Goal: Task Accomplishment & Management: Complete application form

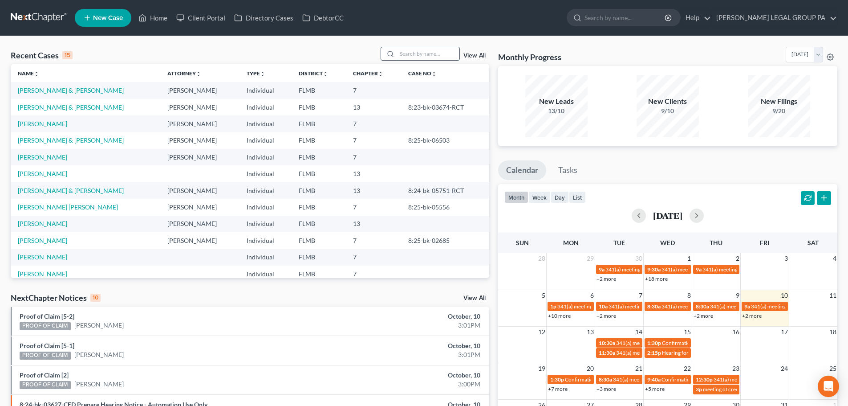
click at [431, 55] on input "search" at bounding box center [428, 53] width 62 height 13
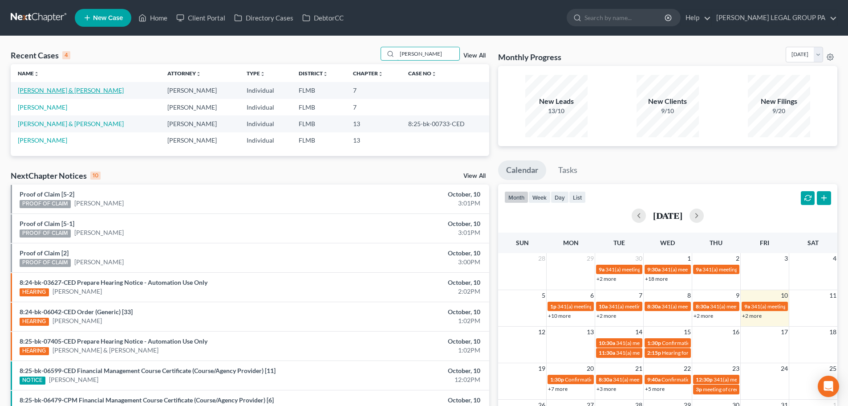
type input "jackson"
click at [70, 89] on link "[PERSON_NAME] & [PERSON_NAME]" at bounding box center [71, 90] width 106 height 8
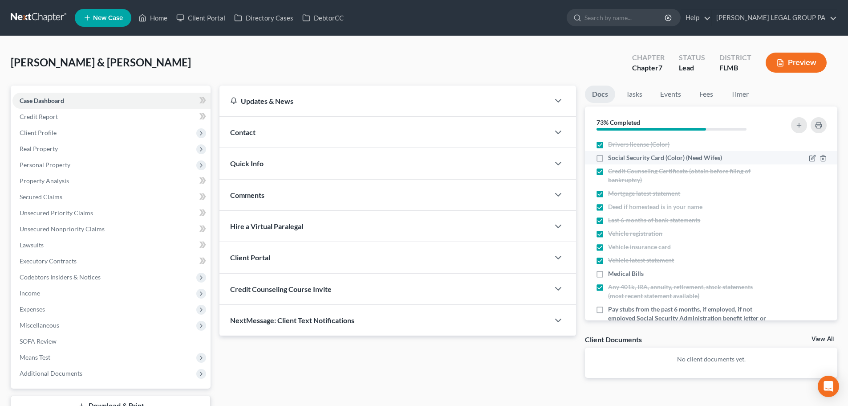
click at [626, 158] on span "Social Security Card (Color) (Need Wifes)" at bounding box center [665, 157] width 114 height 9
click at [617, 158] on input "Social Security Card (Color) (Need Wifes)" at bounding box center [615, 156] width 6 height 6
checkbox input "true"
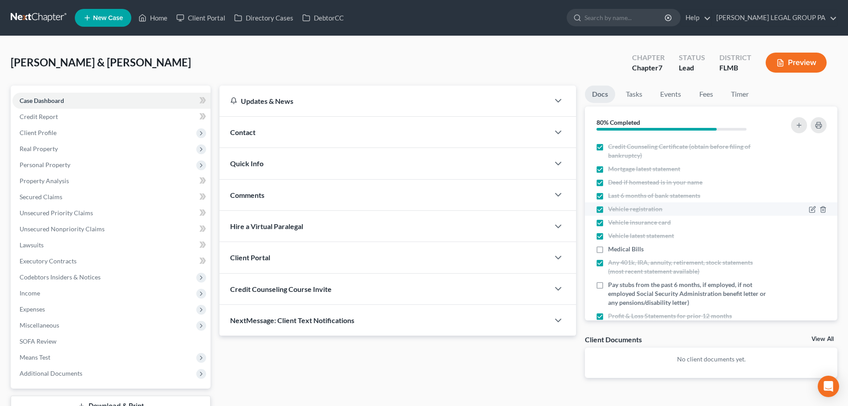
scroll to position [45, 0]
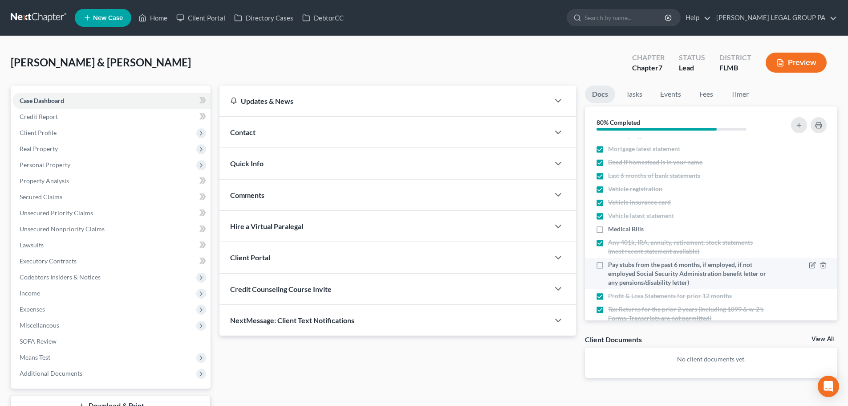
click at [683, 281] on span "Pay stubs from the past 6 months, if employed, if not employed Social Security …" at bounding box center [687, 273] width 158 height 27
click at [617, 266] on input "Pay stubs from the past 6 months, if employed, if not employed Social Security …" at bounding box center [615, 263] width 6 height 6
checkbox input "true"
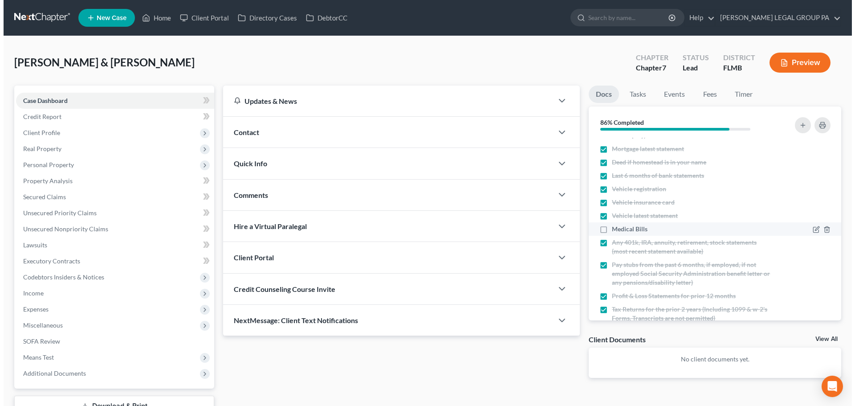
scroll to position [77, 0]
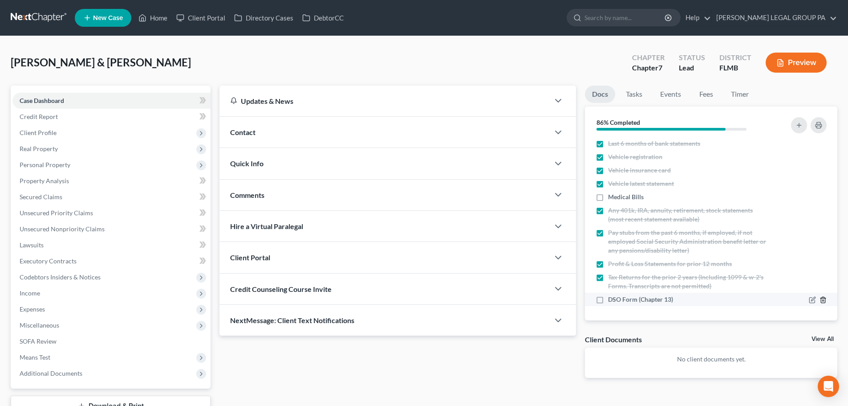
click at [820, 300] on icon "button" at bounding box center [823, 299] width 7 height 7
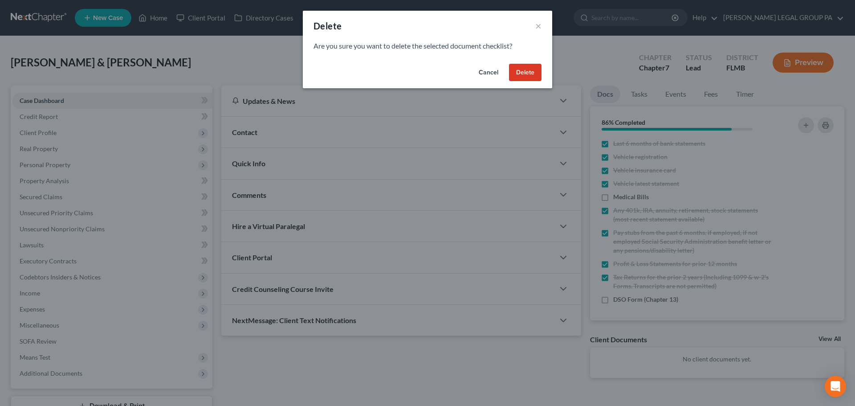
click at [524, 73] on button "Delete" at bounding box center [525, 73] width 32 height 18
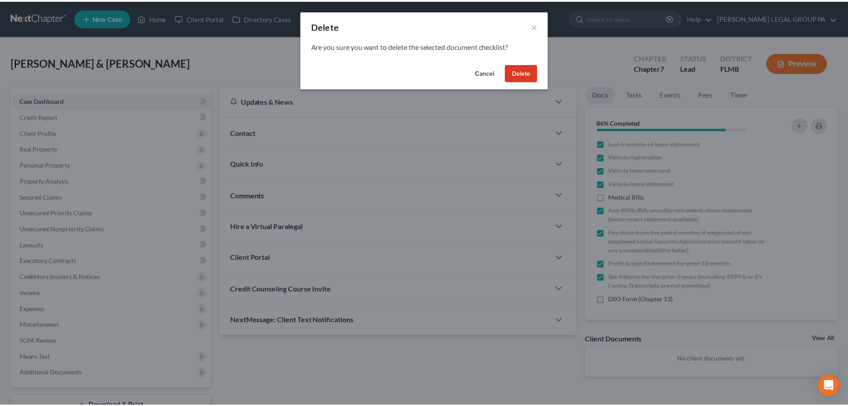
scroll to position [63, 0]
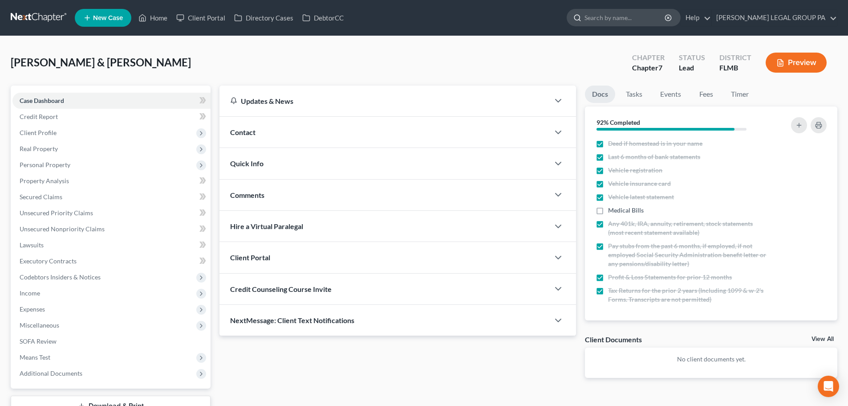
click at [643, 13] on input "search" at bounding box center [625, 17] width 81 height 16
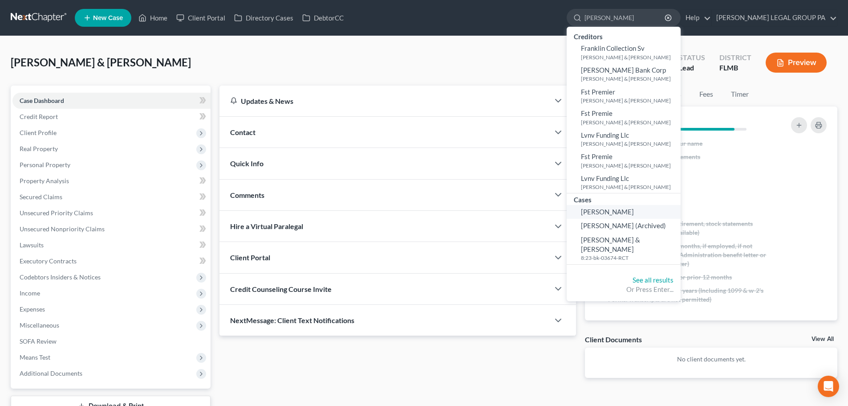
type input "[PERSON_NAME]"
click at [634, 213] on span "[PERSON_NAME]" at bounding box center [607, 211] width 53 height 8
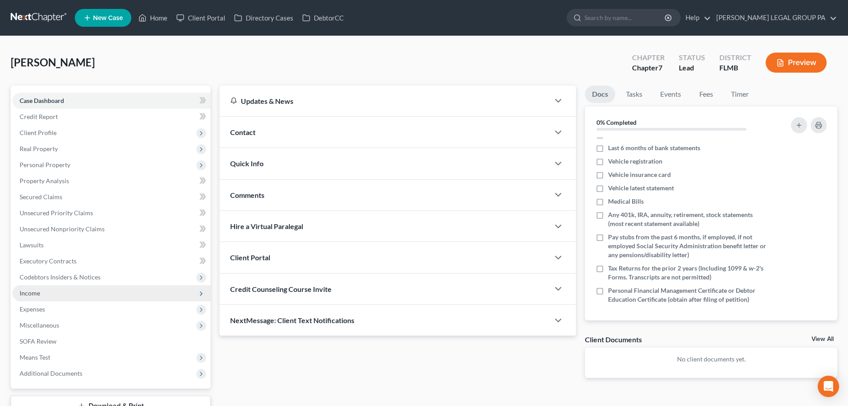
click at [44, 296] on span "Income" at bounding box center [111, 293] width 198 height 16
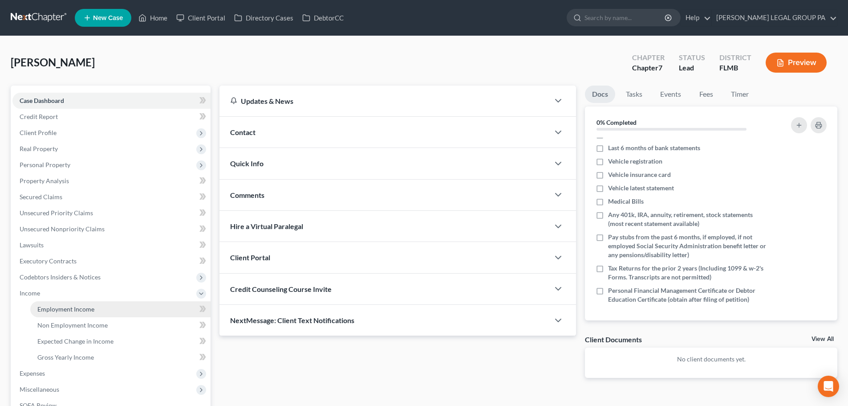
click at [81, 307] on span "Employment Income" at bounding box center [65, 309] width 57 height 8
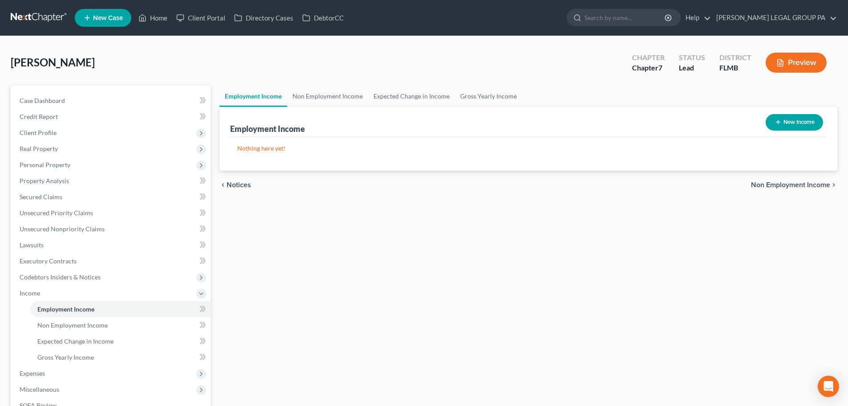
click at [65, 59] on span "[PERSON_NAME]" at bounding box center [53, 62] width 84 height 13
click at [25, 16] on link at bounding box center [39, 18] width 57 height 16
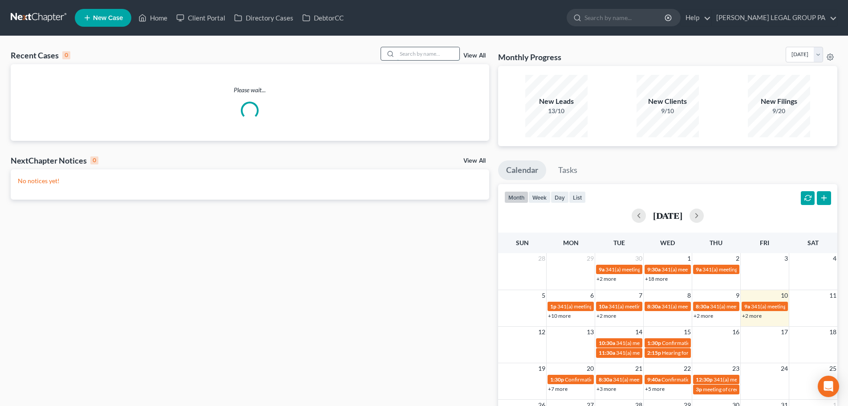
click at [415, 59] on input "search" at bounding box center [428, 53] width 62 height 13
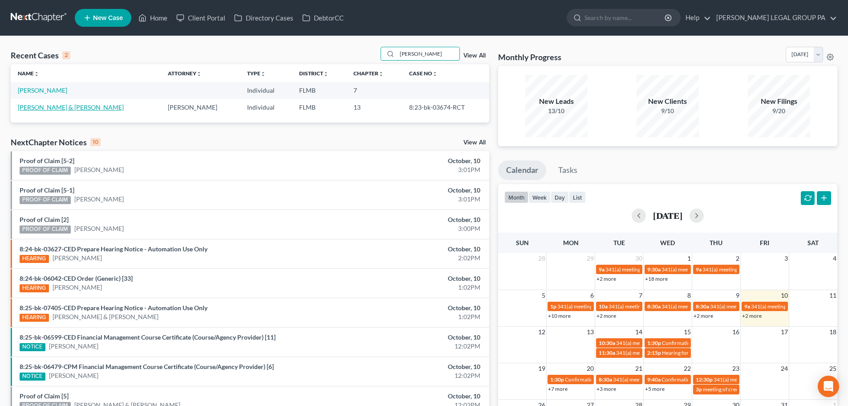
type input "[PERSON_NAME]"
click at [94, 108] on link "[PERSON_NAME] & [PERSON_NAME]" at bounding box center [71, 107] width 106 height 8
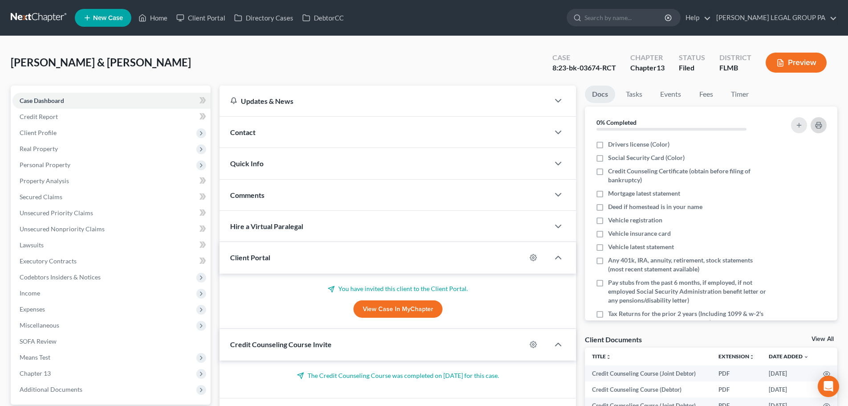
click at [822, 123] on icon "button" at bounding box center [818, 125] width 7 height 7
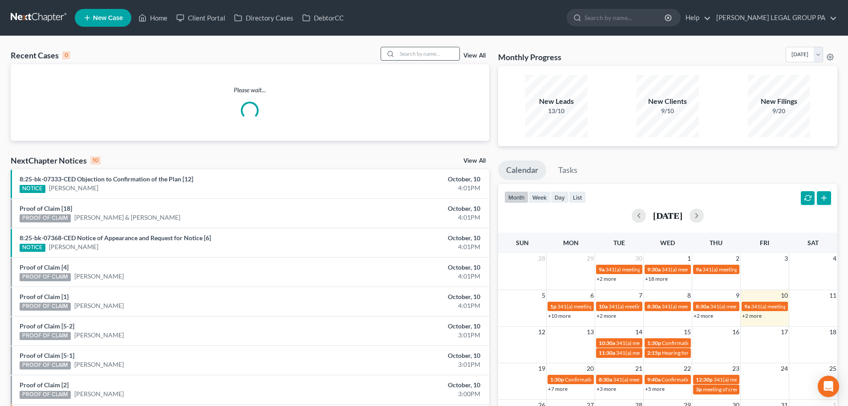
click at [432, 51] on input "search" at bounding box center [428, 53] width 62 height 13
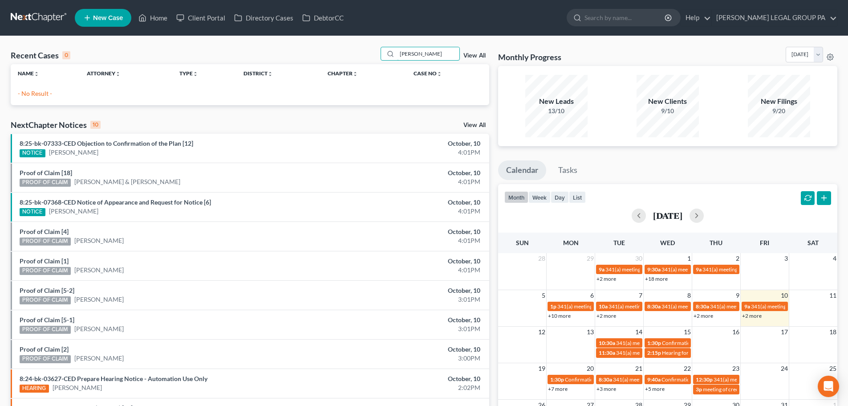
drag, startPoint x: 443, startPoint y: 49, endPoint x: 379, endPoint y: 50, distance: 64.1
click at [378, 50] on div "Recent Cases 0 richards henr View All" at bounding box center [250, 55] width 479 height 17
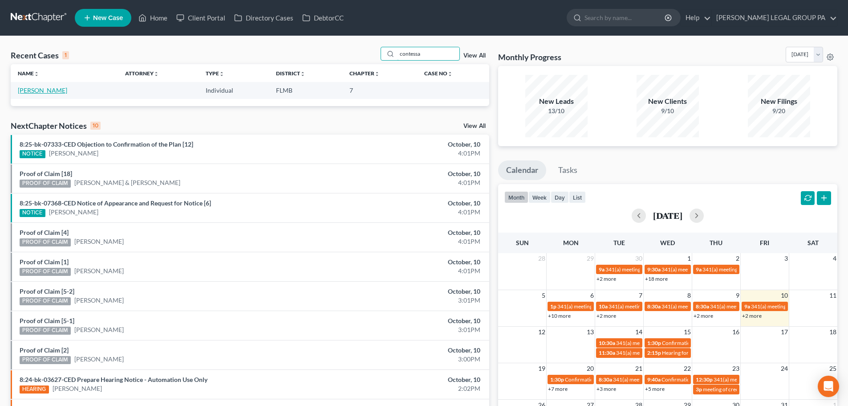
type input "contessa"
click at [57, 89] on link "Richards, Contessa" at bounding box center [42, 90] width 49 height 8
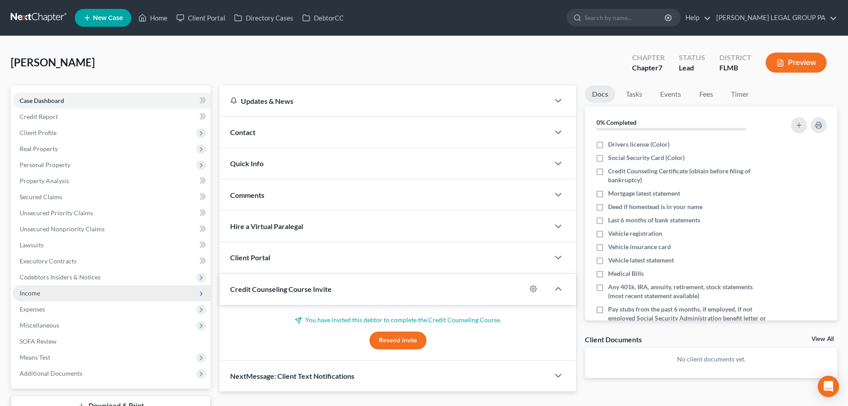
click at [34, 288] on span "Income" at bounding box center [111, 293] width 198 height 16
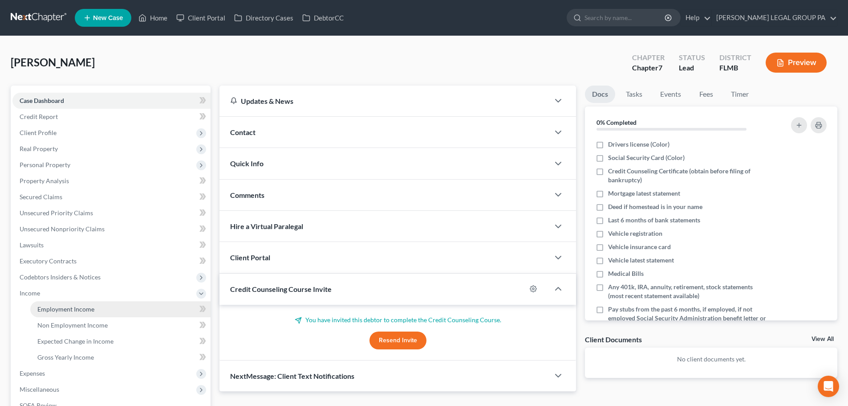
click at [75, 307] on span "Employment Income" at bounding box center [65, 309] width 57 height 8
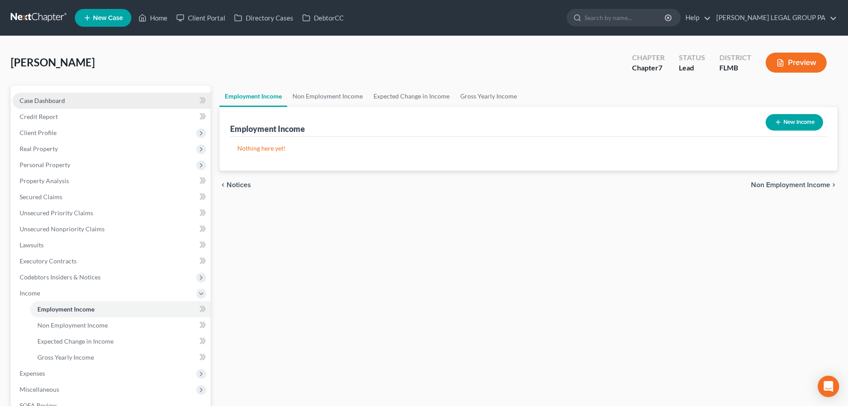
click at [75, 98] on link "Case Dashboard" at bounding box center [111, 101] width 198 height 16
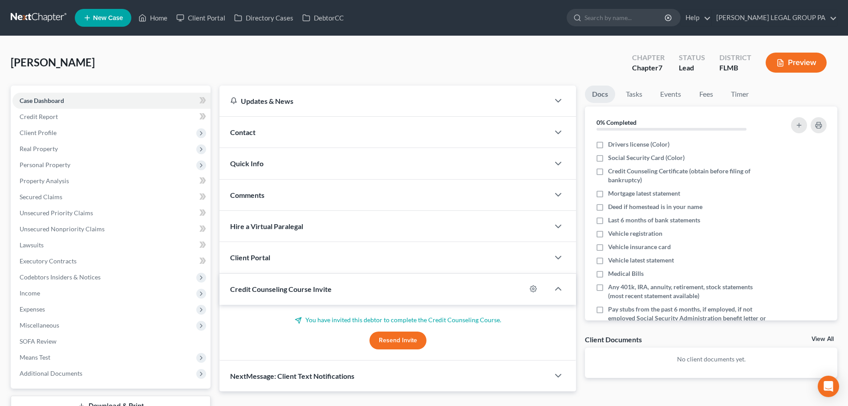
click at [97, 20] on span "New Case" at bounding box center [108, 18] width 30 height 7
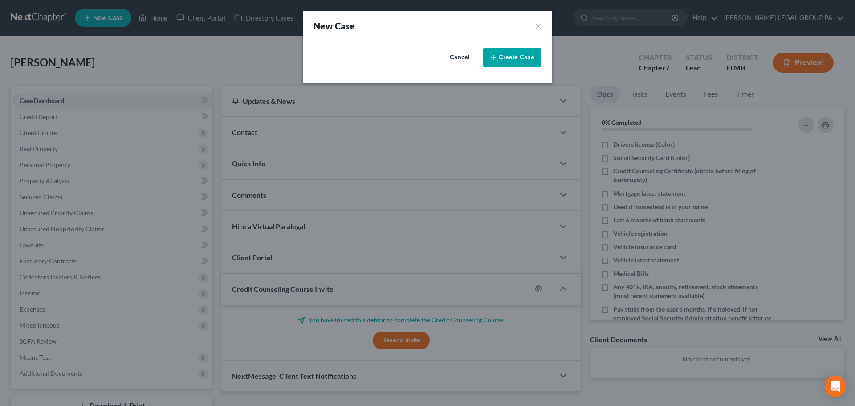
select select "15"
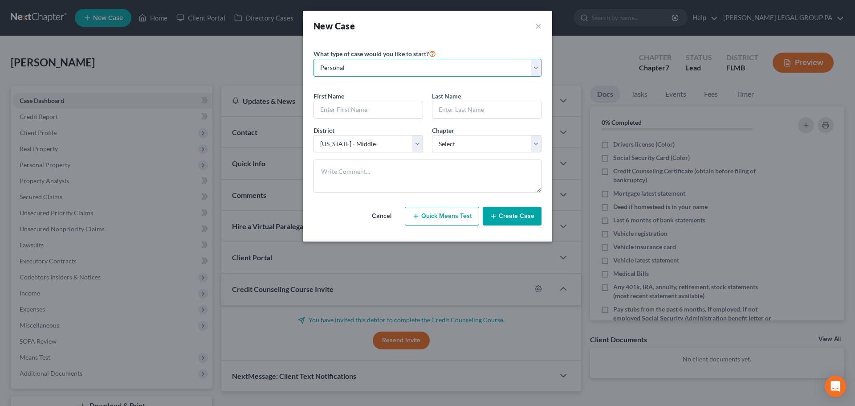
click at [378, 65] on select "Personal Business" at bounding box center [427, 68] width 228 height 18
click at [361, 107] on input "text" at bounding box center [368, 109] width 109 height 17
click at [539, 26] on button "×" at bounding box center [538, 26] width 6 height 12
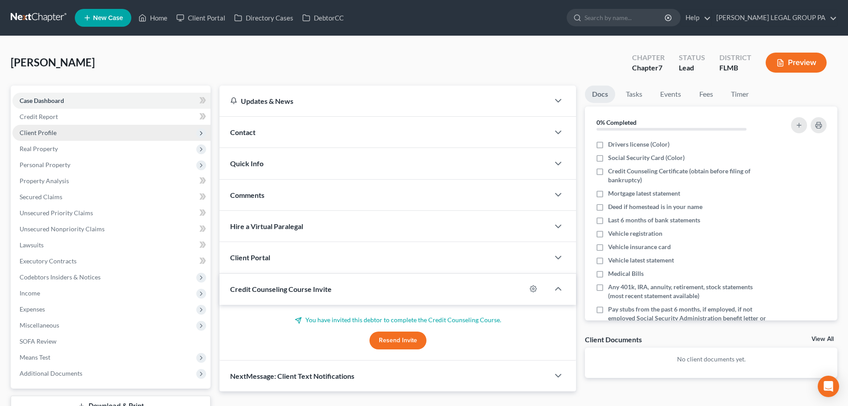
click at [64, 138] on span "Client Profile" at bounding box center [111, 133] width 198 height 16
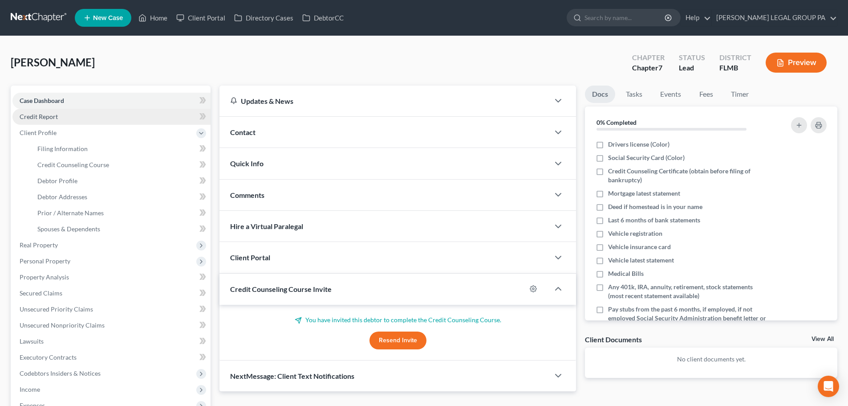
click at [53, 115] on span "Credit Report" at bounding box center [39, 117] width 38 height 8
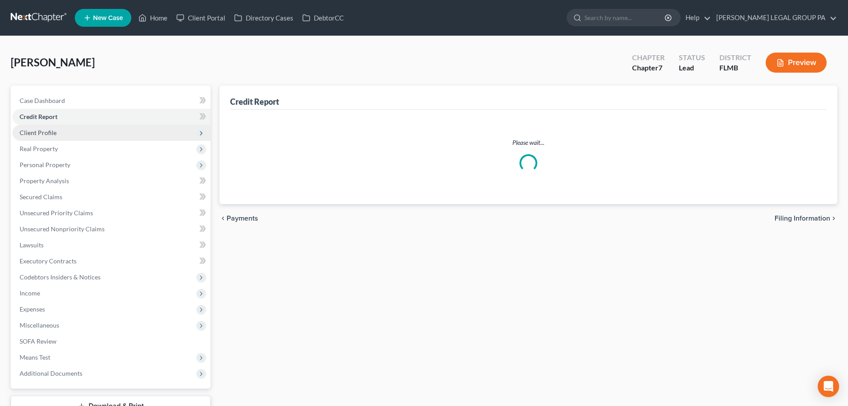
click at [52, 133] on span "Client Profile" at bounding box center [38, 133] width 37 height 8
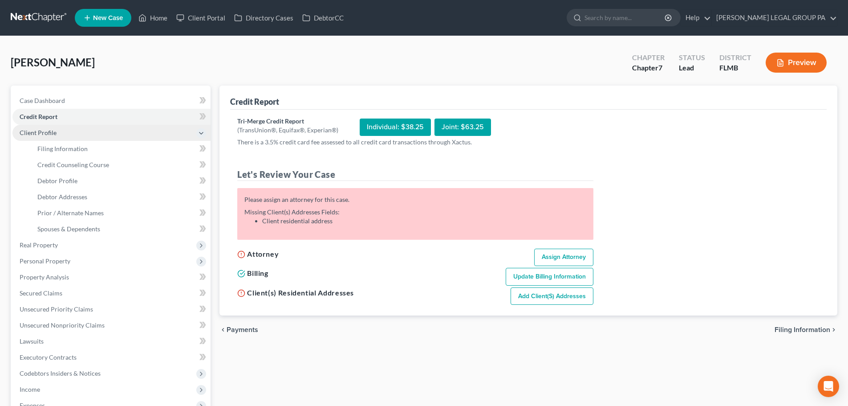
click at [41, 132] on span "Client Profile" at bounding box center [38, 133] width 37 height 8
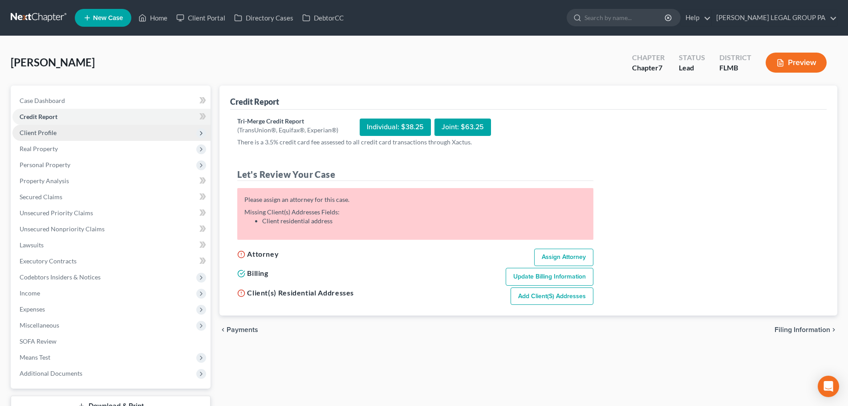
click at [47, 134] on span "Client Profile" at bounding box center [38, 133] width 37 height 8
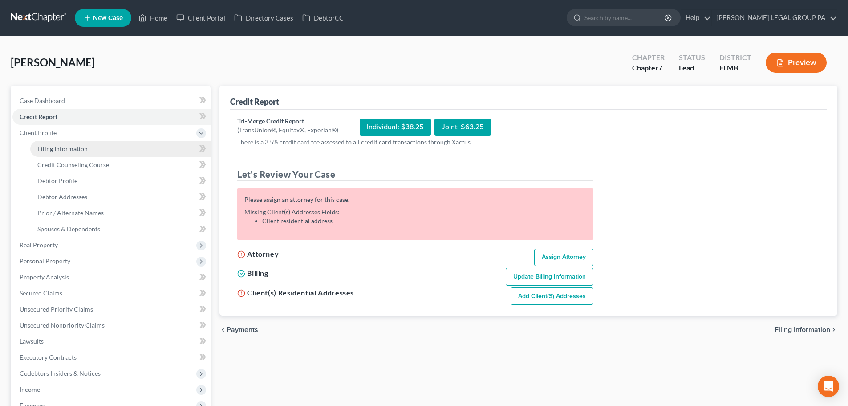
click at [65, 149] on span "Filing Information" at bounding box center [62, 149] width 50 height 8
select select "1"
select select "0"
select select "15"
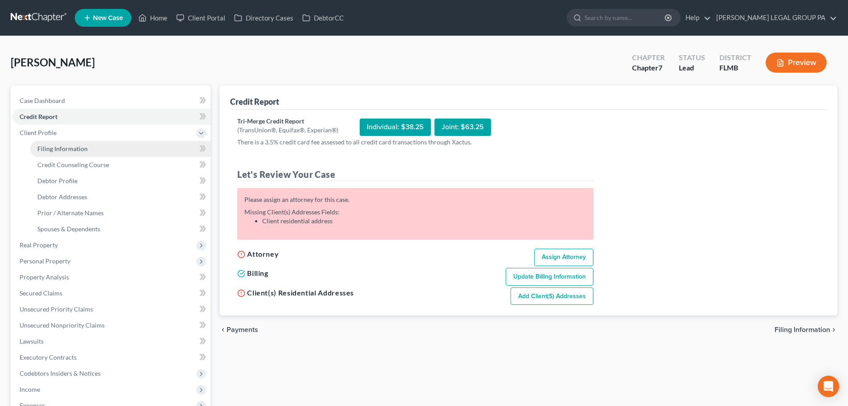
select select "9"
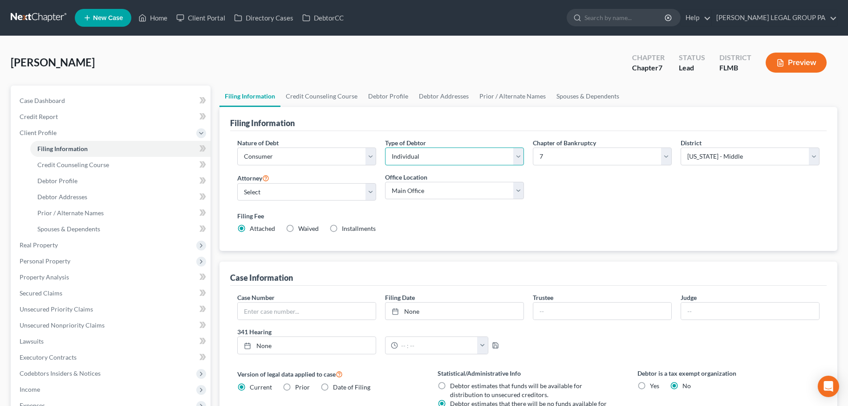
click at [467, 158] on select "Select Individual Joint" at bounding box center [454, 156] width 139 height 18
select select "1"
click at [385, 147] on select "Select Individual Joint" at bounding box center [454, 156] width 139 height 18
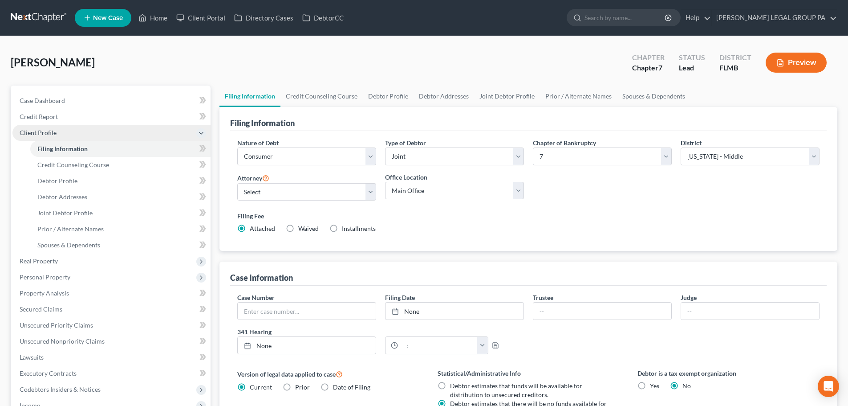
click at [80, 132] on span "Client Profile" at bounding box center [111, 133] width 198 height 16
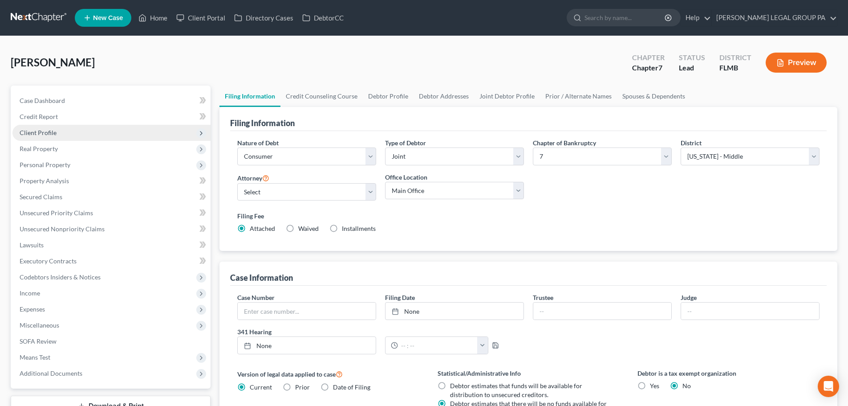
click at [72, 135] on span "Client Profile" at bounding box center [111, 133] width 198 height 16
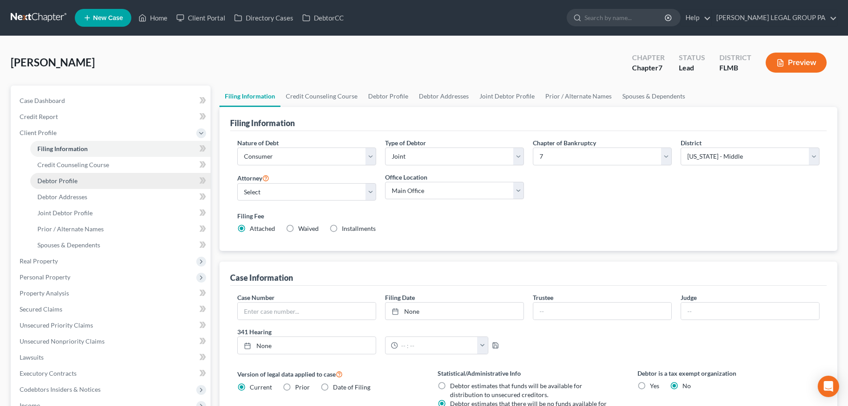
click at [80, 176] on link "Debtor Profile" at bounding box center [120, 181] width 180 height 16
select select "1"
select select "0"
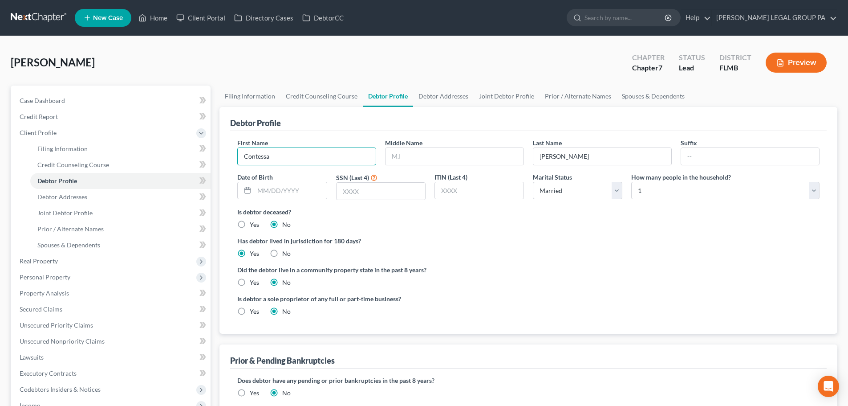
drag, startPoint x: 300, startPoint y: 158, endPoint x: 223, endPoint y: 161, distance: 78.0
click at [223, 161] on div "Debtor Profile First Name Contessa Middle Name Last Name Richards Suffix Date o…" at bounding box center [528, 220] width 618 height 227
type input "h"
type input "Henry"
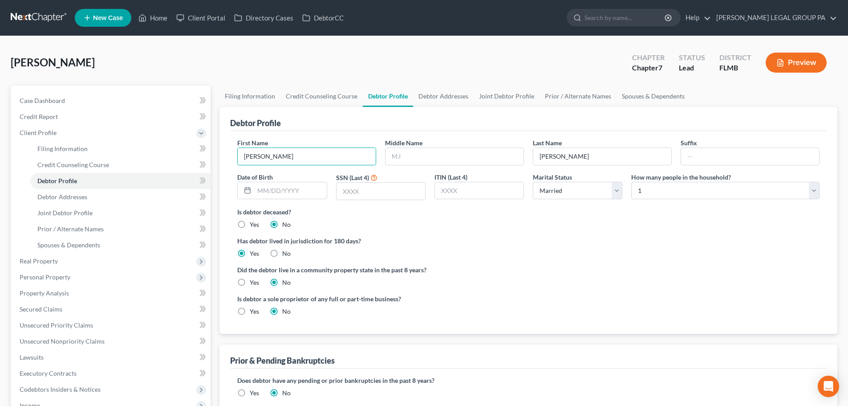
click at [583, 238] on label "Has debtor lived in jurisdiction for 180 days?" at bounding box center [528, 240] width 582 height 9
click at [81, 211] on span "Joint Debtor Profile" at bounding box center [64, 213] width 55 height 8
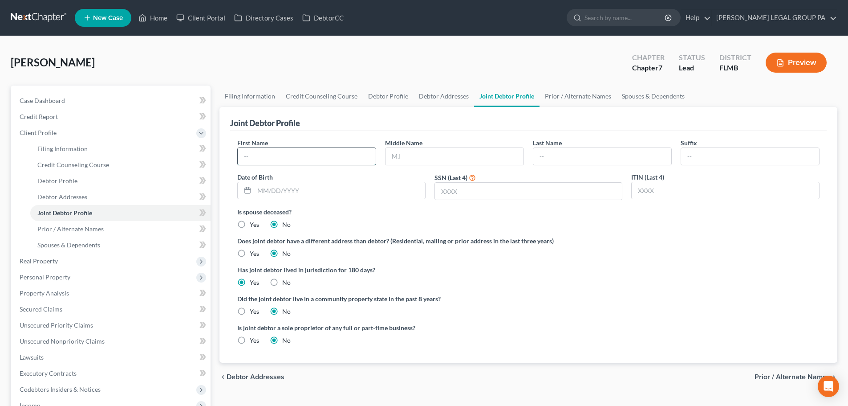
click at [268, 159] on input "text" at bounding box center [307, 156] width 138 height 17
type input "Contessa"
click at [579, 156] on input "text" at bounding box center [602, 156] width 138 height 17
type input "Richards"
click at [495, 120] on div "Joint Debtor Profile" at bounding box center [528, 119] width 597 height 24
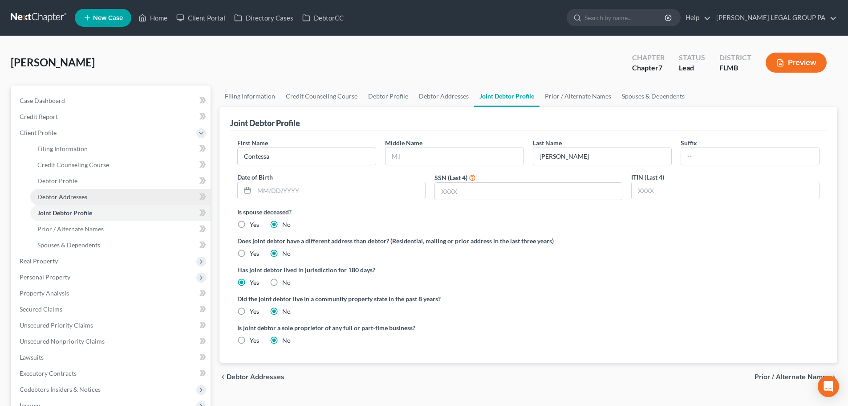
click at [54, 199] on span "Debtor Addresses" at bounding box center [62, 197] width 50 height 8
select select "0"
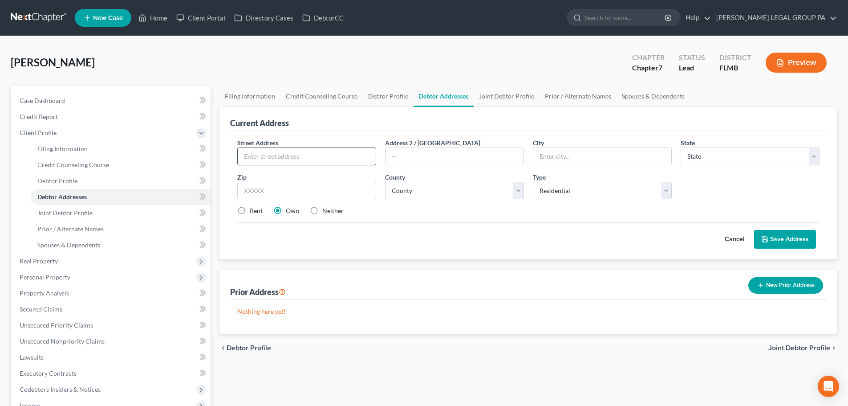
click at [288, 160] on input "text" at bounding box center [307, 156] width 138 height 17
type input "40 morganthau Dr"
click at [293, 187] on input "text" at bounding box center [306, 191] width 139 height 18
type input "33813"
click at [257, 213] on label "Rent" at bounding box center [256, 210] width 13 height 9
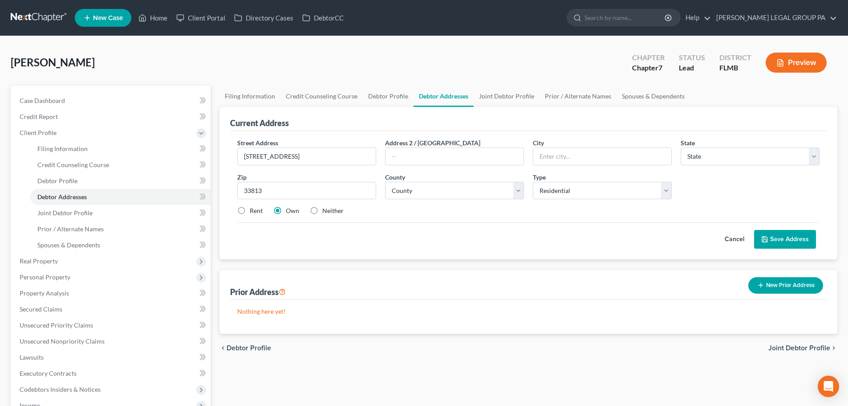
click at [257, 212] on input "Rent" at bounding box center [256, 209] width 6 height 6
radio input "true"
type input "Lakeland"
select select "9"
click at [563, 215] on div "Street Address * 40 morganthau Dr Address 2 / PO Box City * Lakeland State * St…" at bounding box center [528, 180] width 591 height 85
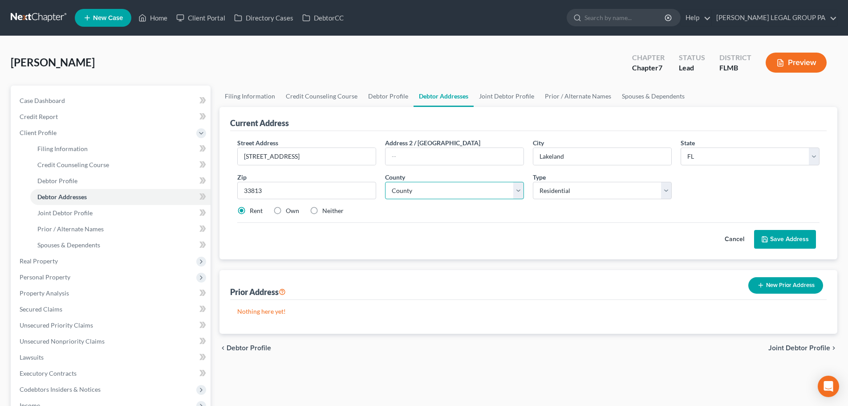
click at [444, 193] on select "County Alachua County Baker County Bay County Bradford County Brevard County Br…" at bounding box center [454, 191] width 139 height 18
select select "52"
click at [385, 182] on select "County Alachua County Baker County Bay County Bradford County Brevard County Br…" at bounding box center [454, 191] width 139 height 18
click at [800, 236] on button "Save Address" at bounding box center [785, 239] width 62 height 19
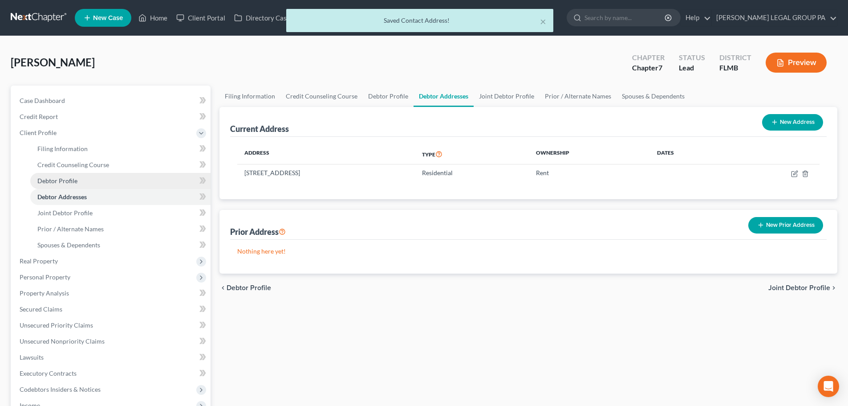
click at [74, 181] on span "Debtor Profile" at bounding box center [57, 181] width 40 height 8
select select "1"
select select "0"
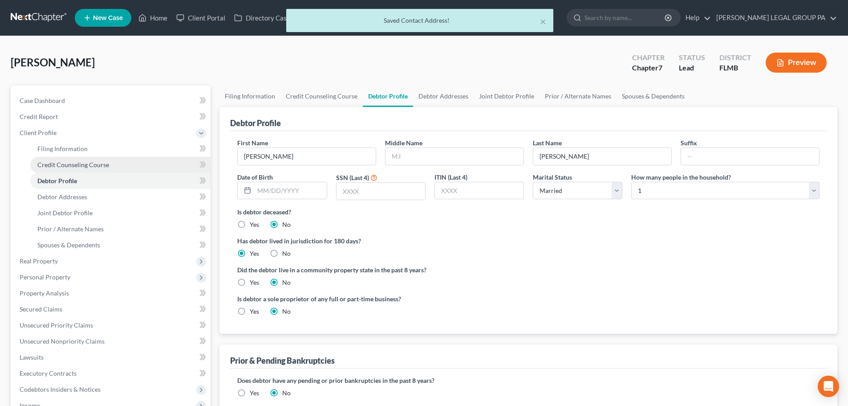
click at [69, 162] on span "Credit Counseling Course" at bounding box center [73, 165] width 72 height 8
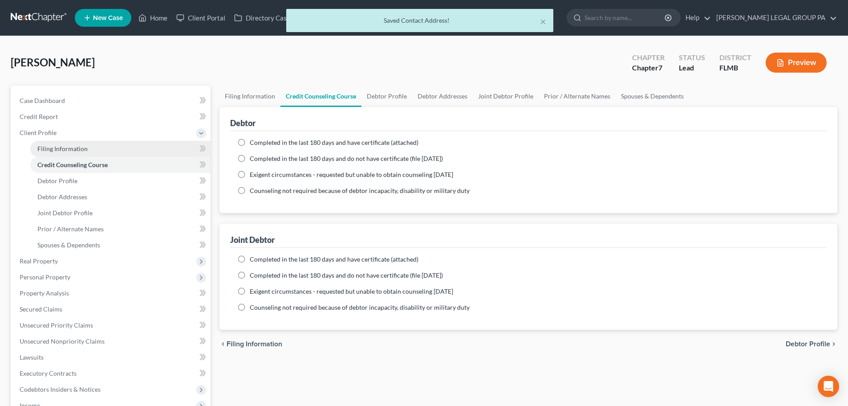
click at [70, 144] on link "Filing Information" at bounding box center [120, 149] width 180 height 16
select select "1"
select select "0"
select select "15"
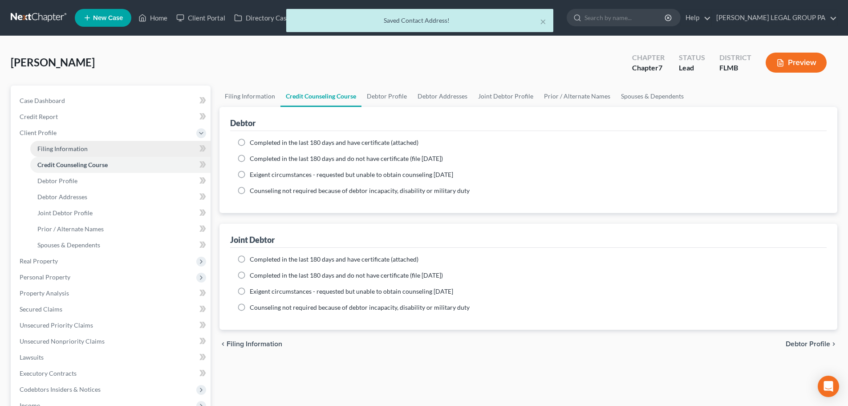
select select "9"
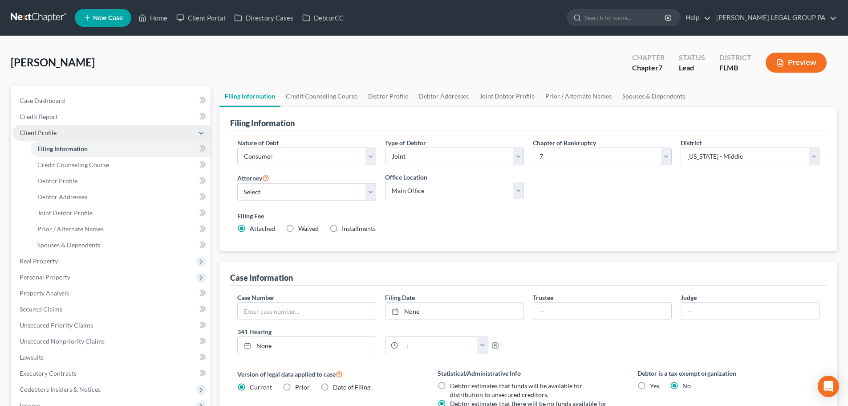
click at [53, 134] on span "Client Profile" at bounding box center [38, 133] width 37 height 8
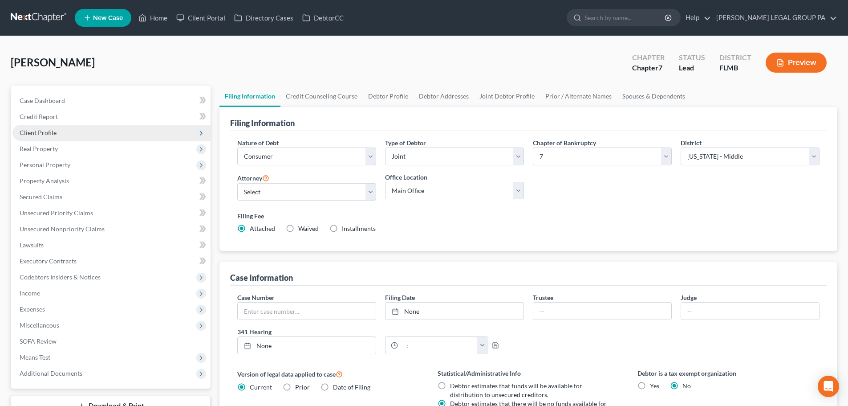
click at [65, 134] on span "Client Profile" at bounding box center [111, 133] width 198 height 16
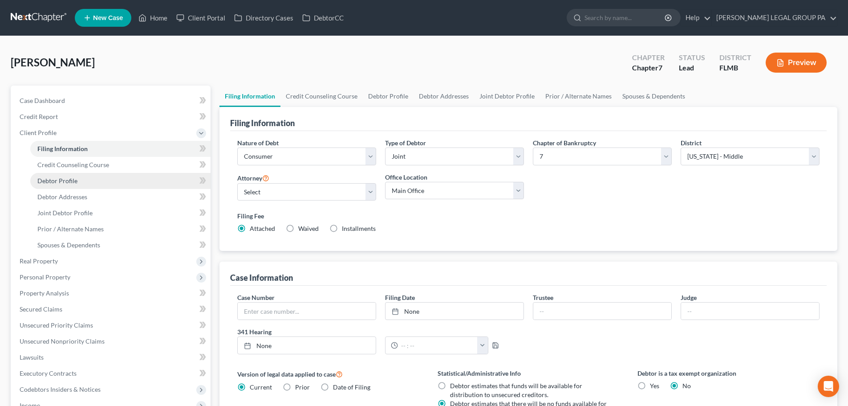
click at [72, 182] on span "Debtor Profile" at bounding box center [57, 181] width 40 height 8
select select "1"
select select "0"
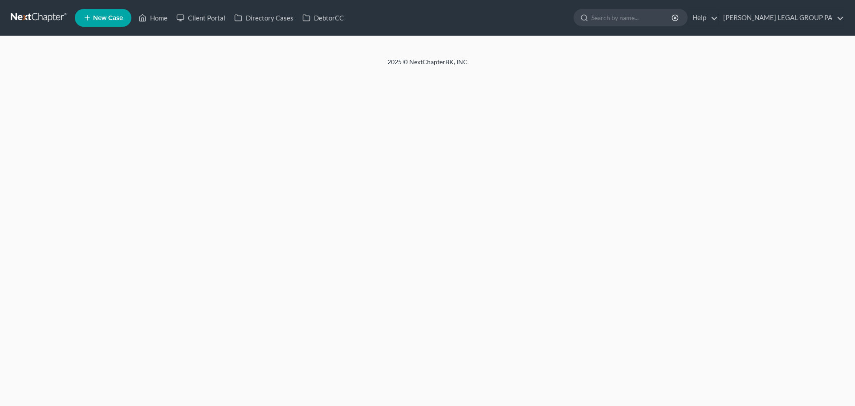
select select "1"
select select "0"
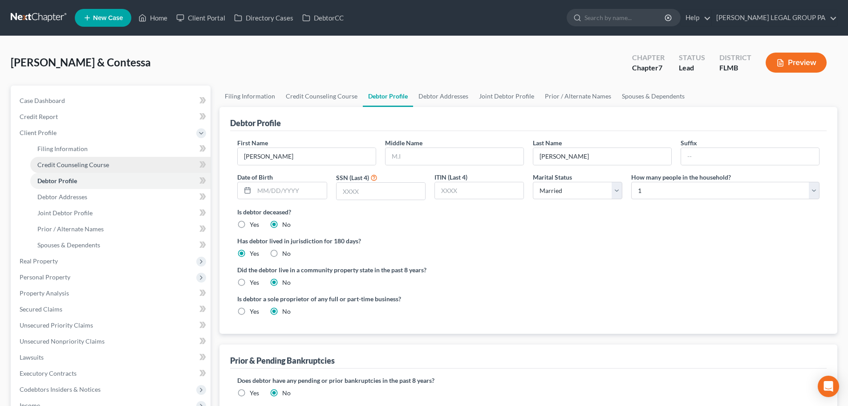
click at [73, 165] on span "Credit Counseling Course" at bounding box center [73, 165] width 72 height 8
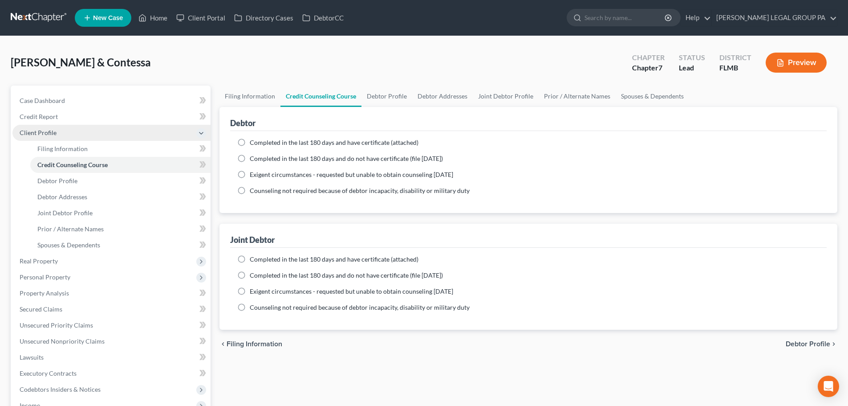
click at [69, 131] on span "Client Profile" at bounding box center [111, 133] width 198 height 16
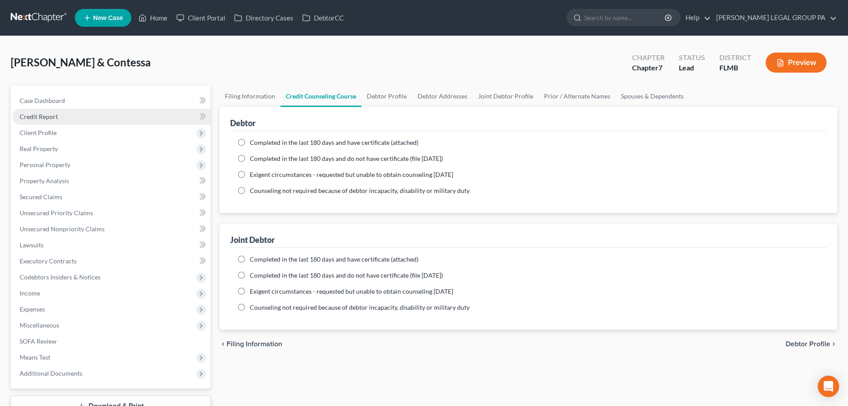
click at [71, 121] on link "Credit Report" at bounding box center [111, 117] width 198 height 16
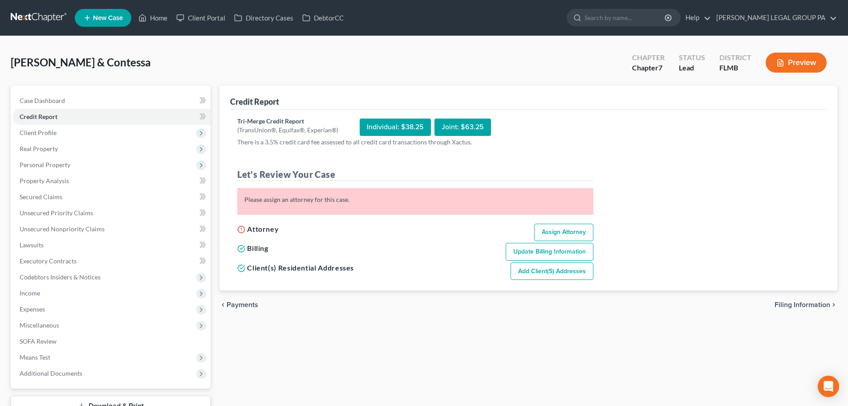
click at [563, 228] on link "Assign Attorney" at bounding box center [563, 232] width 59 height 18
select select "1"
select select "0"
select select "9"
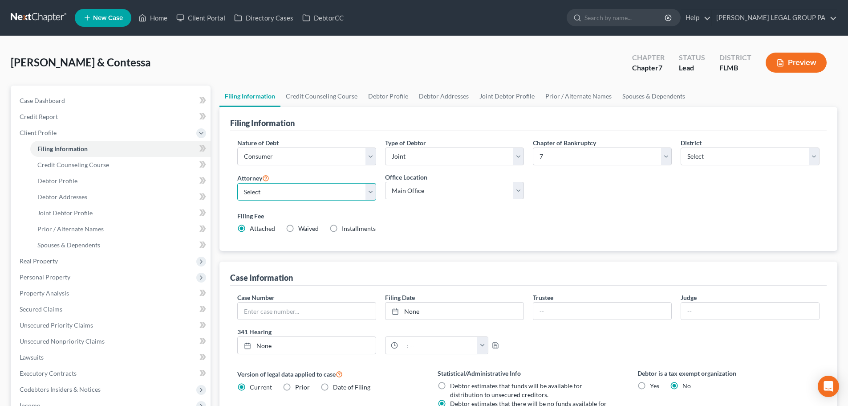
click at [348, 194] on select "Select JAY WELLER - FLMB JAY WELLER - FLMB" at bounding box center [306, 192] width 139 height 18
select select "0"
click at [237, 183] on select "Select JAY WELLER - FLMB JAY WELLER - FLMB" at bounding box center [306, 192] width 139 height 18
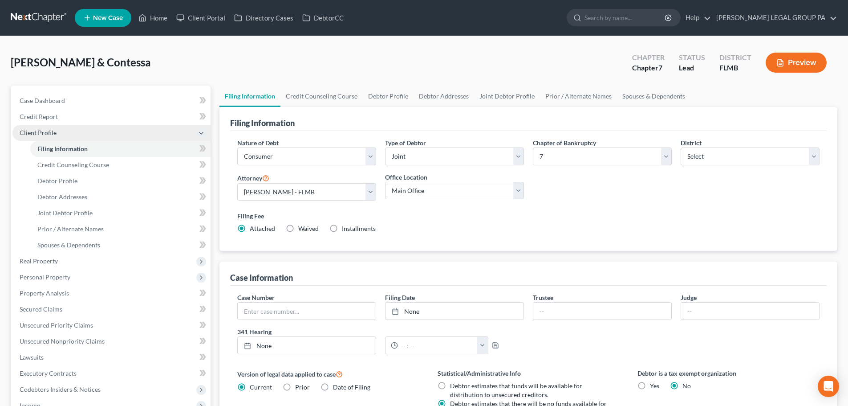
click at [60, 131] on span "Client Profile" at bounding box center [111, 133] width 198 height 16
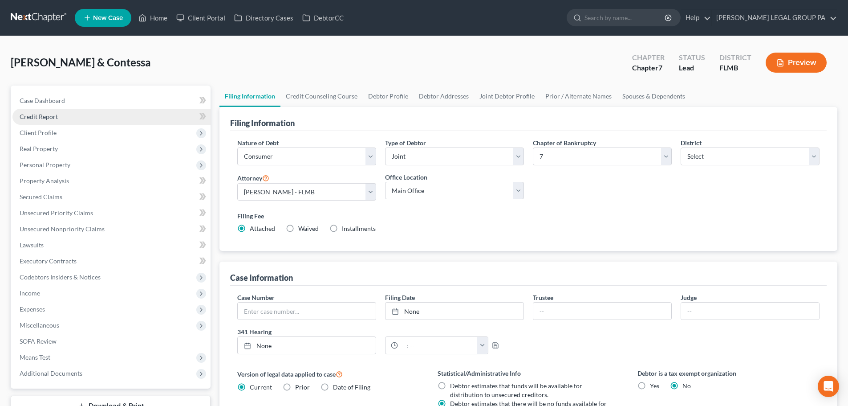
click at [61, 114] on link "Credit Report" at bounding box center [111, 117] width 198 height 16
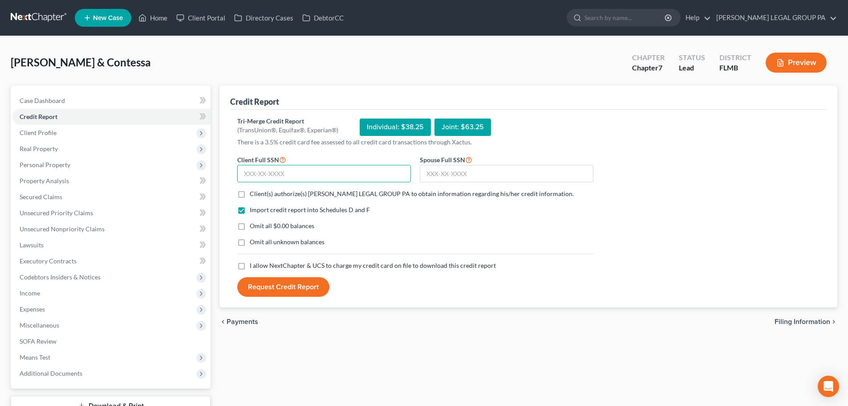
click at [350, 175] on input "text" at bounding box center [324, 174] width 174 height 18
click at [363, 151] on div "Tri-Merge Credit Report (TransUnion®, Equifax®, Experian®) Individual: $38.25 J…" at bounding box center [415, 207] width 356 height 180
click at [349, 171] on input "text" at bounding box center [324, 174] width 174 height 18
click at [443, 171] on input "text" at bounding box center [507, 174] width 174 height 18
click at [395, 146] on div "Tri-Merge Credit Report (TransUnion®, Equifax®, Experian®) Individual: $38.25 J…" at bounding box center [415, 207] width 356 height 180
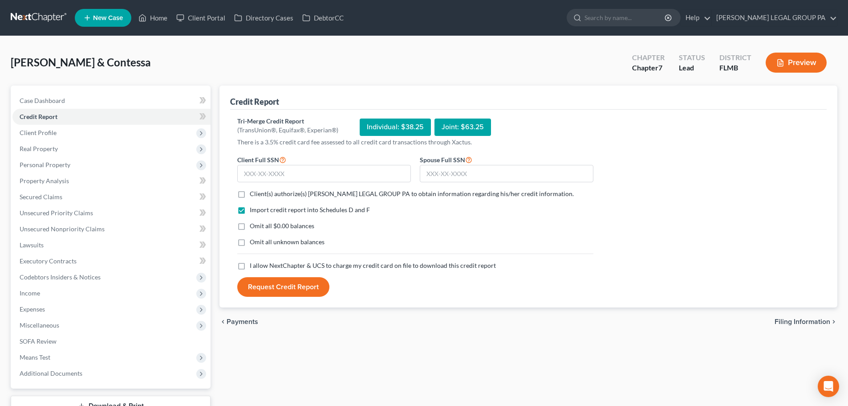
click at [334, 192] on span "Client(s) authorize(s) WELLER LEGAL GROUP PA to obtain information regarding hi…" at bounding box center [412, 194] width 324 height 8
click at [259, 192] on input "Client(s) authorize(s) WELLER LEGAL GROUP PA to obtain information regarding hi…" at bounding box center [256, 192] width 6 height 6
checkbox input "true"
click at [320, 265] on span "I allow NextChapter & UCS to charge my credit card on file to download this cre…" at bounding box center [373, 265] width 246 height 8
click at [259, 265] on input "I allow NextChapter & UCS to charge my credit card on file to download this cre…" at bounding box center [256, 264] width 6 height 6
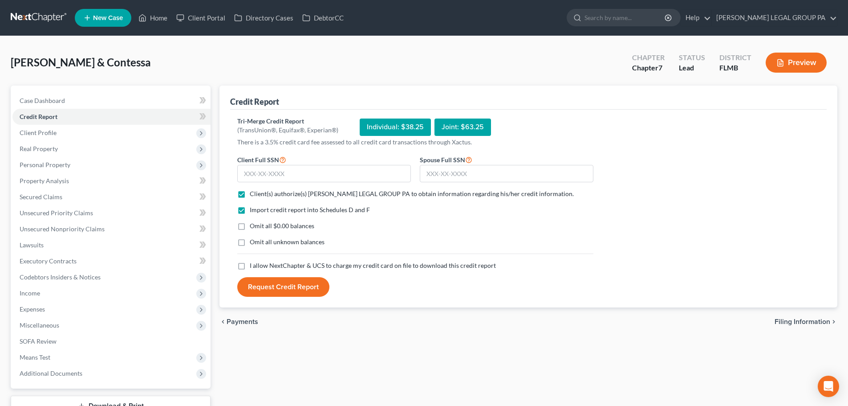
checkbox input "true"
click at [485, 172] on input "text" at bounding box center [507, 174] width 174 height 18
click at [293, 181] on input "text" at bounding box center [324, 174] width 174 height 18
type input "594-34-0829"
click at [469, 175] on input "text" at bounding box center [507, 174] width 174 height 18
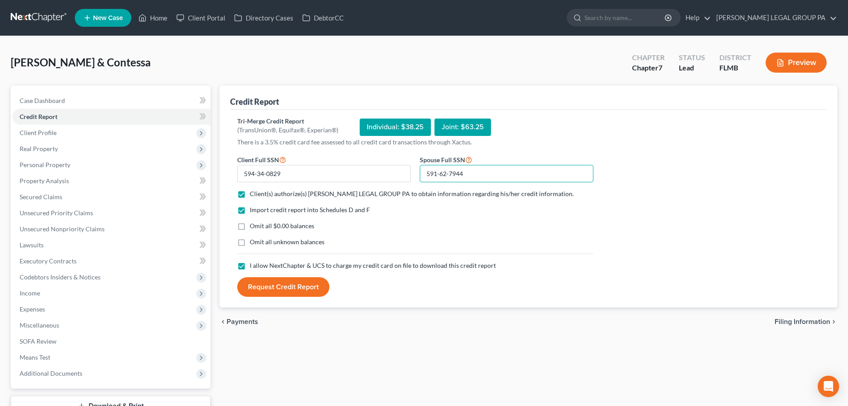
type input "591-62-7944"
click at [288, 286] on button "Request Credit Report" at bounding box center [283, 287] width 92 height 20
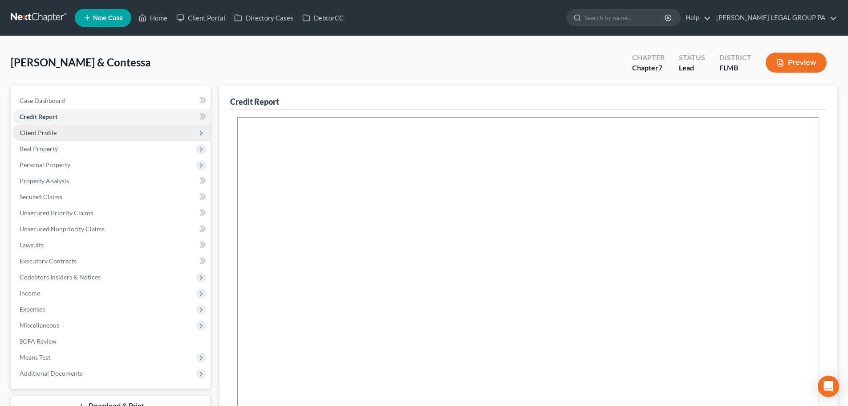
click at [66, 138] on span "Client Profile" at bounding box center [111, 133] width 198 height 16
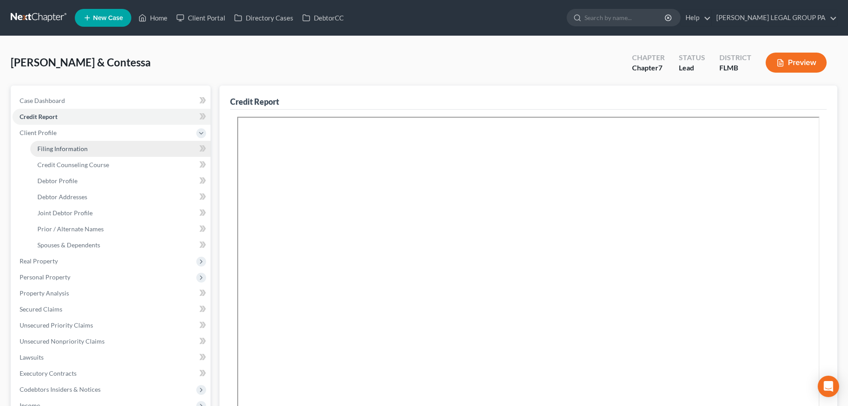
click at [76, 151] on span "Filing Information" at bounding box center [62, 149] width 50 height 8
select select "1"
select select "0"
select select "15"
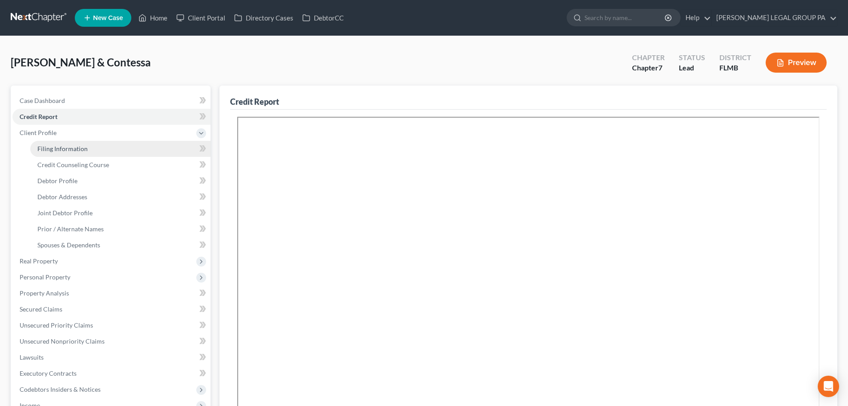
select select "0"
select select "9"
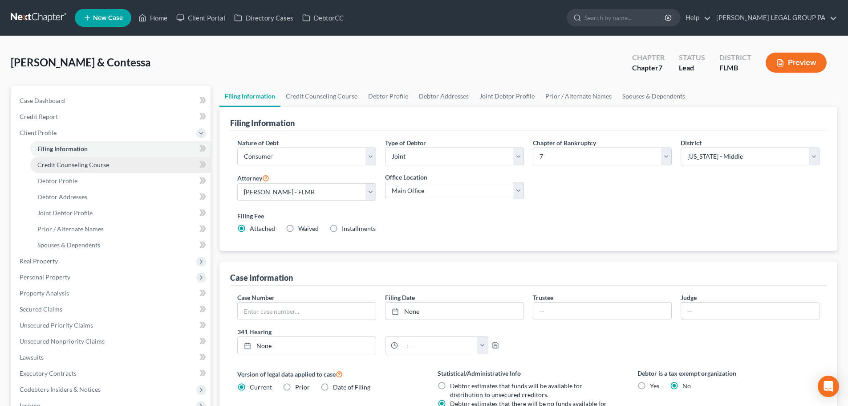
click at [84, 161] on span "Credit Counseling Course" at bounding box center [73, 165] width 72 height 8
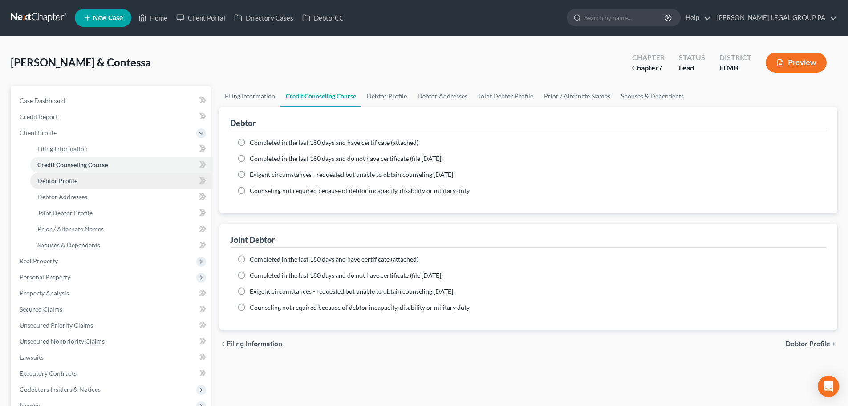
click at [77, 179] on link "Debtor Profile" at bounding box center [120, 181] width 180 height 16
select select "1"
select select "0"
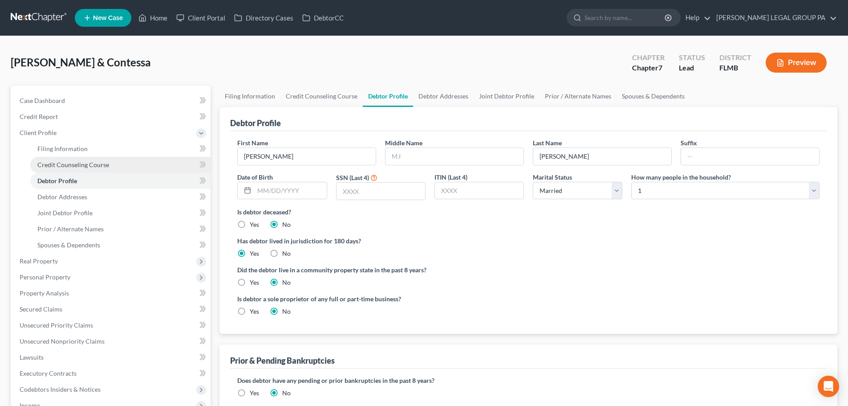
click at [65, 163] on span "Credit Counseling Course" at bounding box center [73, 165] width 72 height 8
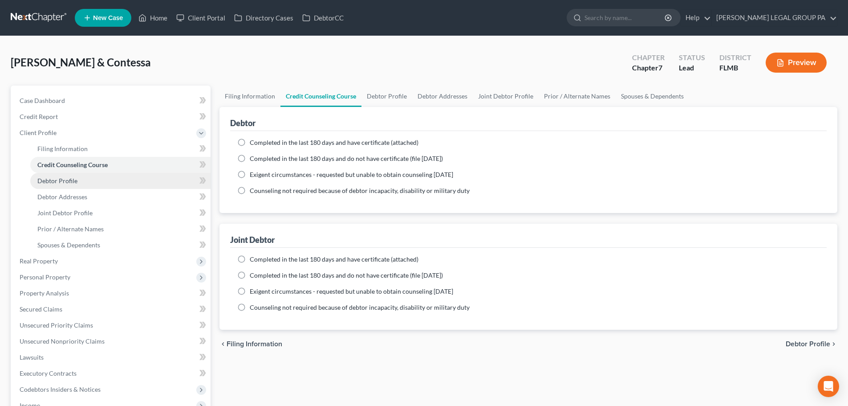
click at [69, 183] on span "Debtor Profile" at bounding box center [57, 181] width 40 height 8
select select "1"
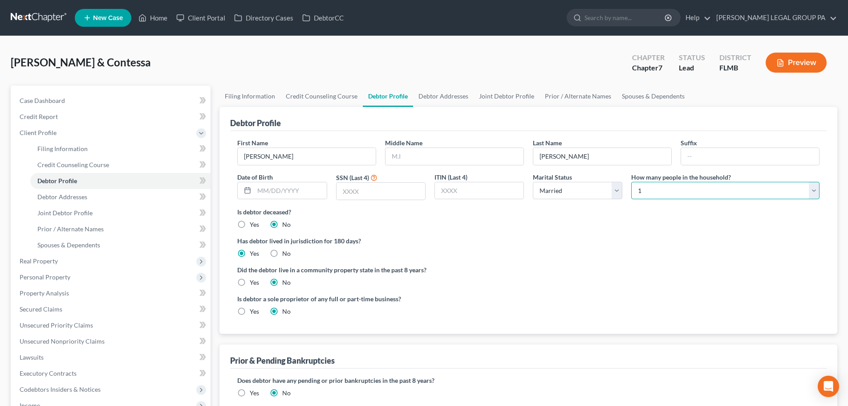
click at [689, 188] on select "Select 1 2 3 4 5 6 7 8 9 10 11 12 13 14 15 16 17 18 19 20" at bounding box center [725, 191] width 188 height 18
select select "2"
click at [631, 182] on select "Select 1 2 3 4 5 6 7 8 9 10 11 12 13 14 15 16 17 18 19 20" at bounding box center [725, 191] width 188 height 18
click at [663, 244] on label "Has debtor lived in jurisdiction for 180 days?" at bounding box center [528, 240] width 582 height 9
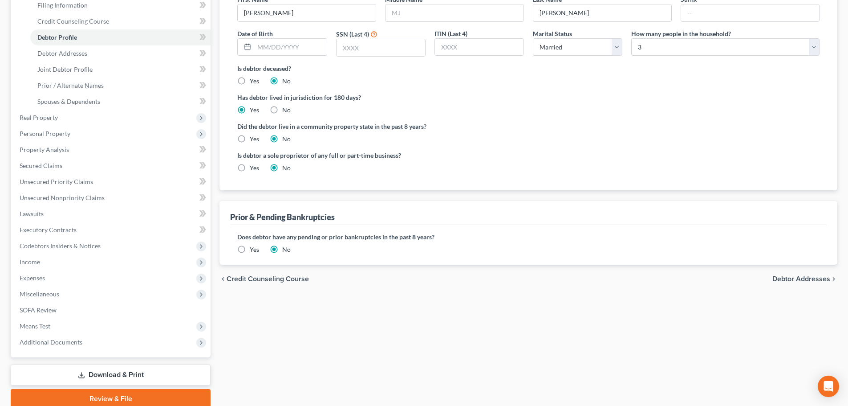
scroll to position [178, 0]
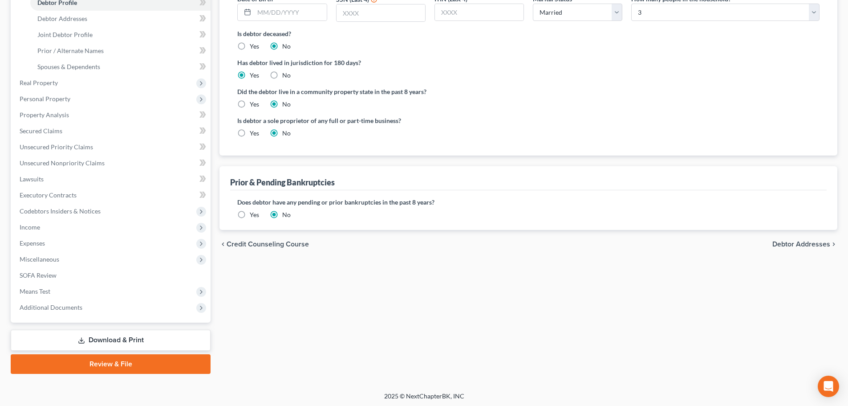
click at [250, 215] on label "Yes" at bounding box center [254, 214] width 9 height 9
click at [253, 215] on input "Yes" at bounding box center [256, 213] width 6 height 6
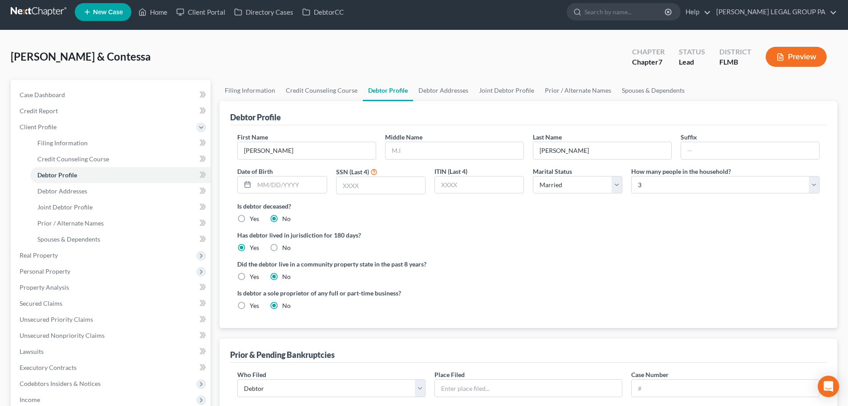
scroll to position [0, 0]
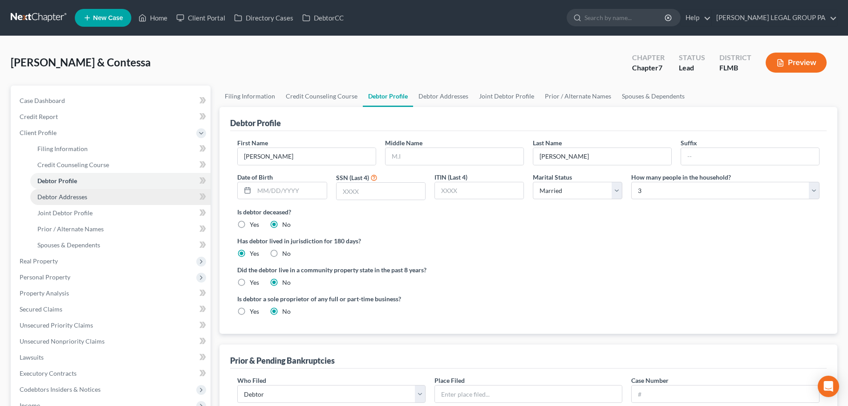
click at [102, 195] on link "Debtor Addresses" at bounding box center [120, 197] width 180 height 16
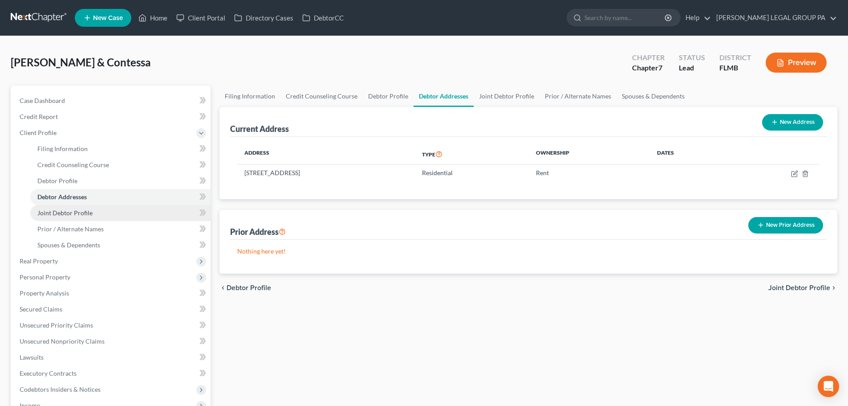
click at [102, 209] on link "Joint Debtor Profile" at bounding box center [120, 213] width 180 height 16
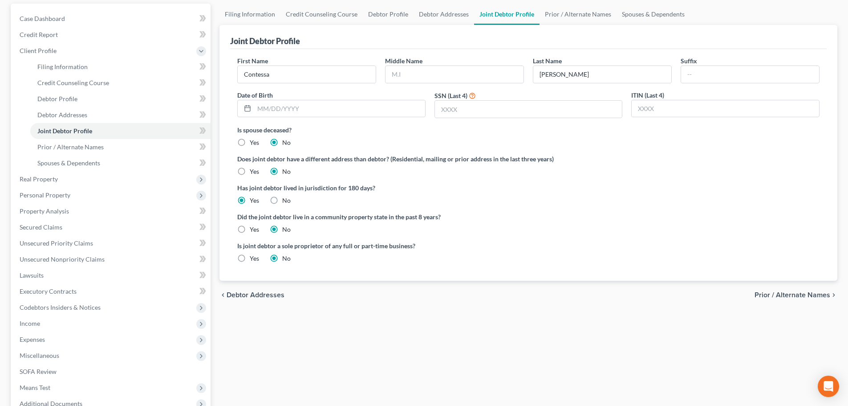
scroll to position [89, 0]
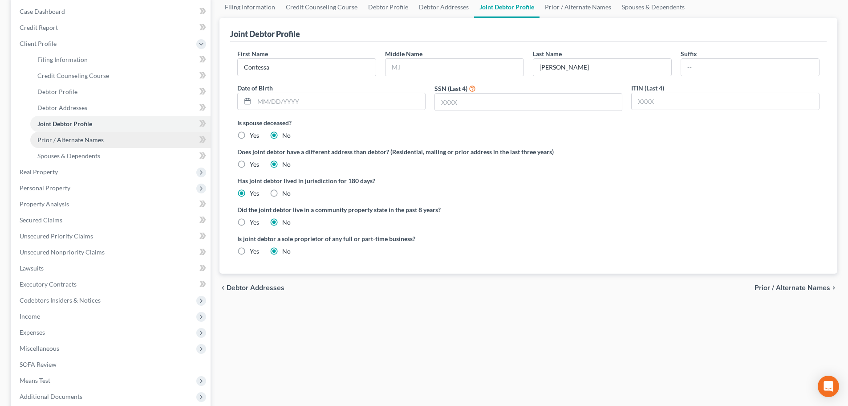
click at [85, 142] on span "Prior / Alternate Names" at bounding box center [70, 140] width 66 height 8
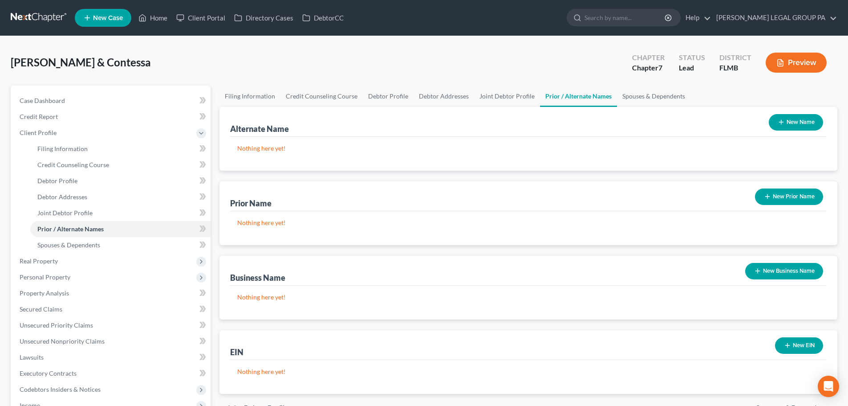
click at [769, 196] on icon "button" at bounding box center [767, 196] width 7 height 7
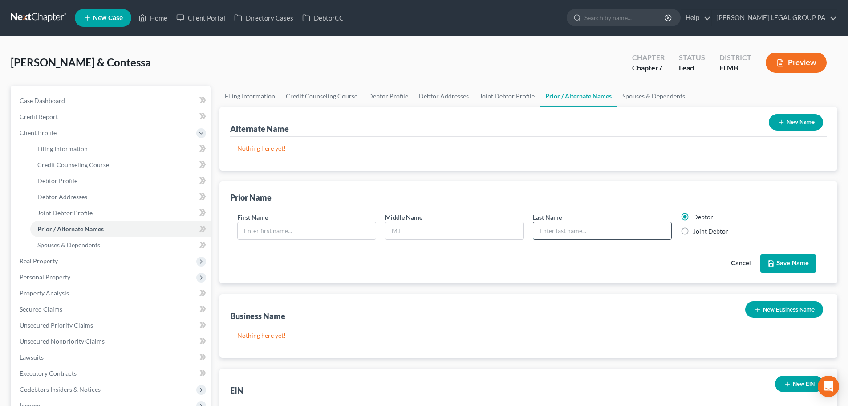
click at [553, 235] on input "text" at bounding box center [602, 230] width 138 height 17
type input "Jacoby"
click at [706, 231] on label "Joint Debtor" at bounding box center [710, 231] width 35 height 9
click at [702, 231] on input "Joint Debtor" at bounding box center [700, 230] width 6 height 6
radio input "true"
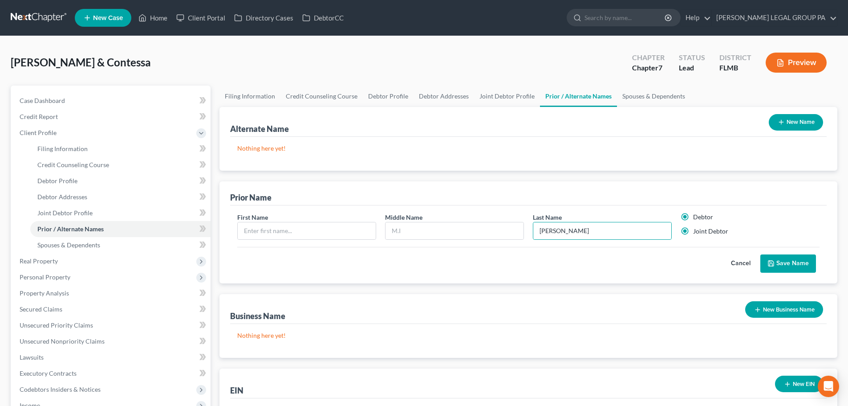
radio input "false"
click at [312, 233] on input "text" at bounding box center [307, 230] width 138 height 17
type input "Contessa"
click at [781, 260] on button "Save Name" at bounding box center [788, 263] width 56 height 19
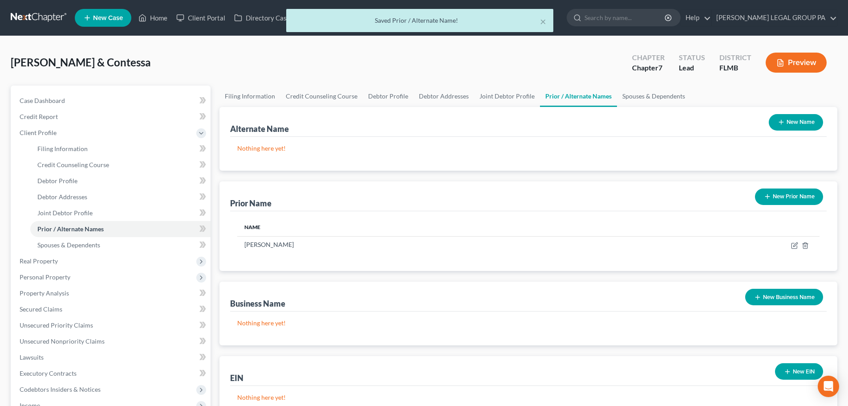
click at [785, 199] on button "New Prior Name" at bounding box center [789, 196] width 68 height 16
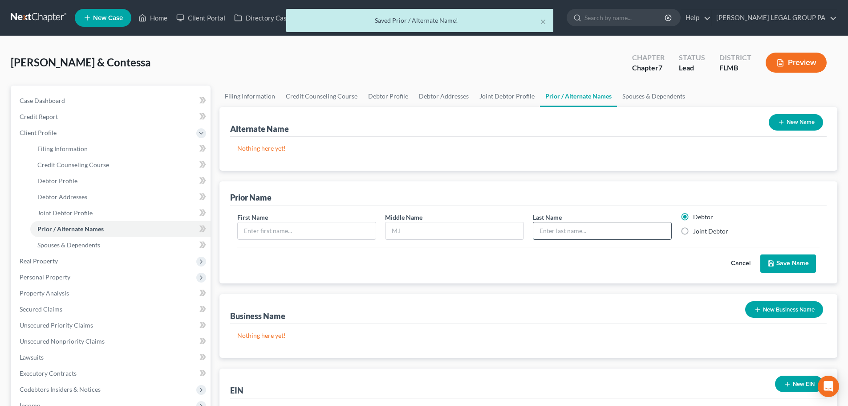
click at [570, 229] on input "text" at bounding box center [602, 230] width 138 height 17
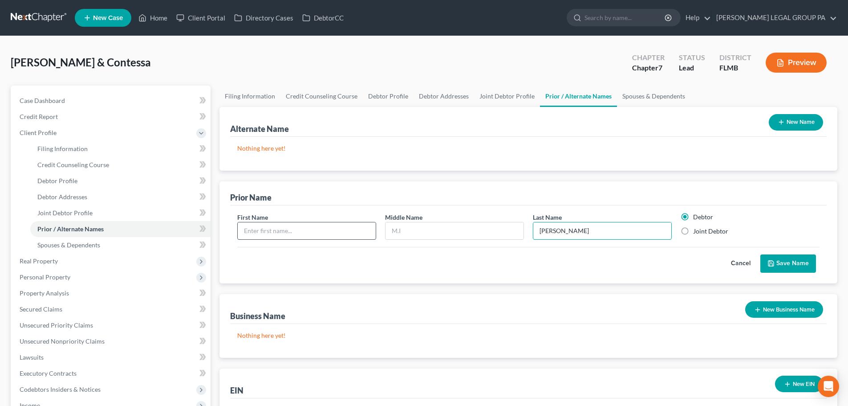
type input "Rudd"
click at [278, 231] on input "text" at bounding box center [307, 230] width 138 height 17
type input "Contessa"
click at [711, 228] on label "Joint Debtor" at bounding box center [710, 231] width 35 height 9
click at [702, 228] on input "Joint Debtor" at bounding box center [700, 230] width 6 height 6
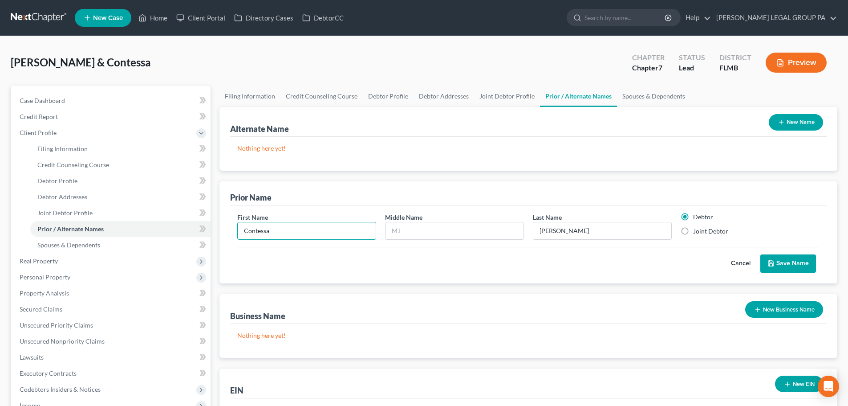
radio input "true"
radio input "false"
click at [795, 265] on button "Save Name" at bounding box center [788, 263] width 56 height 19
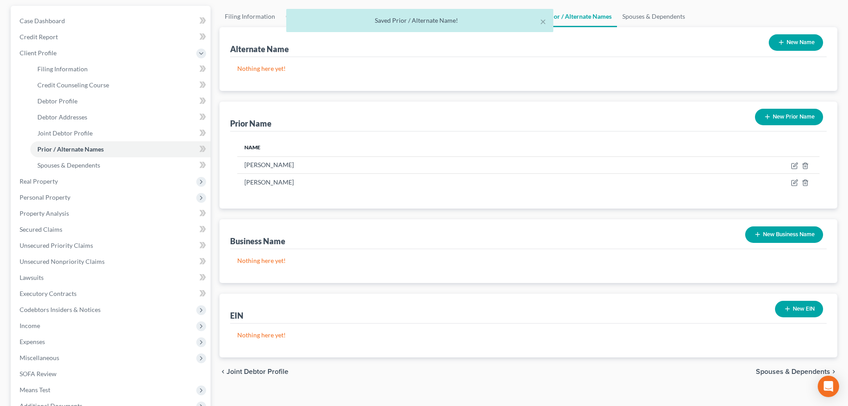
scroll to position [89, 0]
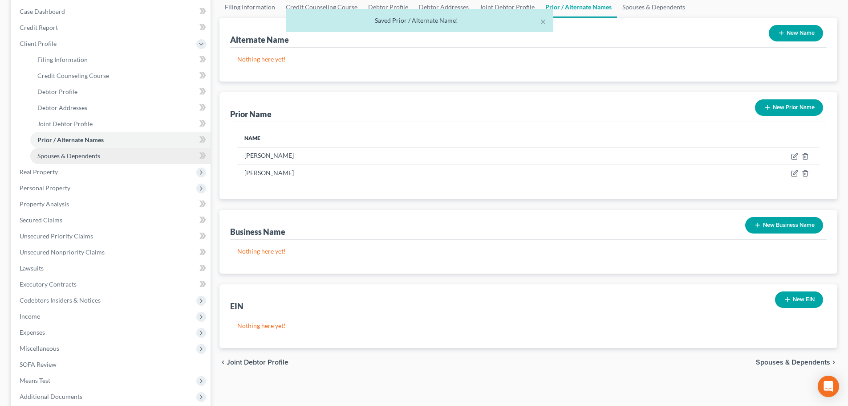
click at [103, 156] on link "Spouses & Dependents" at bounding box center [120, 156] width 180 height 16
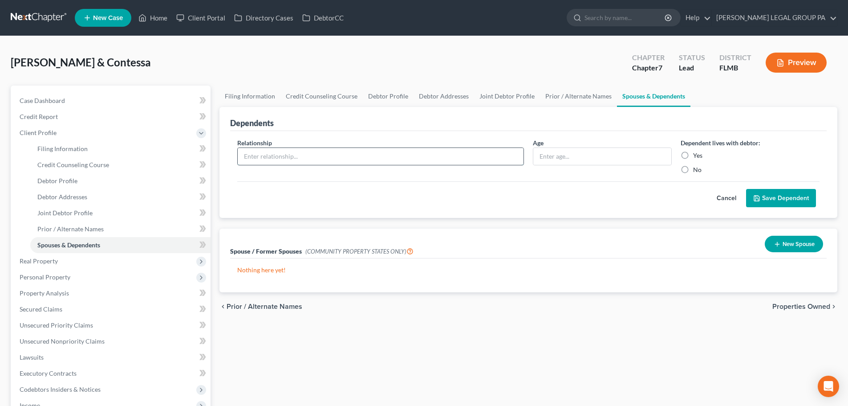
click at [326, 158] on input "text" at bounding box center [381, 156] width 286 height 17
click at [396, 131] on div "Relationship * Age Dependent lives with debtor: Yes No Cancel Save Dependent" at bounding box center [528, 174] width 597 height 87
click at [347, 158] on input "text" at bounding box center [381, 156] width 286 height 17
type input "Daughter"
click at [564, 164] on input "text" at bounding box center [602, 156] width 138 height 17
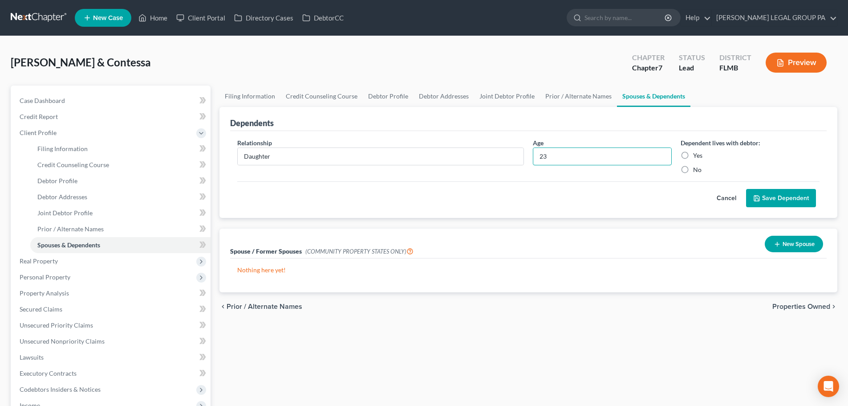
type input "23"
click at [586, 107] on div "Dependents" at bounding box center [528, 119] width 597 height 24
click at [684, 144] on label "Dependent lives with debtor:" at bounding box center [721, 142] width 80 height 9
click at [693, 151] on label "Yes" at bounding box center [697, 155] width 9 height 9
click at [697, 151] on input "Yes" at bounding box center [700, 154] width 6 height 6
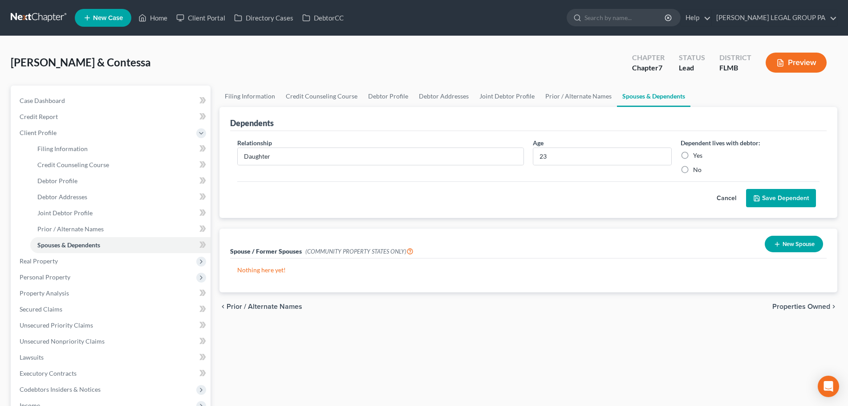
radio input "true"
click at [783, 205] on button "Save Dependent" at bounding box center [781, 198] width 70 height 19
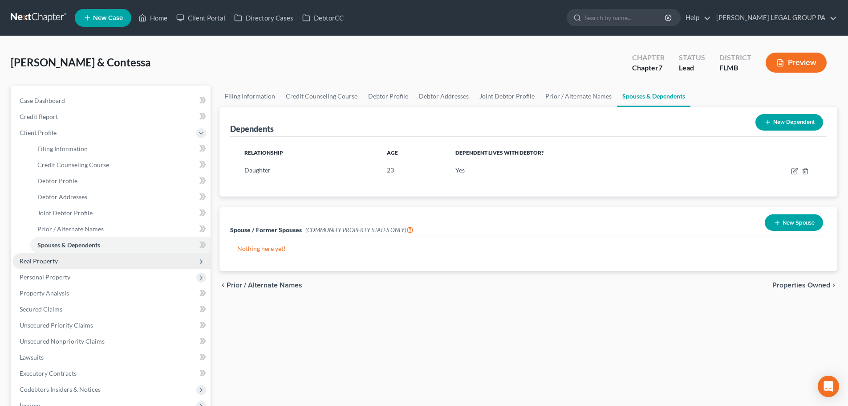
click at [57, 262] on span "Real Property" at bounding box center [39, 261] width 38 height 8
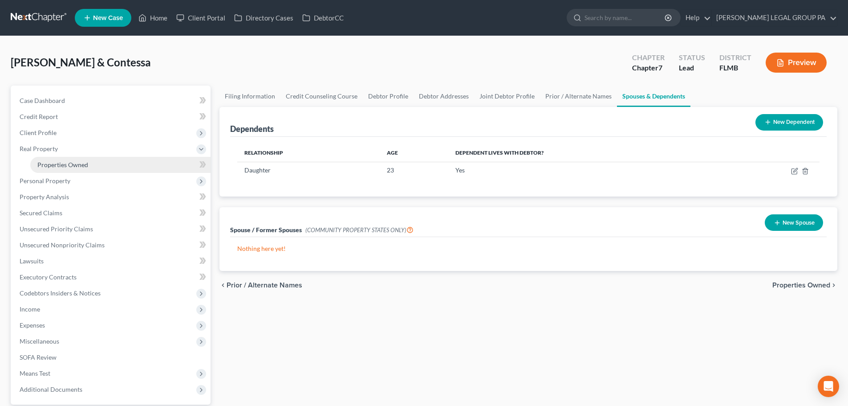
click at [50, 168] on link "Properties Owned" at bounding box center [120, 165] width 180 height 16
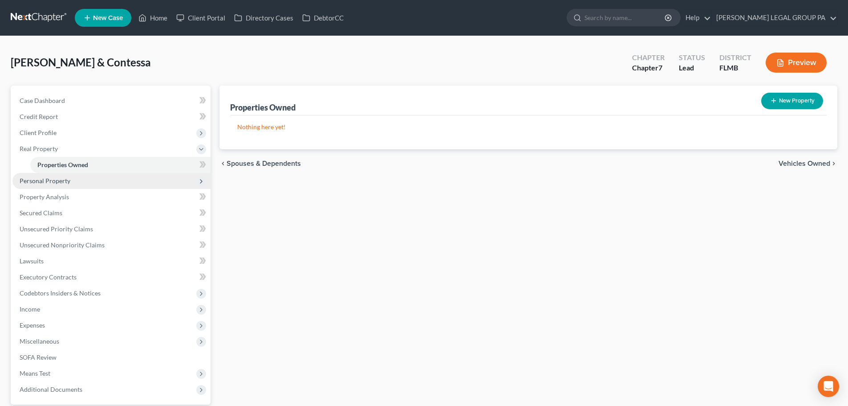
click at [53, 183] on span "Personal Property" at bounding box center [45, 181] width 51 height 8
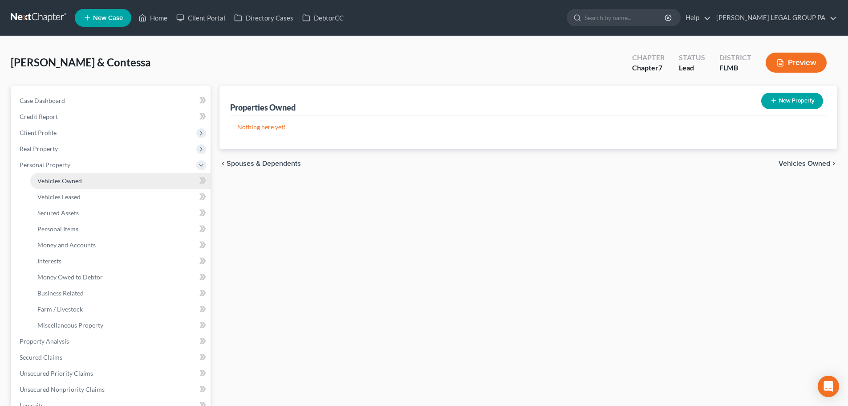
click at [71, 185] on link "Vehicles Owned" at bounding box center [120, 181] width 180 height 16
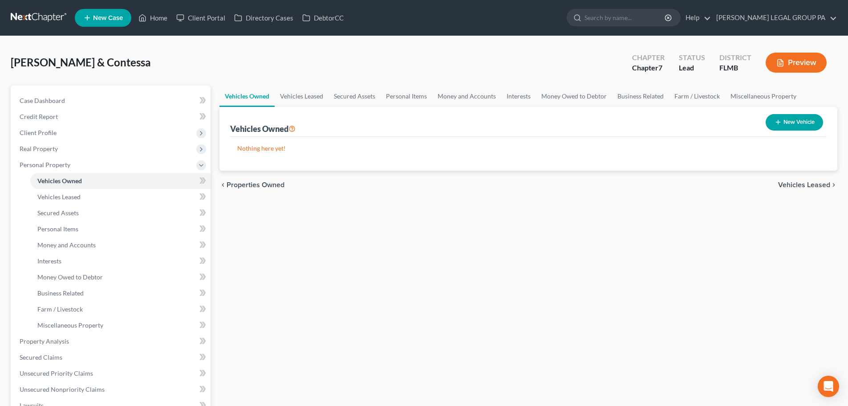
click at [778, 122] on line "button" at bounding box center [778, 122] width 0 height 4
select select "0"
select select "2"
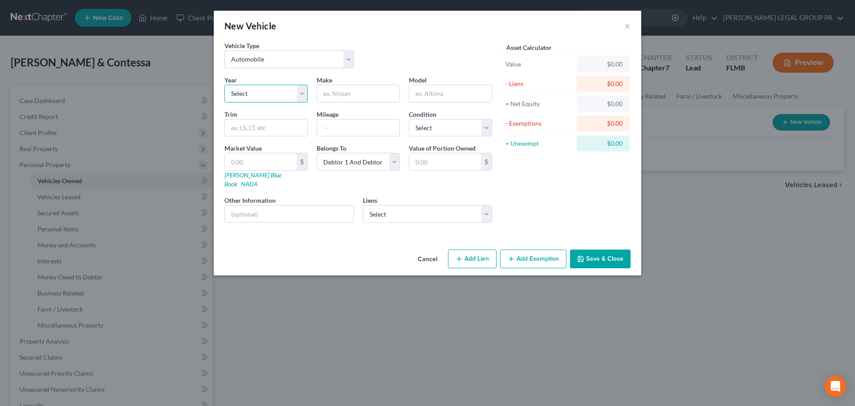
click at [290, 94] on select "Select 2026 2025 2024 2023 2022 2021 2020 2019 2018 2017 2016 2015 2014 2013 20…" at bounding box center [265, 94] width 83 height 18
select select "8"
click at [224, 85] on select "Select 2026 2025 2024 2023 2022 2021 2020 2019 2018 2017 2016 2015 2014 2013 20…" at bounding box center [265, 94] width 83 height 18
click at [363, 99] on input "text" at bounding box center [358, 93] width 82 height 17
type input "Toyota"
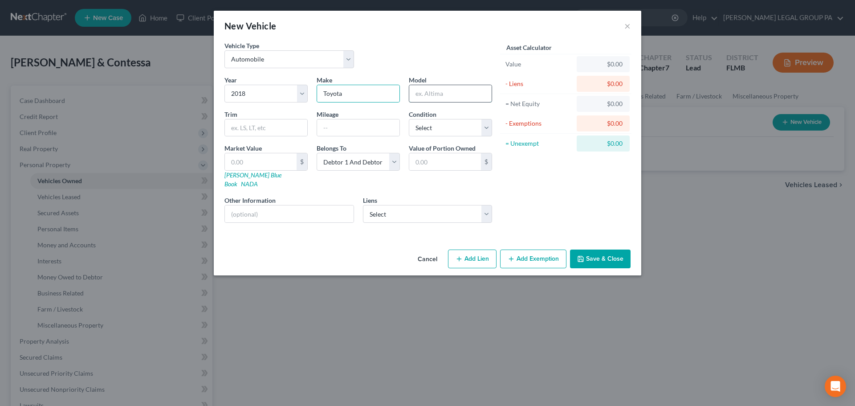
click at [434, 89] on input "text" at bounding box center [450, 93] width 82 height 17
type input "Highlander"
click at [394, 53] on div "Vehicle Type Select Automobile Truck Trailer Watercraft Aircraft Motor Home Atv…" at bounding box center [358, 58] width 276 height 34
click at [330, 133] on input "text" at bounding box center [358, 127] width 82 height 17
type input "122000"
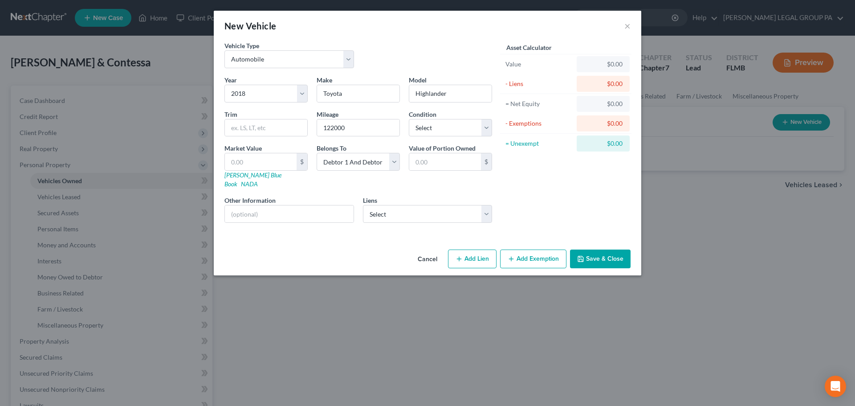
click at [353, 108] on div "Year Select 2026 2025 2024 2023 2022 2021 2020 2019 2018 2017 2016 2015 2014 20…" at bounding box center [358, 152] width 276 height 154
click at [451, 132] on select "Select Excellent Very Good Good Fair Poor" at bounding box center [450, 128] width 83 height 18
select select "2"
click at [409, 119] on select "Select Excellent Very Good Good Fair Poor" at bounding box center [450, 128] width 83 height 18
click at [440, 106] on div "Year Select 2026 2025 2024 2023 2022 2021 2020 2019 2018 2017 2016 2015 2014 20…" at bounding box center [358, 152] width 276 height 154
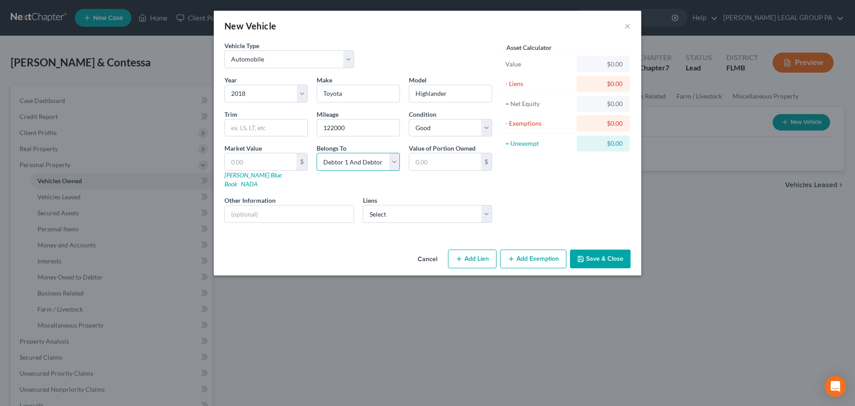
click at [373, 160] on select "Select Debtor 1 Only Debtor 2 Only Debtor 1 And Debtor 2 Only At Least One Of T…" at bounding box center [358, 162] width 83 height 18
click at [317, 153] on select "Select Debtor 1 Only Debtor 2 Only Debtor 1 And Debtor 2 Only At Least One Of T…" at bounding box center [358, 162] width 83 height 18
click at [365, 175] on div "Belongs To * Select Debtor 1 Only Debtor 2 Only Debtor 1 And Debtor 2 Only At L…" at bounding box center [358, 165] width 92 height 45
click at [414, 205] on select "Select Glblndsvcs - $26,385.00 Gm Financial - $11,042.00 Ally Financial - $5,78…" at bounding box center [428, 214] width 130 height 18
select select "0"
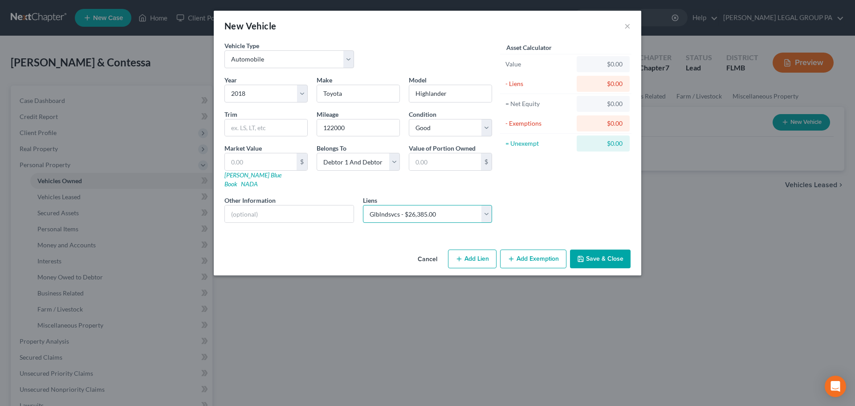
click at [363, 205] on select "Select Glblndsvcs - $26,385.00 Gm Financial - $11,042.00 Ally Financial - $5,78…" at bounding box center [428, 214] width 130 height 18
select select
select select "42"
select select "2"
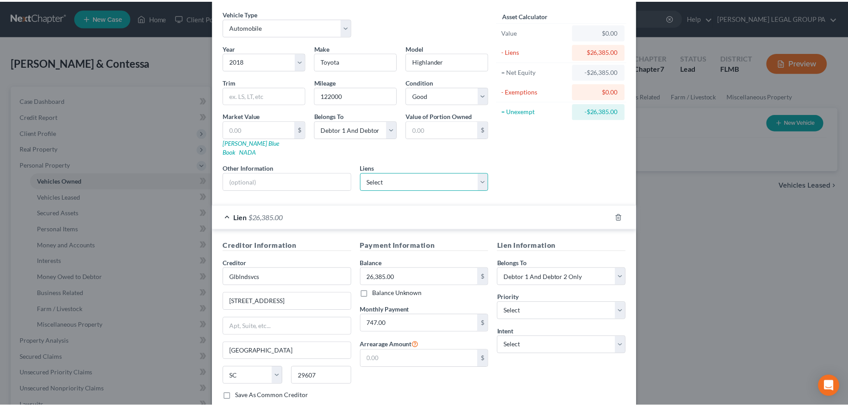
scroll to position [81, 0]
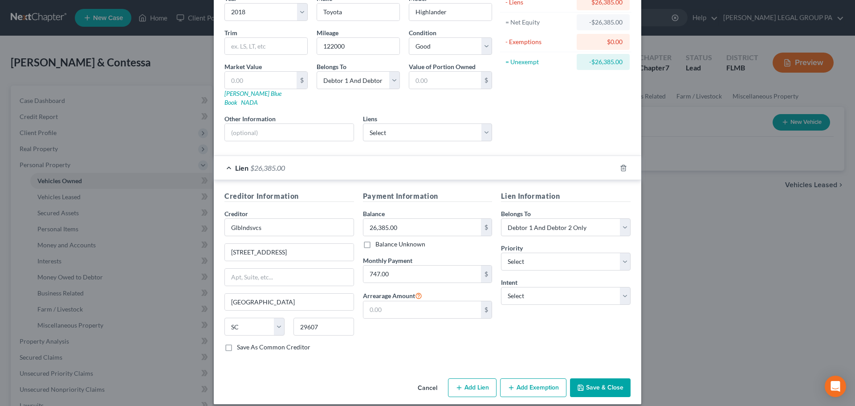
click at [603, 381] on button "Save & Close" at bounding box center [600, 387] width 61 height 19
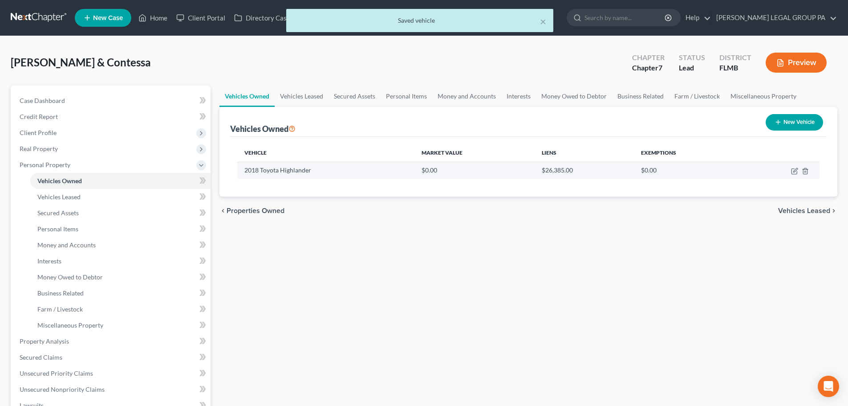
click at [791, 171] on td at bounding box center [781, 170] width 78 height 17
click at [796, 171] on icon "button" at bounding box center [795, 170] width 4 height 4
select select "0"
select select "8"
select select "2"
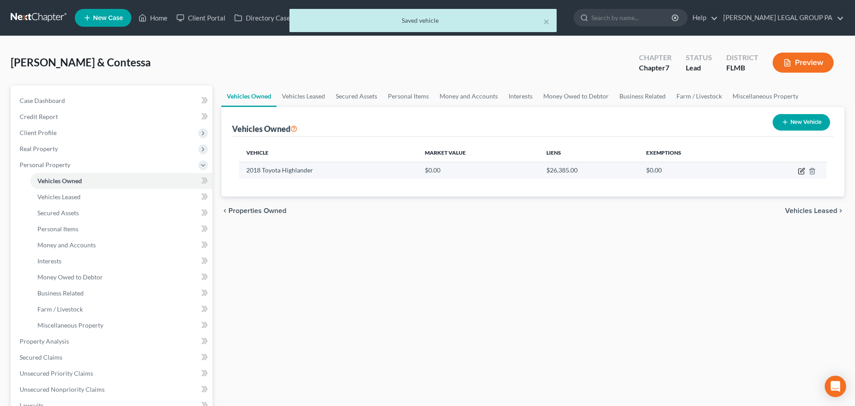
select select "2"
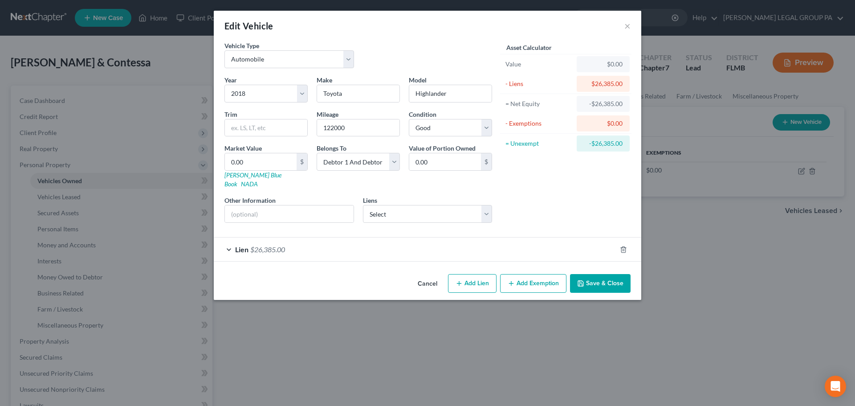
drag, startPoint x: 604, startPoint y: 277, endPoint x: 596, endPoint y: 276, distance: 8.1
click at [603, 277] on button "Save & Close" at bounding box center [600, 283] width 61 height 19
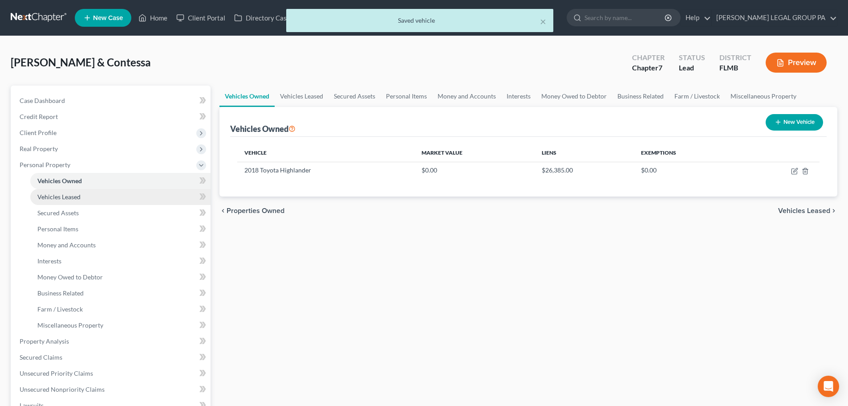
click at [100, 195] on link "Vehicles Leased" at bounding box center [120, 197] width 180 height 16
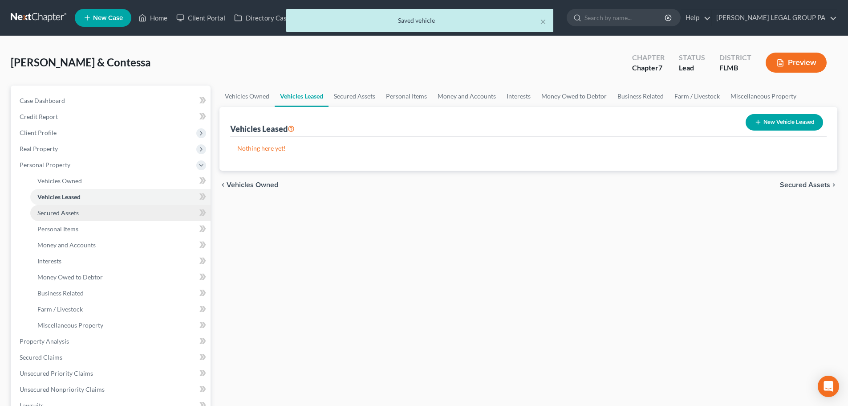
click at [71, 211] on span "Secured Assets" at bounding box center [57, 213] width 41 height 8
click at [779, 124] on button "New Secured Asset" at bounding box center [785, 122] width 76 height 16
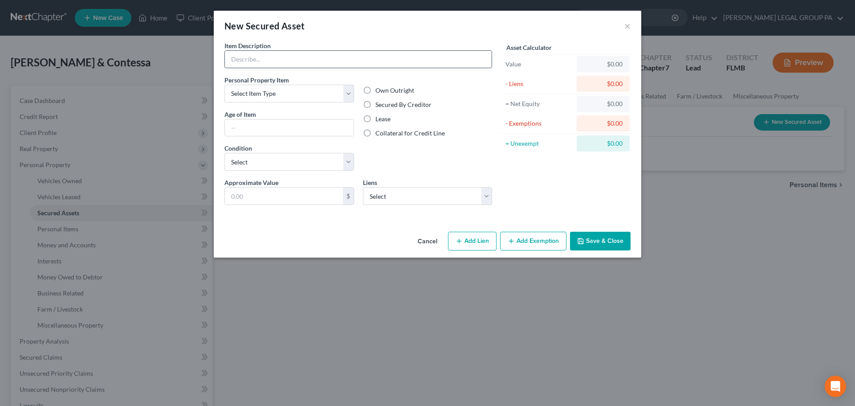
click at [455, 57] on input "text" at bounding box center [358, 59] width 267 height 17
click at [442, 42] on div "Item Description *" at bounding box center [358, 54] width 268 height 27
click at [627, 25] on button "×" at bounding box center [627, 25] width 6 height 11
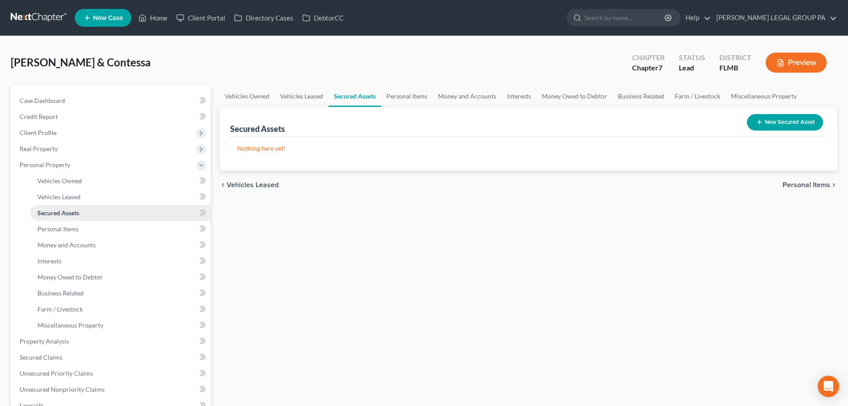
click at [67, 214] on span "Secured Assets" at bounding box center [58, 213] width 42 height 8
click at [83, 232] on link "Personal Items" at bounding box center [120, 229] width 180 height 16
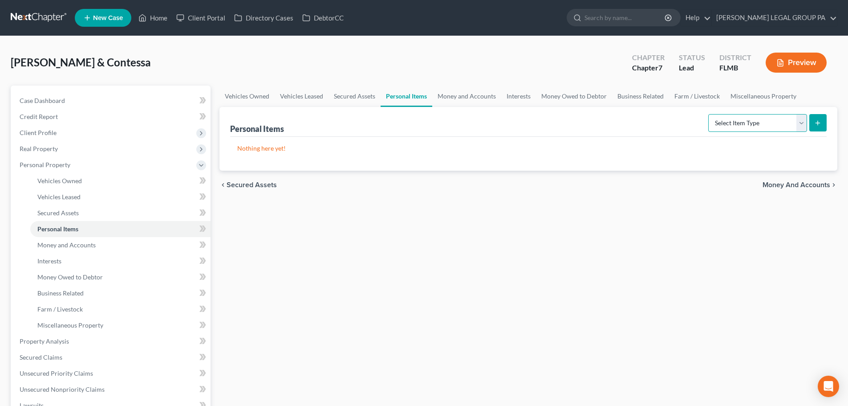
click at [737, 121] on select "Select Item Type Clothing Collectibles Of Value Electronics Firearms Household …" at bounding box center [757, 123] width 99 height 18
select select "clothing"
click at [709, 114] on select "Select Item Type Clothing Collectibles Of Value Electronics Firearms Household …" at bounding box center [757, 123] width 99 height 18
click at [821, 126] on icon "submit" at bounding box center [817, 122] width 7 height 7
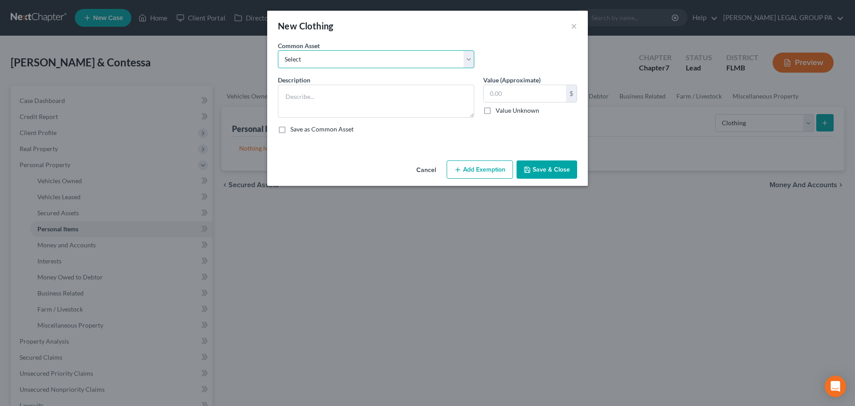
drag, startPoint x: 440, startPoint y: 52, endPoint x: 440, endPoint y: 39, distance: 13.4
click at [440, 52] on select "Select All Clothing General Clothes Various Clothing Apparel Various Clothing A…" at bounding box center [376, 59] width 196 height 18
select select "0"
click at [278, 50] on select "Select All Clothing General Clothes Various Clothing Apparel Various Clothing A…" at bounding box center [376, 59] width 196 height 18
type textarea "All Clothing"
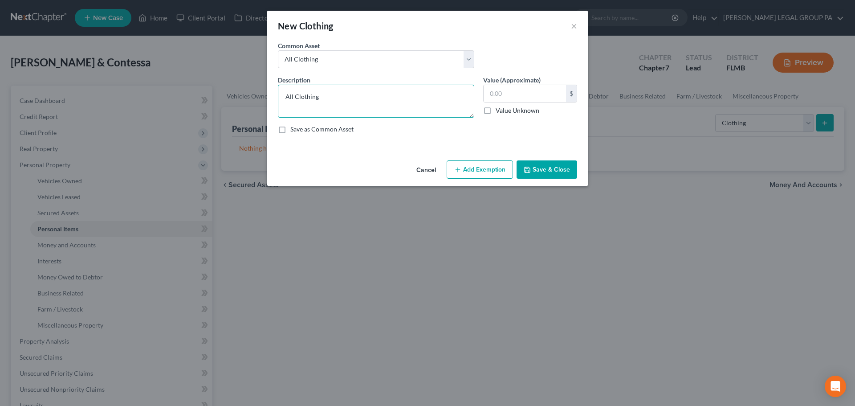
click at [407, 110] on textarea "All Clothing" at bounding box center [376, 101] width 196 height 33
click at [518, 96] on input "text" at bounding box center [524, 93] width 82 height 17
type input "500"
click at [540, 172] on button "Save & Close" at bounding box center [546, 169] width 61 height 19
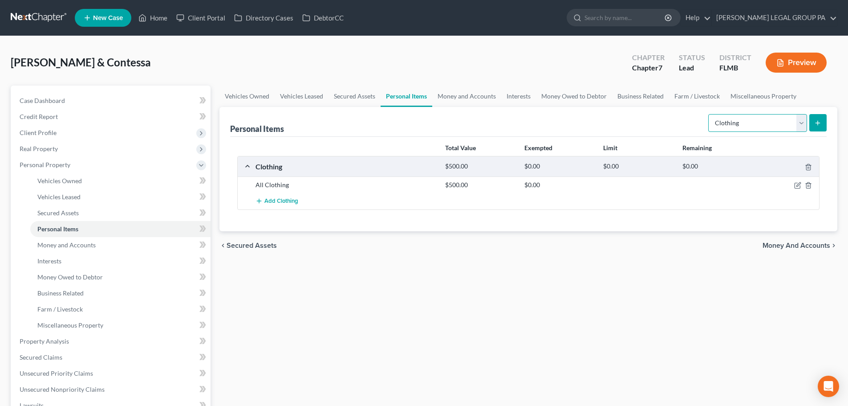
click at [743, 128] on select "Select Item Type Clothing Collectibles Of Value Electronics Firearms Household …" at bounding box center [757, 123] width 99 height 18
select select "electronics"
click at [709, 114] on select "Select Item Type Clothing Collectibles Of Value Electronics Firearms Household …" at bounding box center [757, 123] width 99 height 18
click at [817, 126] on button "submit" at bounding box center [817, 122] width 17 height 17
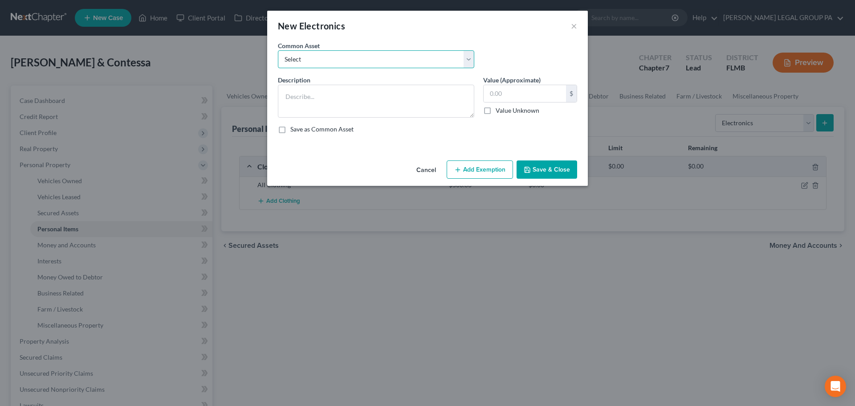
click at [340, 58] on select "Select 2 televisions & 2 cell phones General Electronics (TV, Cellphone, Comput…" at bounding box center [376, 59] width 196 height 18
select select "0"
click at [278, 50] on select "Select 2 televisions & 2 cell phones General Electronics (TV, Cellphone, Comput…" at bounding box center [376, 59] width 196 height 18
type textarea "2 televisions & 2 cell phones"
type input "250.00"
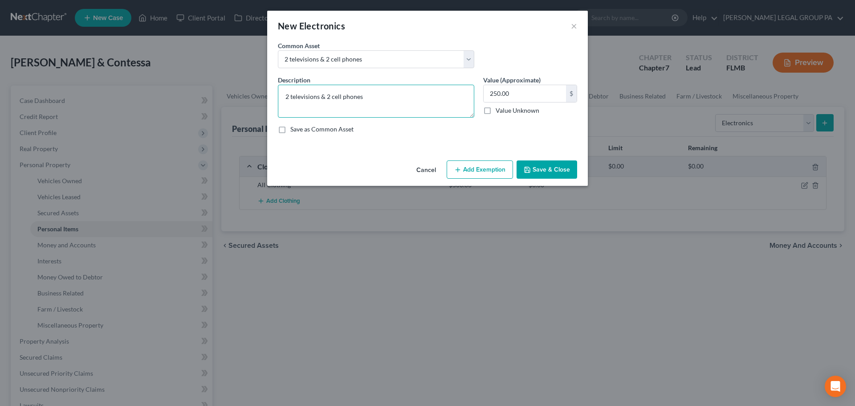
drag, startPoint x: 393, startPoint y: 99, endPoint x: 319, endPoint y: 96, distance: 74.4
click at [319, 96] on textarea "2 televisions & 2 cell phones" at bounding box center [376, 101] width 196 height 33
drag, startPoint x: 288, startPoint y: 97, endPoint x: 278, endPoint y: 82, distance: 18.6
click at [275, 97] on div "Description * 2 televisions" at bounding box center [375, 96] width 205 height 42
click at [350, 98] on textarea "3 televisions" at bounding box center [376, 101] width 196 height 33
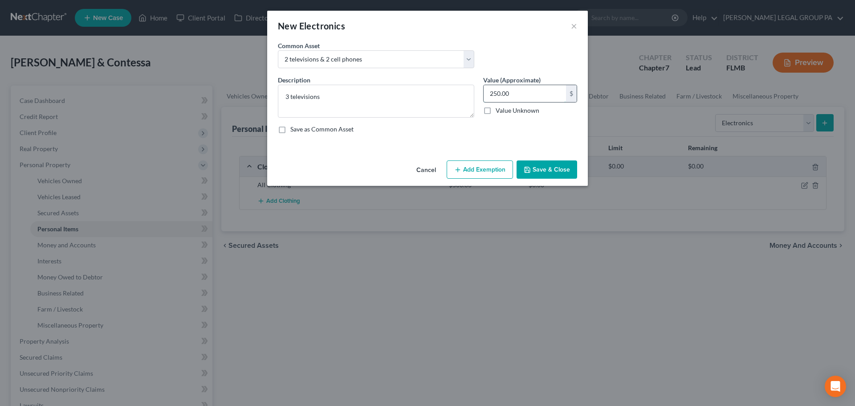
click at [525, 95] on input "250.00" at bounding box center [524, 93] width 82 height 17
click at [345, 100] on textarea "3 televisions" at bounding box center [376, 101] width 196 height 33
type textarea "3 televisions, 1 laptop"
click at [511, 101] on input "250.00" at bounding box center [524, 93] width 82 height 17
click at [556, 162] on button "Save & Close" at bounding box center [546, 169] width 61 height 19
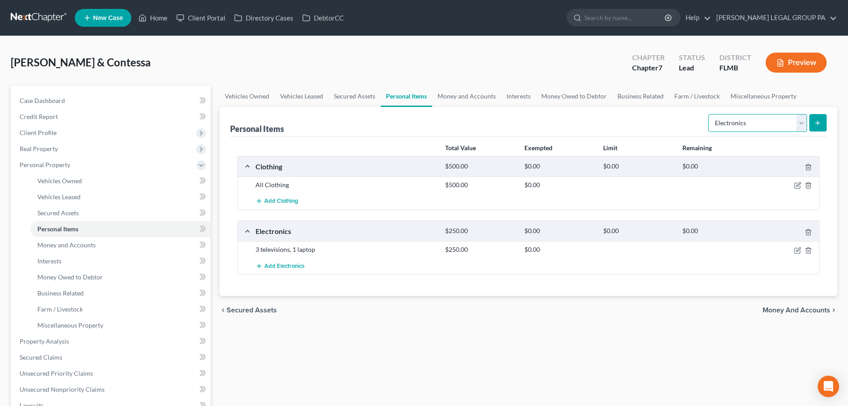
click at [743, 126] on select "Select Item Type Clothing Collectibles Of Value Electronics Firearms Household …" at bounding box center [757, 123] width 99 height 18
select select "firearms"
click at [709, 114] on select "Select Item Type Clothing Collectibles Of Value Electronics Firearms Household …" at bounding box center [757, 123] width 99 height 18
click at [813, 127] on button "submit" at bounding box center [817, 122] width 17 height 17
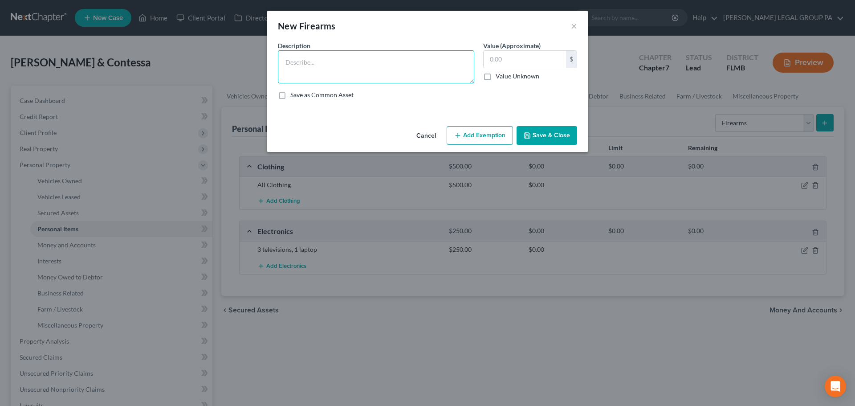
click at [384, 59] on textarea at bounding box center [376, 66] width 196 height 33
click at [526, 57] on input "text" at bounding box center [524, 59] width 82 height 17
click at [299, 62] on textarea "270 hunting Rifle" at bounding box center [376, 66] width 196 height 33
type textarea "270 Hunting Rifle"
click at [525, 60] on input "text" at bounding box center [524, 59] width 82 height 17
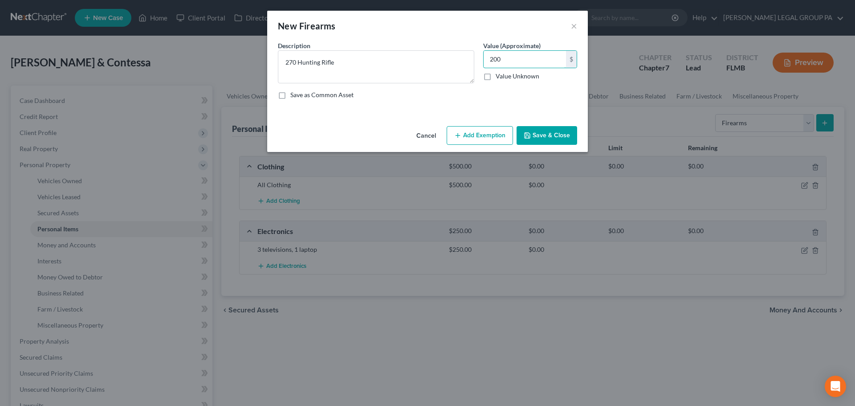
type input "200"
click at [560, 136] on button "Save & Close" at bounding box center [546, 135] width 61 height 19
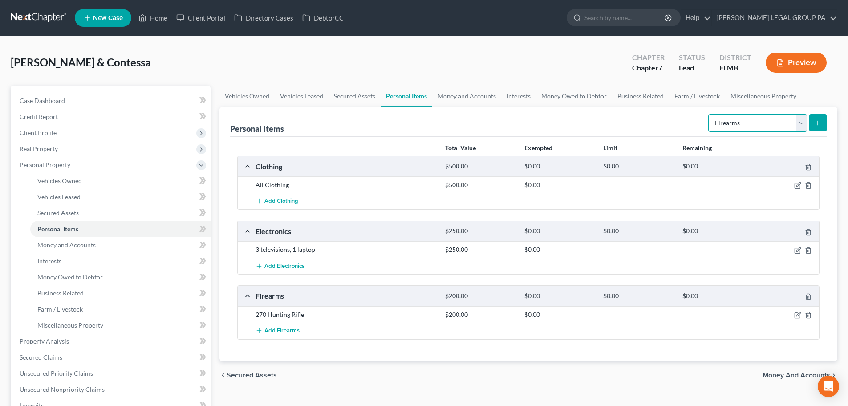
click at [744, 122] on select "Select Item Type Clothing Collectibles Of Value Electronics Firearms Household …" at bounding box center [757, 123] width 99 height 18
select select "household_goods"
click at [709, 114] on select "Select Item Type Clothing Collectibles Of Value Electronics Firearms Household …" at bounding box center [757, 123] width 99 height 18
click at [819, 124] on icon "submit" at bounding box center [817, 122] width 7 height 7
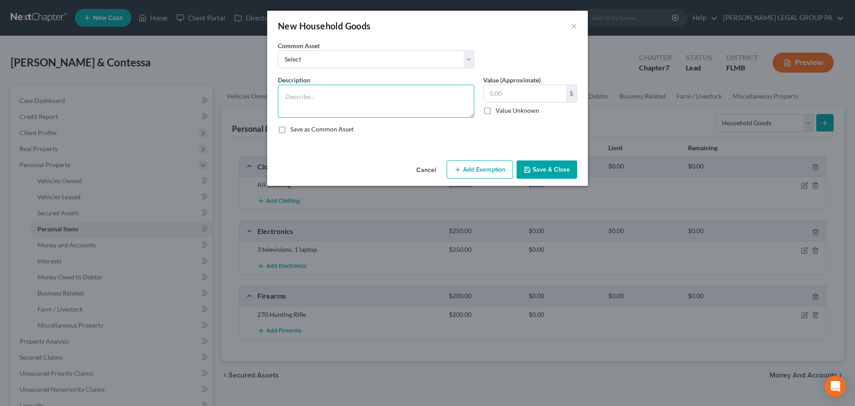
click at [443, 101] on textarea at bounding box center [376, 101] width 196 height 33
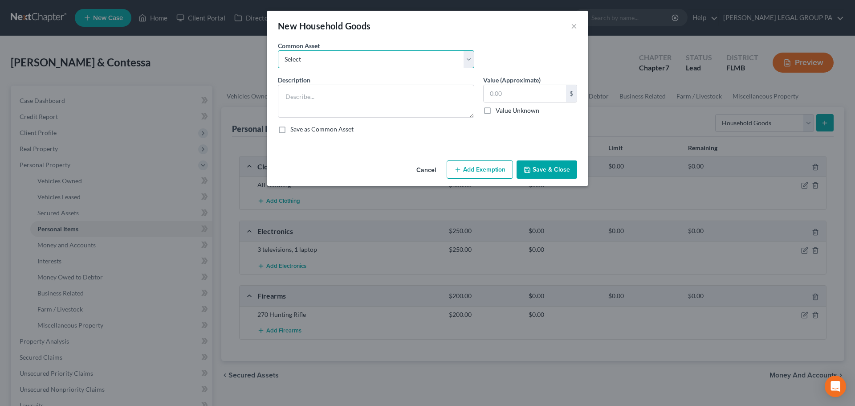
click at [460, 65] on select "Select Washer & Dryer Knick Knacks Patio Chaise Living room set, dining room se…" at bounding box center [376, 59] width 196 height 18
select select "3"
click at [278, 50] on select "Select Washer & Dryer Knick Knacks Patio Chaise Living room set, dining room se…" at bounding box center [376, 59] width 196 height 18
type textarea "Living room set, dining room set, bedroom set, microwave & misc. kitchenware"
type input "500.00"
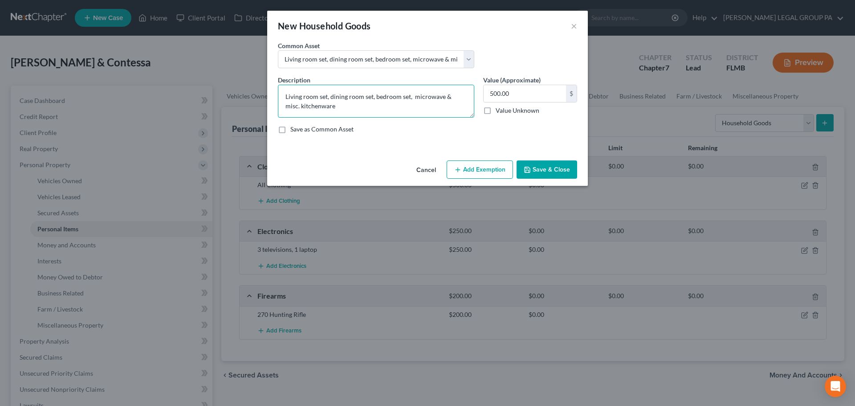
drag, startPoint x: 369, startPoint y: 110, endPoint x: 410, endPoint y: 94, distance: 44.2
click at [410, 94] on textarea "Living room set, dining room set, bedroom set, microwave & misc. kitchenware" at bounding box center [376, 101] width 196 height 33
drag, startPoint x: 374, startPoint y: 96, endPoint x: 416, endPoint y: 96, distance: 42.3
click at [416, 96] on textarea "Living room set, dining room set, bedroom set," at bounding box center [376, 101] width 196 height 33
type textarea "Living room set, dining room set, bedroom set,"
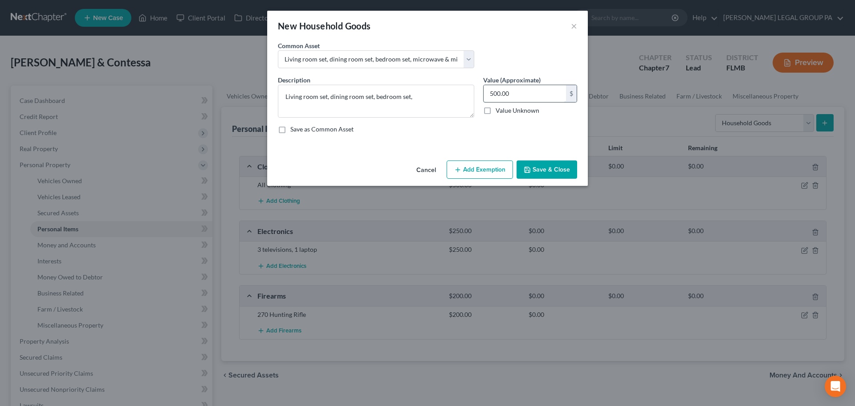
click at [522, 94] on input "500.00" at bounding box center [524, 93] width 82 height 17
type input "800"
click at [551, 162] on button "Save & Close" at bounding box center [546, 169] width 61 height 19
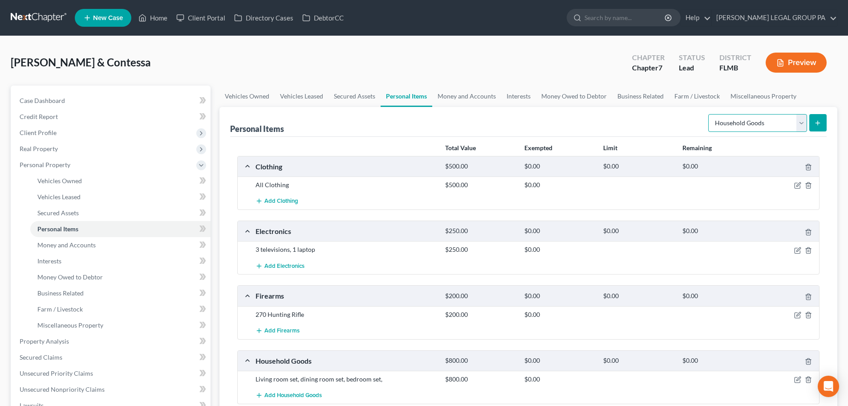
click at [756, 122] on select "Select Item Type Clothing Collectibles Of Value Electronics Firearms Household …" at bounding box center [757, 123] width 99 height 18
select select "jewelry"
click at [709, 114] on select "Select Item Type Clothing Collectibles Of Value Electronics Firearms Household …" at bounding box center [757, 123] width 99 height 18
click at [816, 126] on icon "submit" at bounding box center [817, 122] width 7 height 7
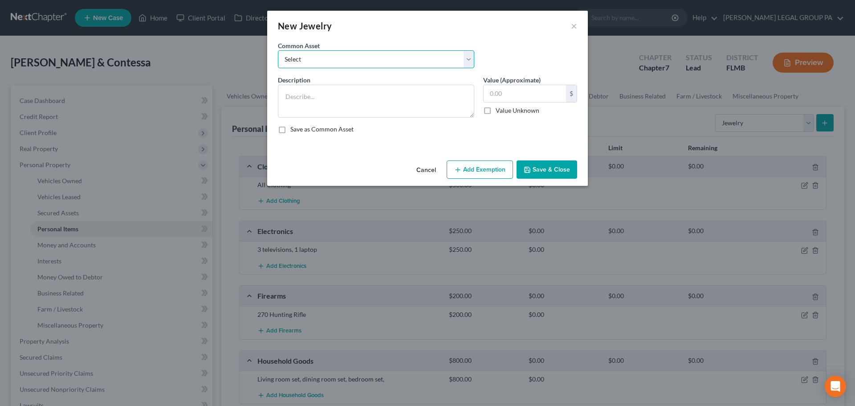
click at [373, 65] on select "Select High School Class Ring Wedding Ring Various Custom Jewelry Watch Misc. C…" at bounding box center [376, 59] width 196 height 18
select select "1"
click at [278, 50] on select "Select High School Class Ring Wedding Ring Various Custom Jewelry Watch Misc. C…" at bounding box center [376, 59] width 196 height 18
type textarea "Wedding Ring"
type input "50.00"
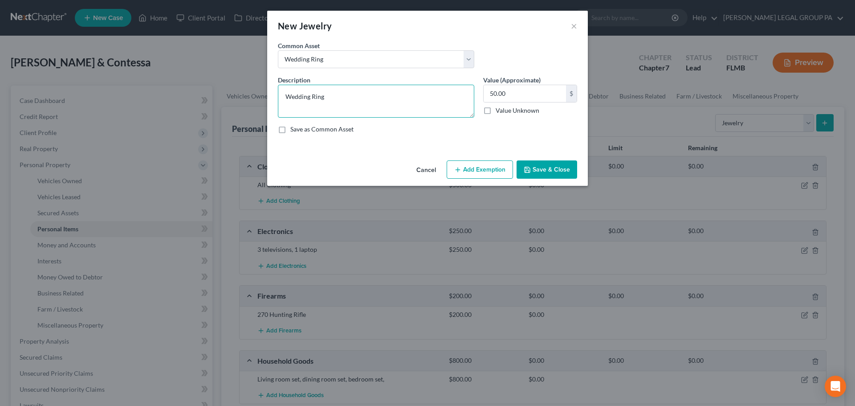
click at [347, 100] on textarea "Wedding Ring" at bounding box center [376, 101] width 196 height 33
type textarea "Wedding set, necklace , earrings"
click at [524, 94] on input "50.00" at bounding box center [524, 93] width 82 height 17
click at [391, 101] on textarea "Wedding set, necklace , earrings" at bounding box center [376, 101] width 196 height 33
click at [525, 93] on input "50.00" at bounding box center [524, 93] width 82 height 17
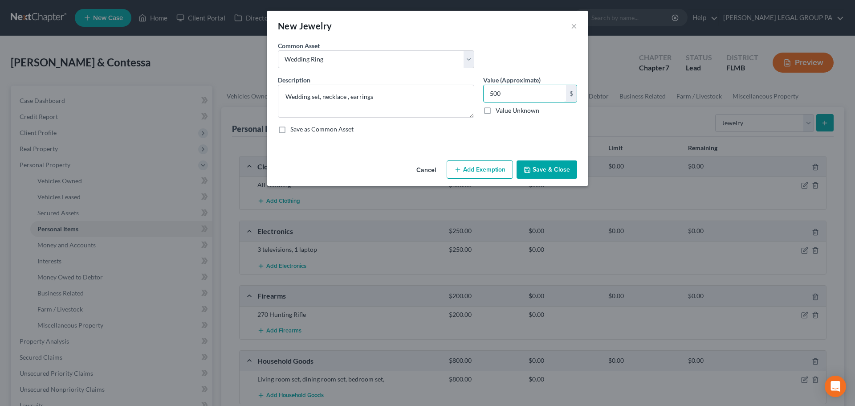
type input "500"
click at [559, 177] on button "Save & Close" at bounding box center [546, 169] width 61 height 19
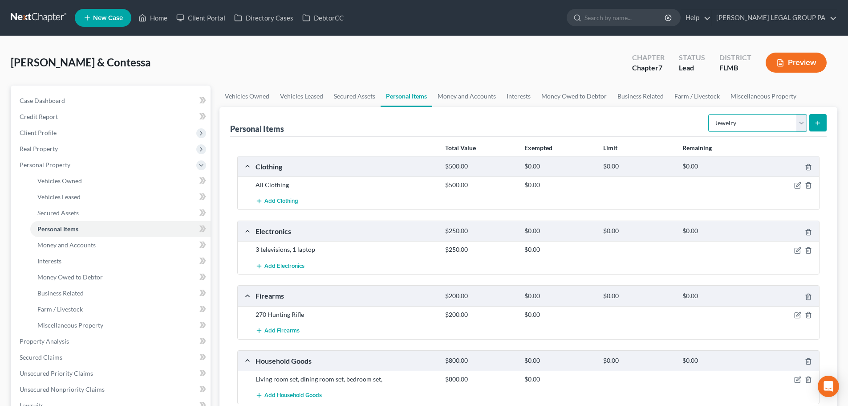
click at [783, 119] on select "Select Item Type Clothing Collectibles Of Value Electronics Firearms Household …" at bounding box center [757, 123] width 99 height 18
select select "pets"
click at [709, 114] on select "Select Item Type Clothing Collectibles Of Value Electronics Firearms Household …" at bounding box center [757, 123] width 99 height 18
click at [743, 122] on select "Select Item Type Clothing Collectibles Of Value Electronics Firearms Household …" at bounding box center [757, 123] width 99 height 18
click at [645, 120] on div "Personal Items Select Item Type Clothing Collectibles Of Value Electronics Fire…" at bounding box center [528, 122] width 597 height 30
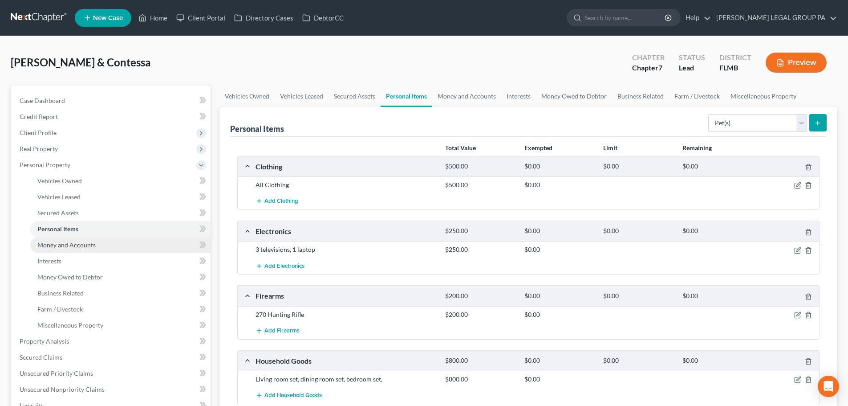
click at [60, 250] on link "Money and Accounts" at bounding box center [120, 245] width 180 height 16
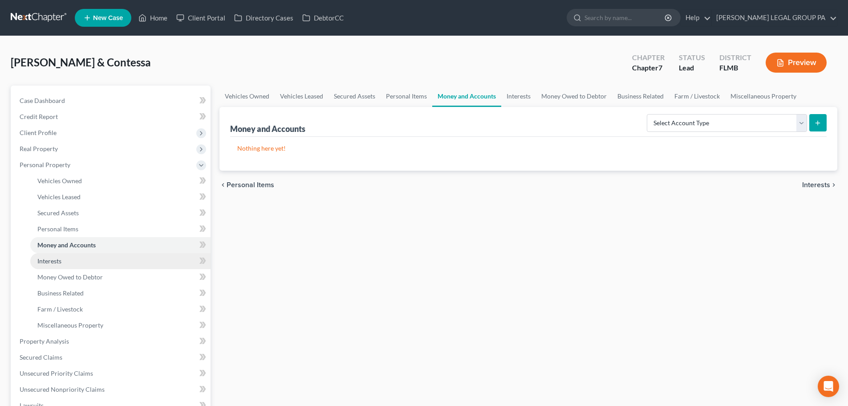
click at [77, 259] on link "Interests" at bounding box center [120, 261] width 180 height 16
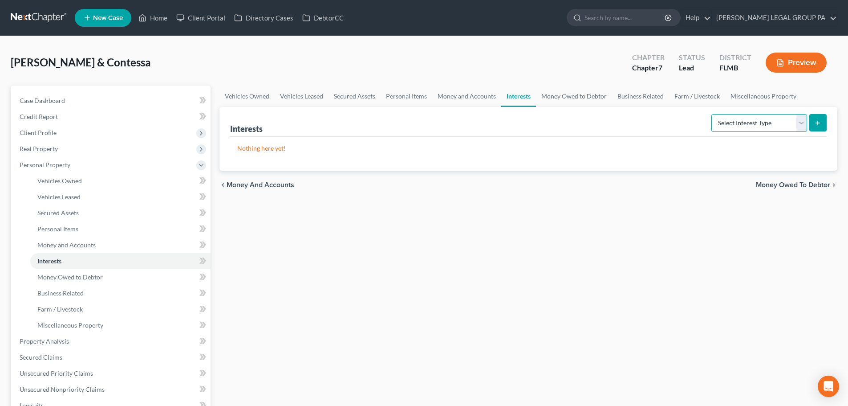
click at [731, 124] on select "Select Interest Type 401K Annuity Bond Education IRA Government Bond Government…" at bounding box center [759, 123] width 96 height 18
select select "401k"
click at [712, 114] on select "Select Interest Type 401K Annuity Bond Education IRA Government Bond Government…" at bounding box center [759, 123] width 96 height 18
click at [822, 118] on button "submit" at bounding box center [817, 122] width 17 height 17
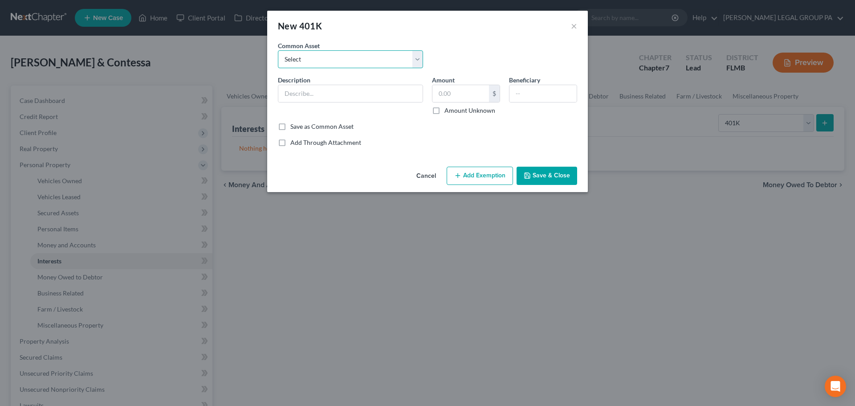
click at [318, 66] on select "Select 401(k) through employment" at bounding box center [350, 59] width 145 height 18
select select "0"
click at [278, 50] on select "Select 401(k) through employment" at bounding box center [350, 59] width 145 height 18
type input "401(k) through employment"
click at [470, 91] on input "2,293.00" at bounding box center [460, 93] width 57 height 17
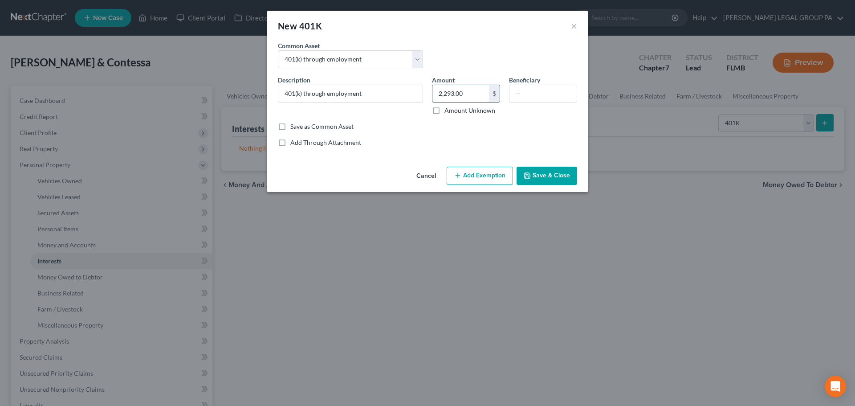
click at [470, 91] on input "2,293.00" at bounding box center [460, 93] width 57 height 17
type input "45,000"
click at [563, 184] on button "Save & Close" at bounding box center [546, 175] width 61 height 19
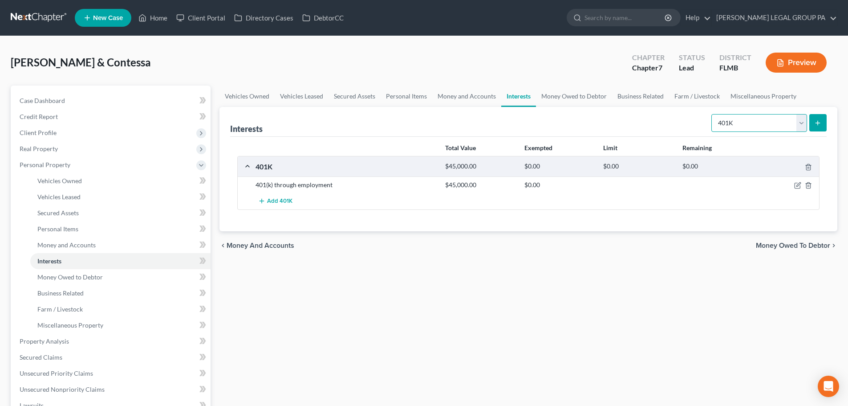
click at [771, 124] on select "Select Interest Type 401K Annuity Bond Education IRA Government Bond Government…" at bounding box center [759, 123] width 96 height 18
click at [616, 311] on div "Vehicles Owned Vehicles Leased Secured Assets Personal Items Money and Accounts…" at bounding box center [528, 342] width 627 height 514
click at [77, 276] on span "Money Owed to Debtor" at bounding box center [69, 277] width 65 height 8
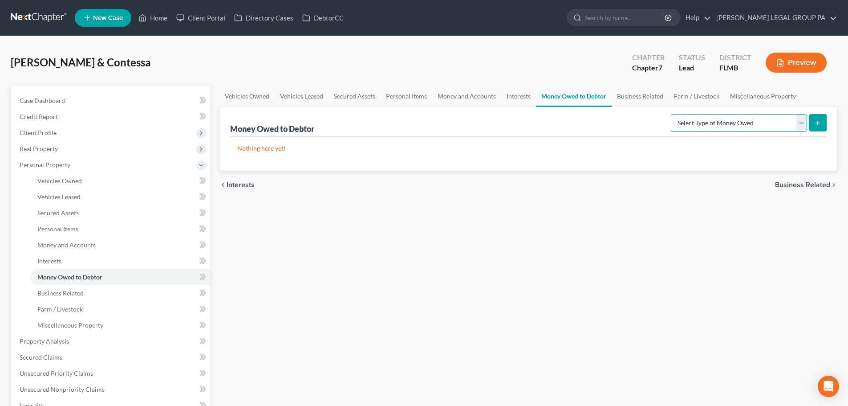
click at [719, 125] on select "Select Type of Money Owed Accounts Receivable Alimony Child Support Claims Agai…" at bounding box center [739, 123] width 136 height 18
click at [571, 225] on div "Vehicles Owned Vehicles Leased Secured Assets Personal Items Money and Accounts…" at bounding box center [528, 342] width 627 height 514
click at [78, 287] on link "Business Related" at bounding box center [120, 293] width 180 height 16
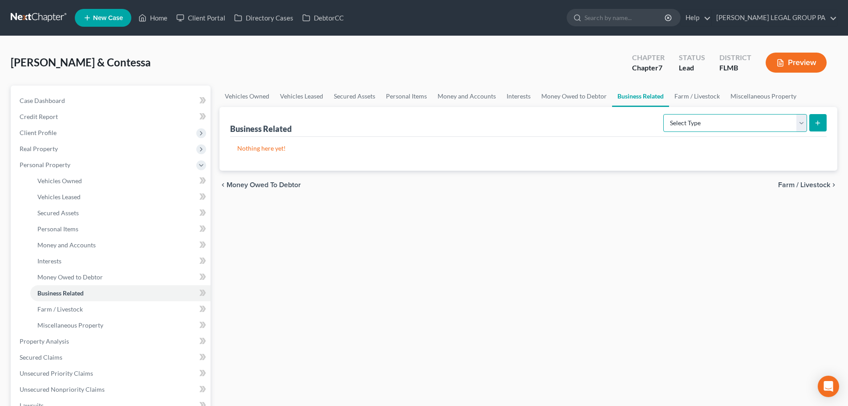
click at [700, 122] on select "Select Type Customer Lists Franchises Inventory Licenses Machinery Office Equip…" at bounding box center [735, 123] width 144 height 18
click at [646, 125] on div "Business Related Select Type Customer Lists Franchises Inventory Licenses Machi…" at bounding box center [528, 122] width 597 height 30
click at [679, 125] on select "Select Type Customer Lists Franchises Inventory Licenses Machinery Office Equip…" at bounding box center [735, 123] width 144 height 18
click at [504, 235] on div "Vehicles Owned Vehicles Leased Secured Assets Personal Items Money and Accounts…" at bounding box center [528, 342] width 627 height 514
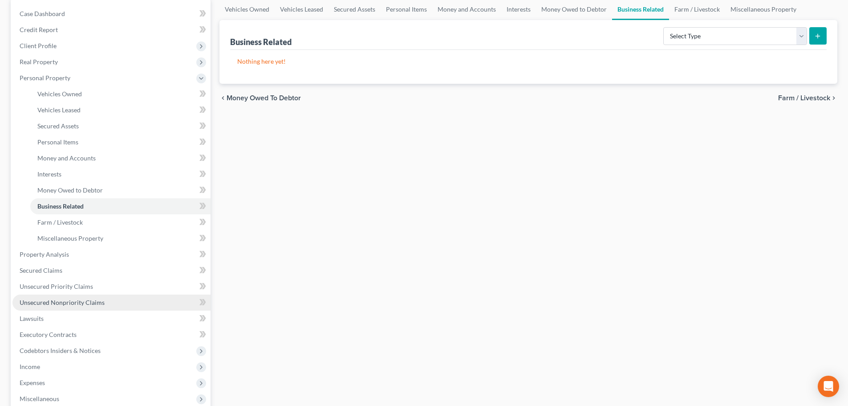
scroll to position [89, 0]
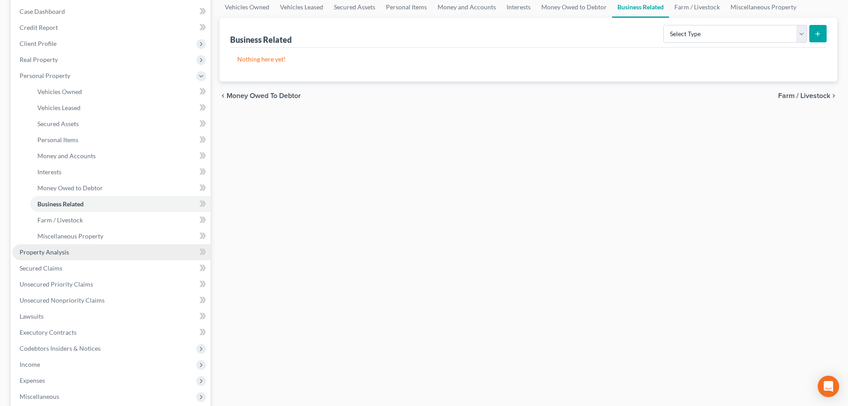
click at [65, 245] on link "Property Analysis" at bounding box center [111, 252] width 198 height 16
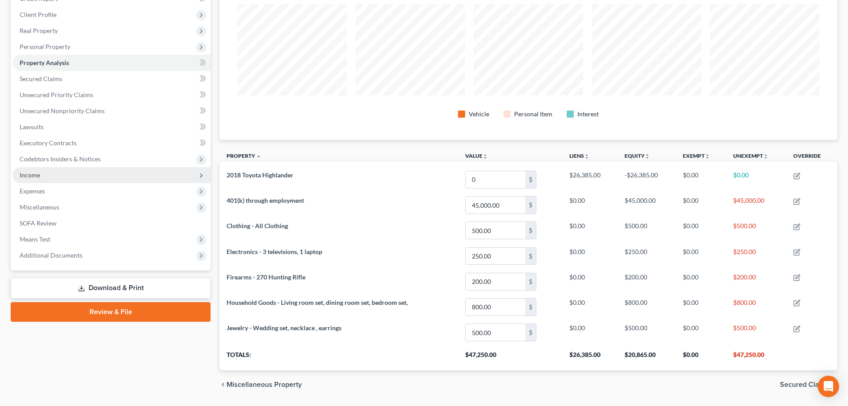
scroll to position [11, 0]
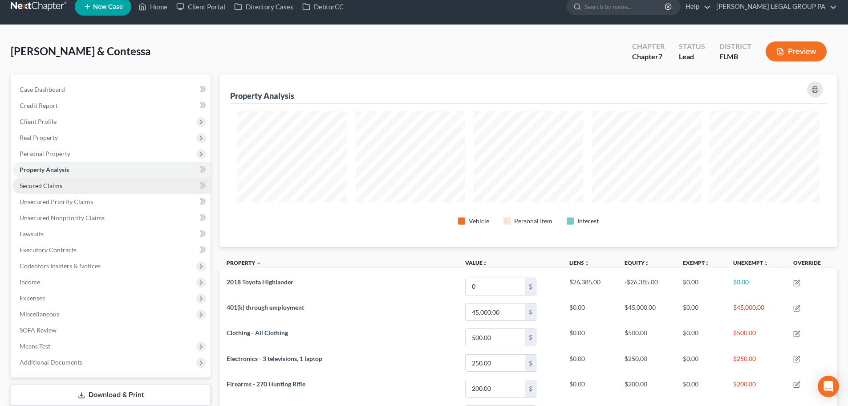
drag, startPoint x: 46, startPoint y: 183, endPoint x: 26, endPoint y: 198, distance: 24.8
click at [46, 183] on span "Secured Claims" at bounding box center [41, 186] width 43 height 8
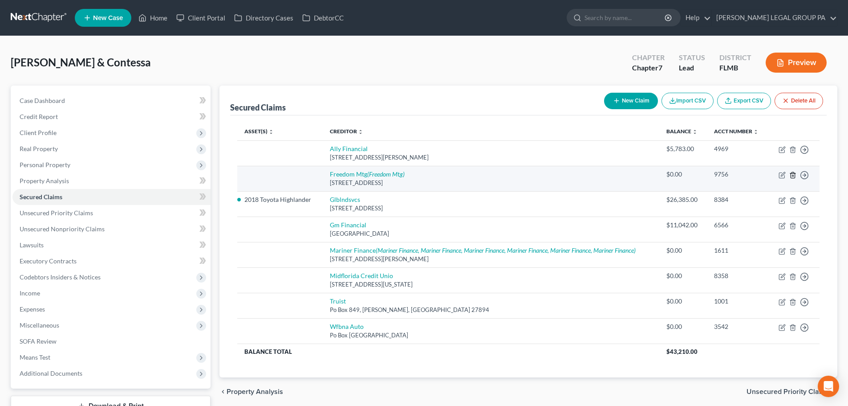
click at [794, 174] on icon "button" at bounding box center [792, 174] width 7 height 7
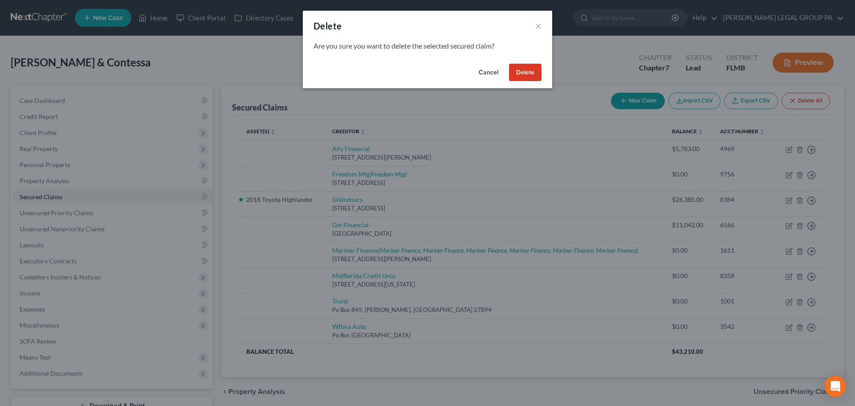
click at [529, 69] on button "Delete" at bounding box center [525, 73] width 32 height 18
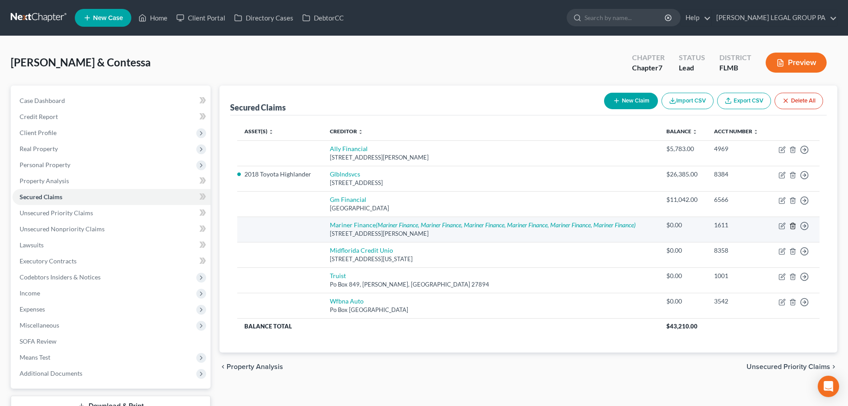
click at [795, 226] on icon "button" at bounding box center [793, 226] width 4 height 6
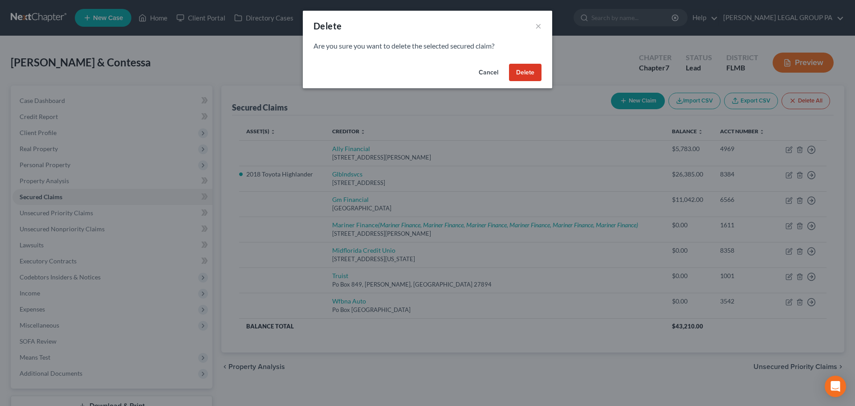
click at [534, 70] on button "Delete" at bounding box center [525, 73] width 32 height 18
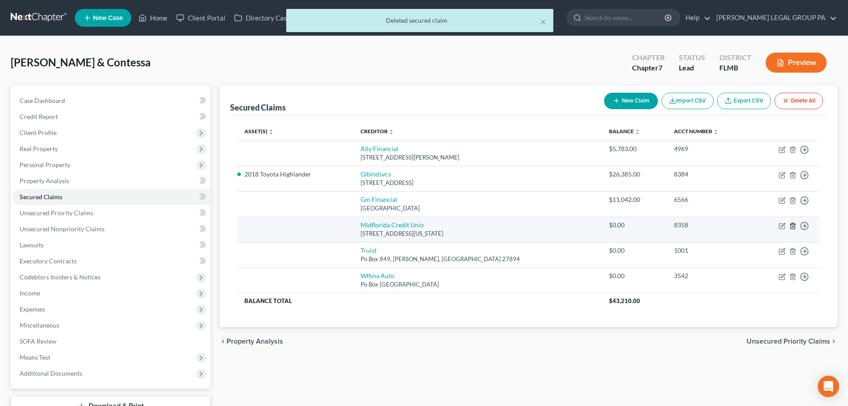
click at [790, 225] on icon "button" at bounding box center [792, 225] width 7 height 7
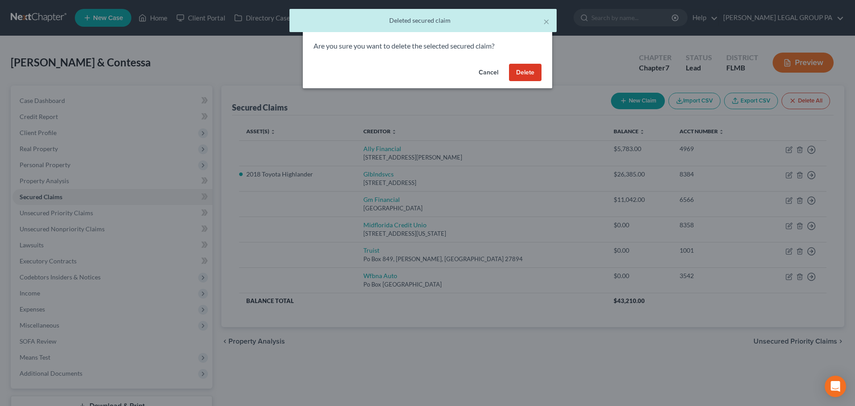
click at [524, 71] on button "Delete" at bounding box center [525, 73] width 32 height 18
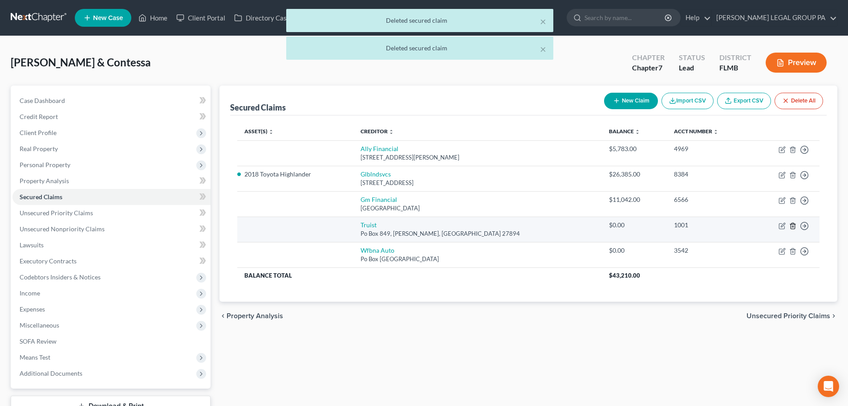
click at [793, 228] on icon "button" at bounding box center [792, 225] width 7 height 7
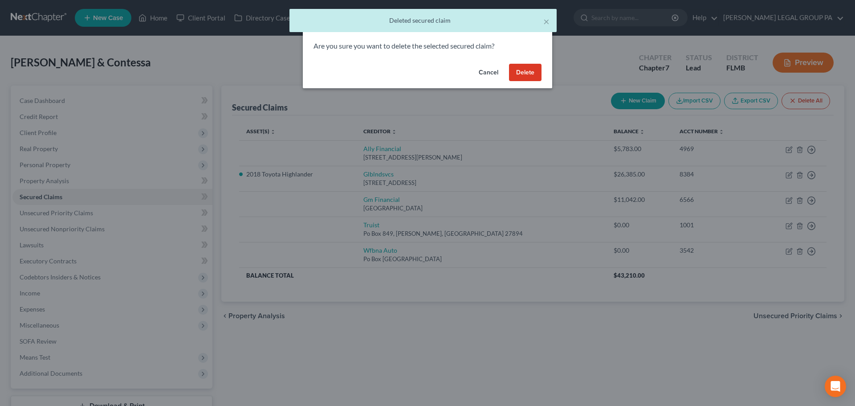
click at [528, 70] on button "Delete" at bounding box center [525, 73] width 32 height 18
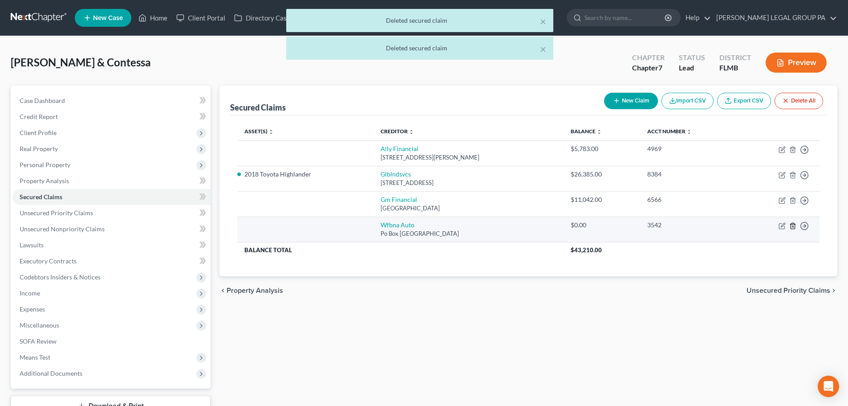
click at [791, 227] on icon "button" at bounding box center [793, 226] width 4 height 6
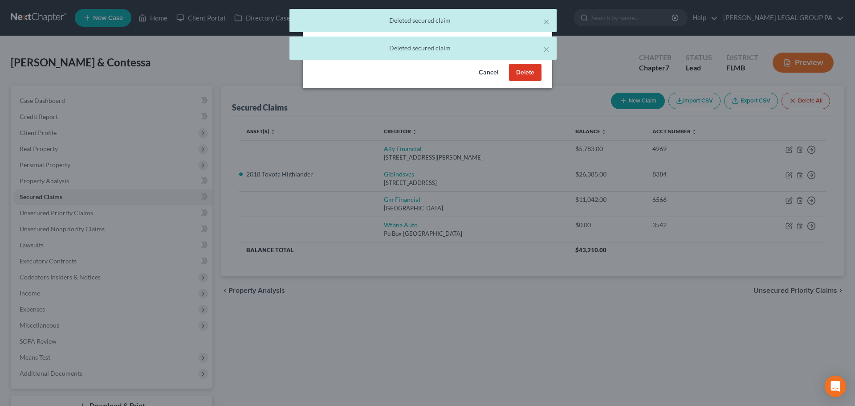
click at [522, 73] on button "Delete" at bounding box center [525, 73] width 32 height 18
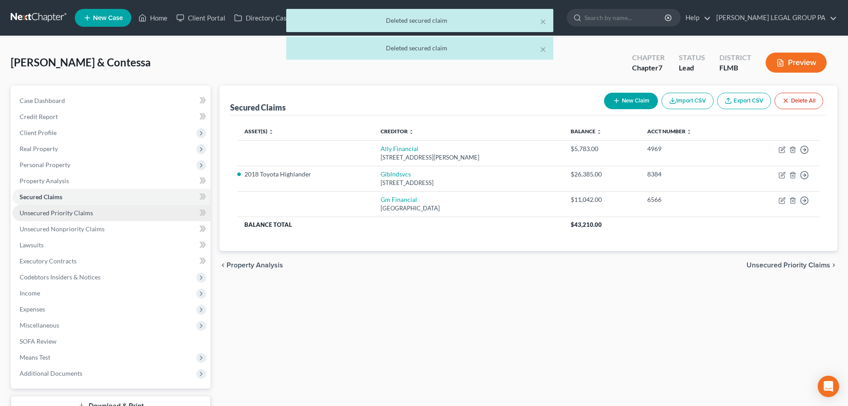
click at [92, 212] on link "Unsecured Priority Claims" at bounding box center [111, 213] width 198 height 16
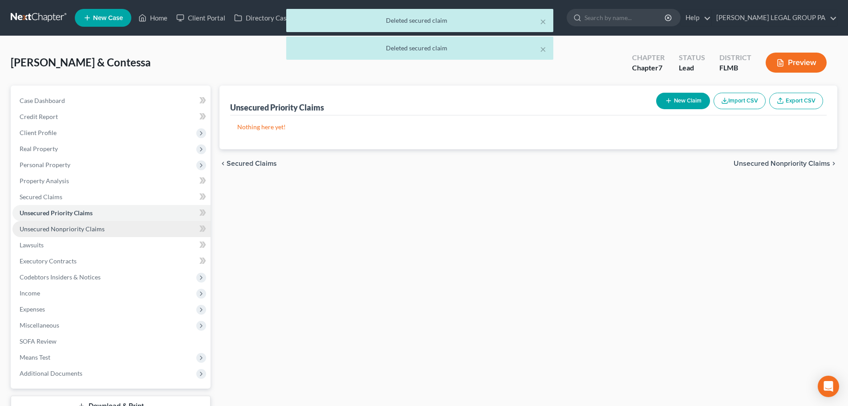
click at [105, 227] on link "Unsecured Nonpriority Claims" at bounding box center [111, 229] width 198 height 16
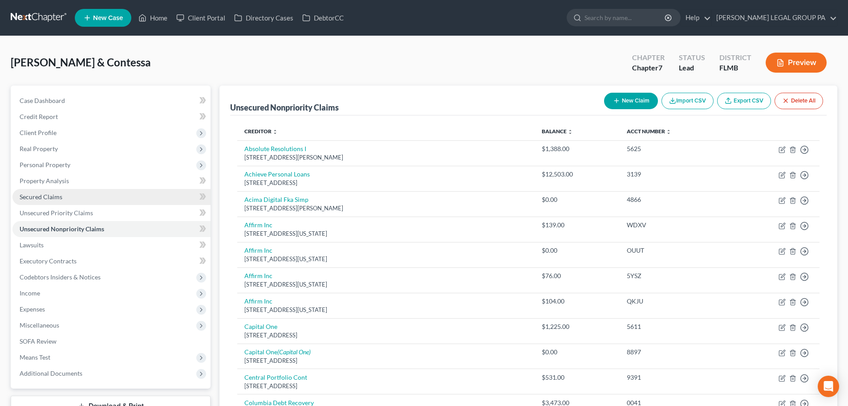
click at [36, 197] on span "Secured Claims" at bounding box center [41, 197] width 43 height 8
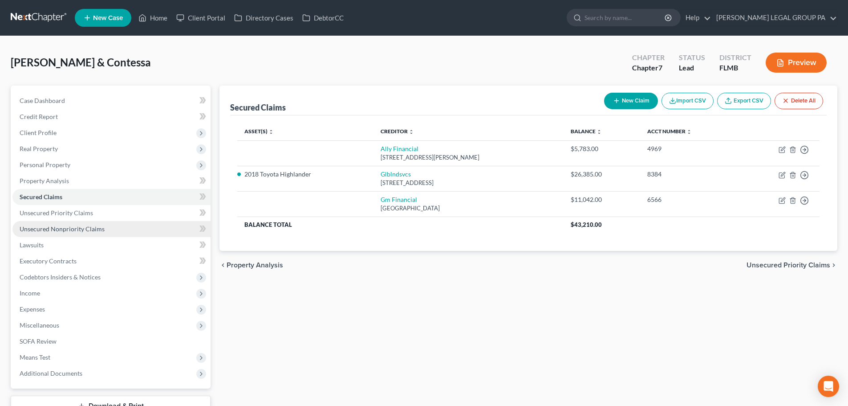
click at [71, 230] on span "Unsecured Nonpriority Claims" at bounding box center [62, 229] width 85 height 8
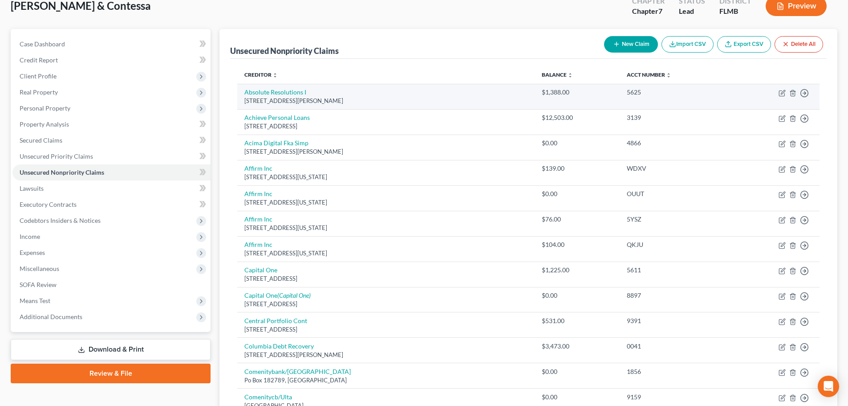
scroll to position [45, 0]
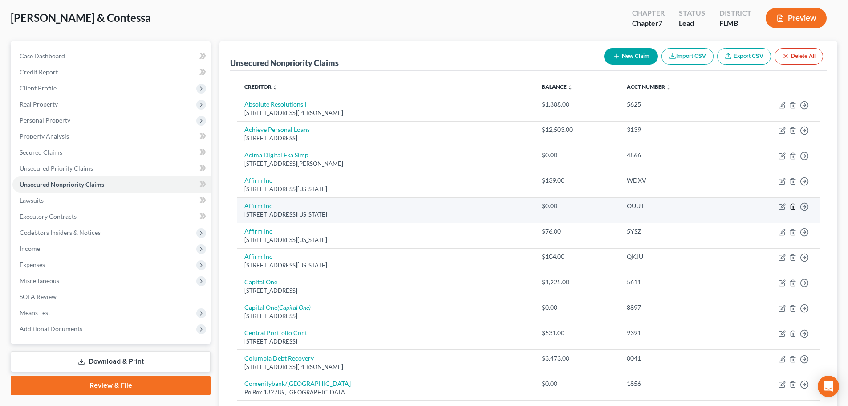
click at [793, 205] on icon "button" at bounding box center [792, 206] width 7 height 7
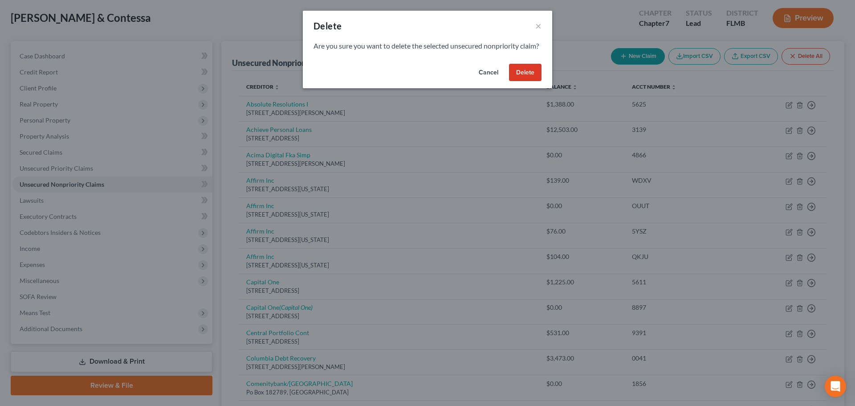
click at [520, 81] on button "Delete" at bounding box center [525, 73] width 32 height 18
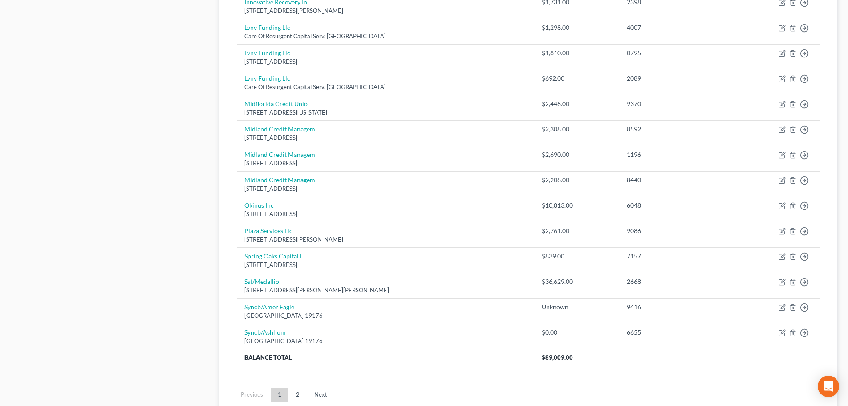
scroll to position [579, 0]
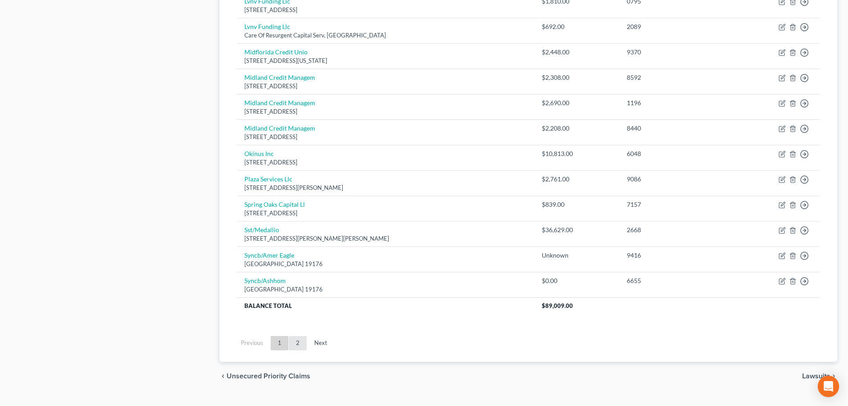
click at [298, 340] on link "2" at bounding box center [298, 343] width 18 height 14
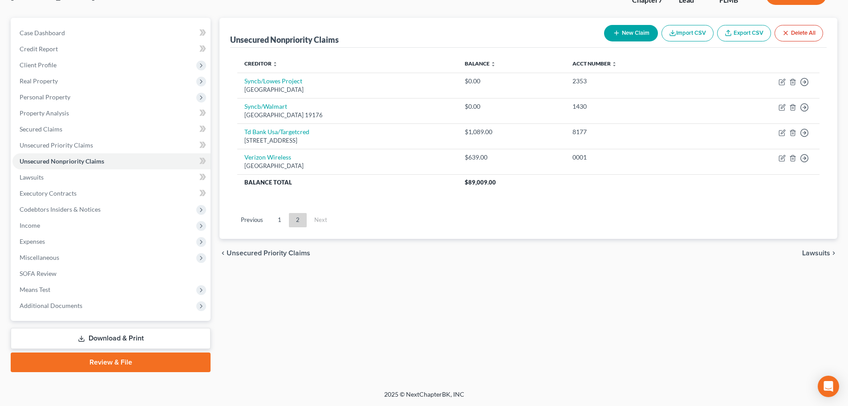
scroll to position [68, 0]
click at [61, 130] on span "Secured Claims" at bounding box center [41, 129] width 43 height 8
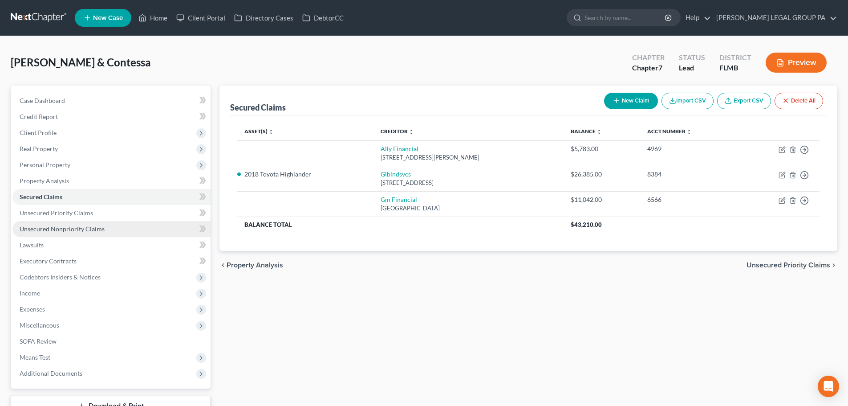
click at [45, 228] on span "Unsecured Nonpriority Claims" at bounding box center [62, 229] width 85 height 8
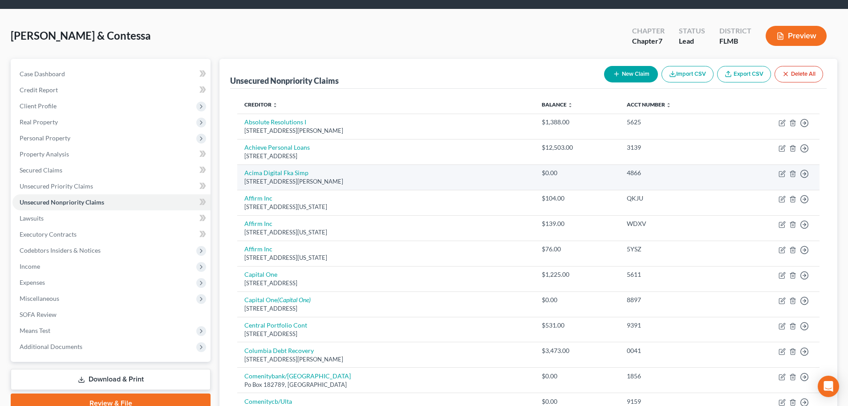
scroll to position [89, 0]
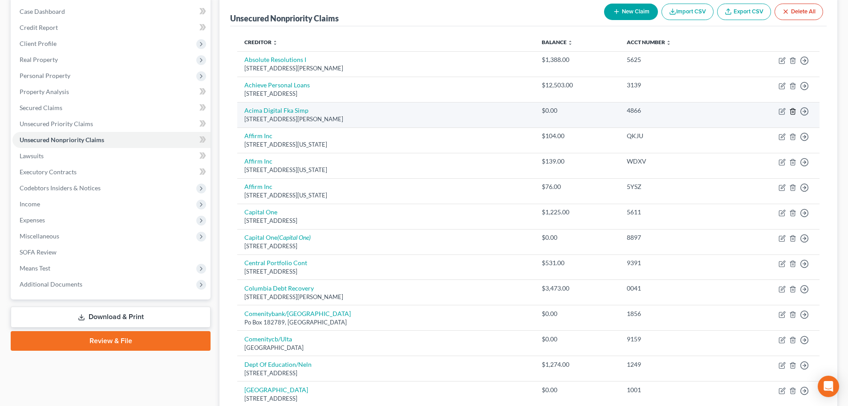
click at [791, 112] on icon "button" at bounding box center [793, 111] width 4 height 6
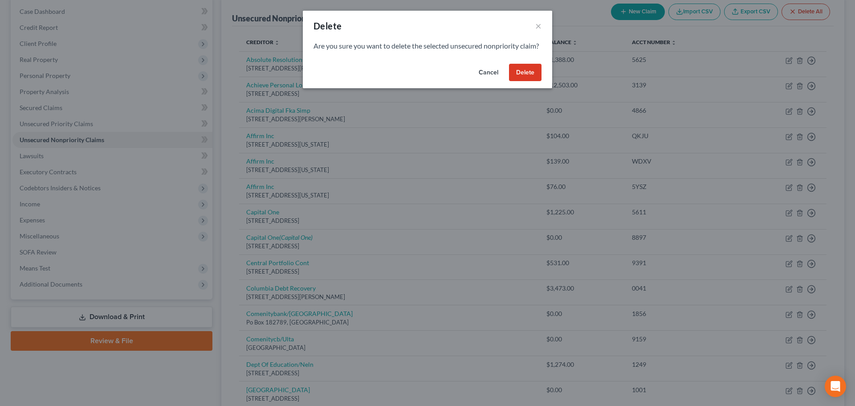
click at [520, 81] on button "Delete" at bounding box center [525, 73] width 32 height 18
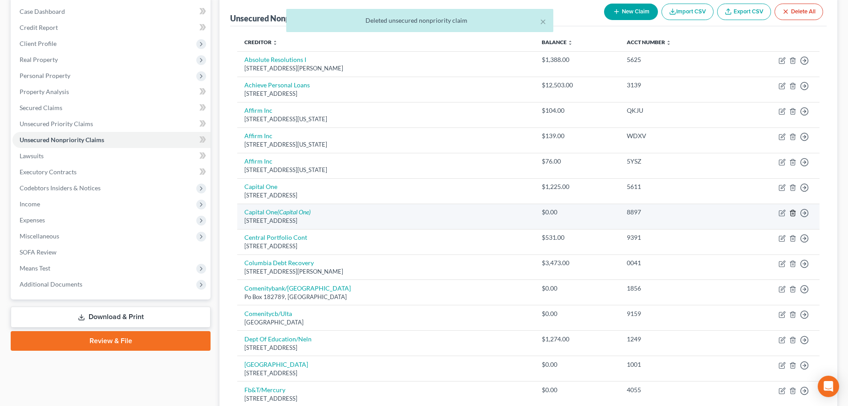
click at [791, 215] on icon "button" at bounding box center [793, 213] width 4 height 6
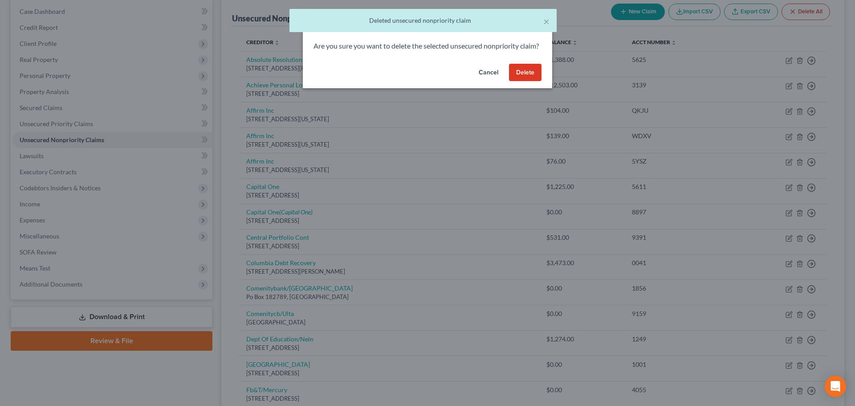
click at [527, 81] on button "Delete" at bounding box center [525, 73] width 32 height 18
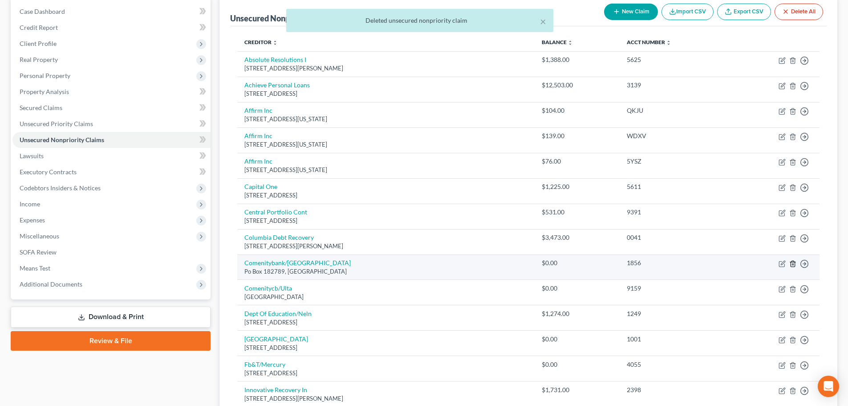
click at [795, 264] on icon "button" at bounding box center [793, 263] width 4 height 6
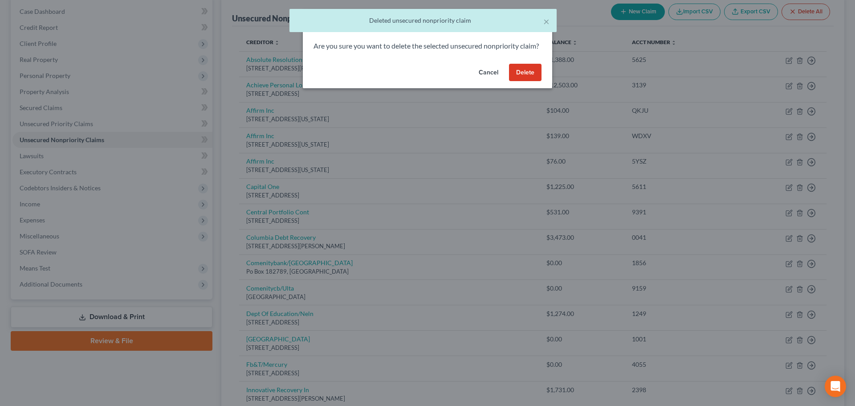
click at [515, 81] on button "Delete" at bounding box center [525, 73] width 32 height 18
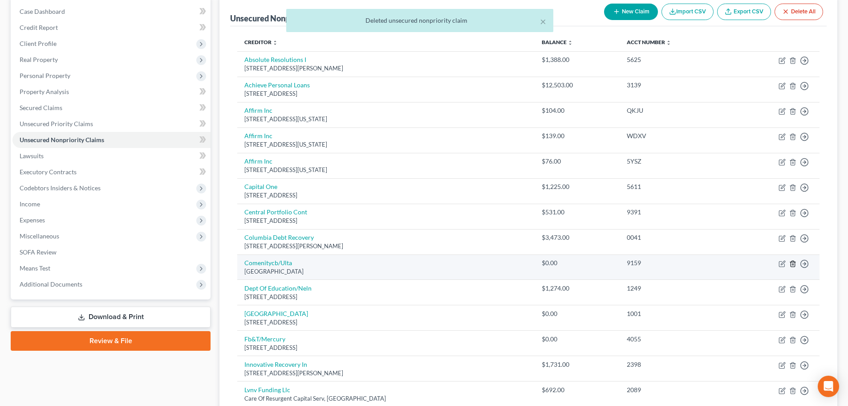
click at [791, 264] on icon "button" at bounding box center [793, 263] width 4 height 6
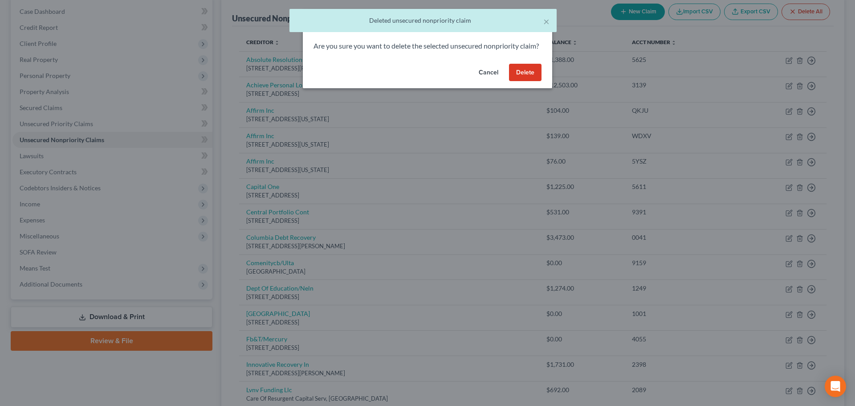
click at [523, 80] on button "Delete" at bounding box center [525, 73] width 32 height 18
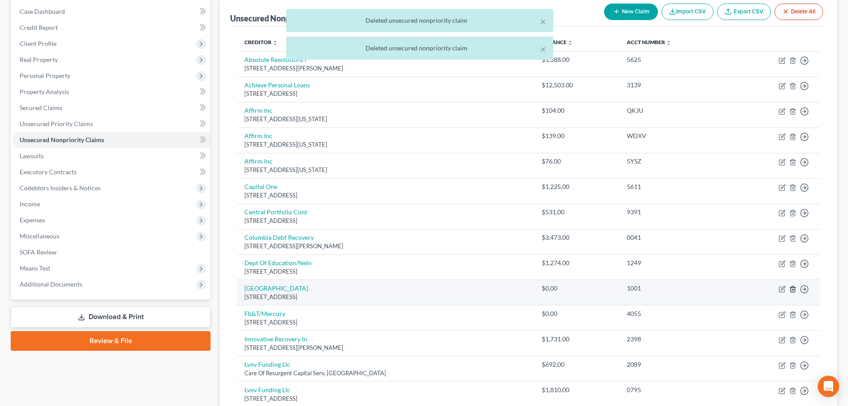
click at [790, 286] on icon "button" at bounding box center [792, 288] width 7 height 7
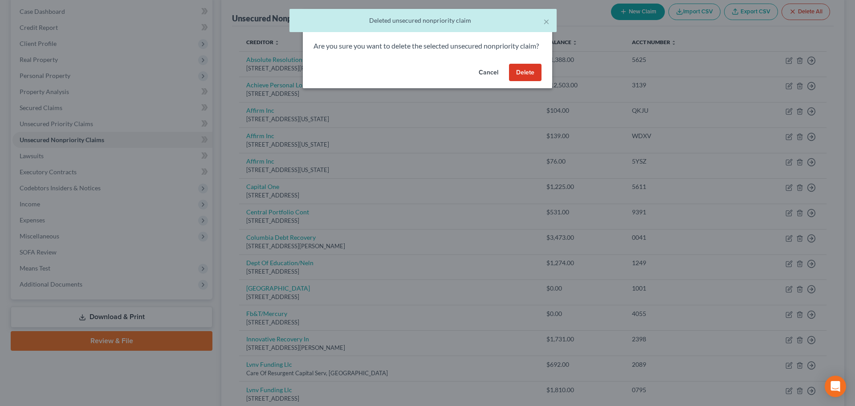
click at [524, 81] on button "Delete" at bounding box center [525, 73] width 32 height 18
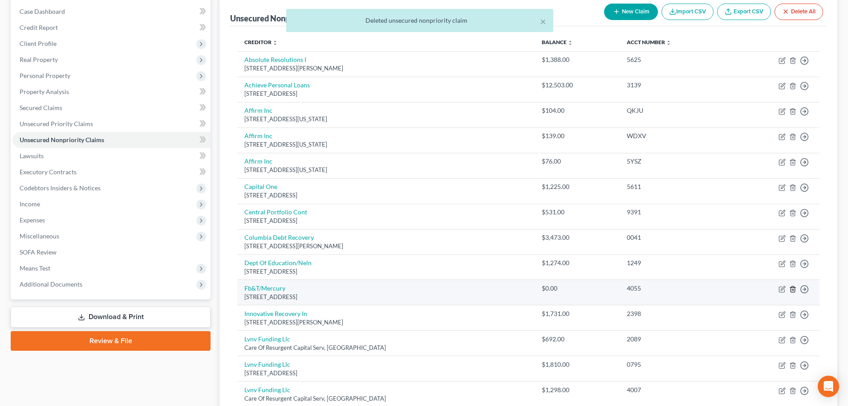
click at [793, 288] on line "button" at bounding box center [793, 289] width 0 height 2
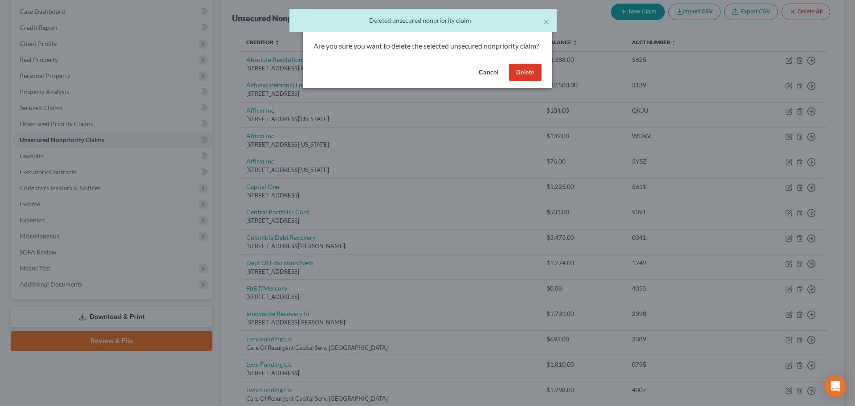
click at [532, 81] on button "Delete" at bounding box center [525, 73] width 32 height 18
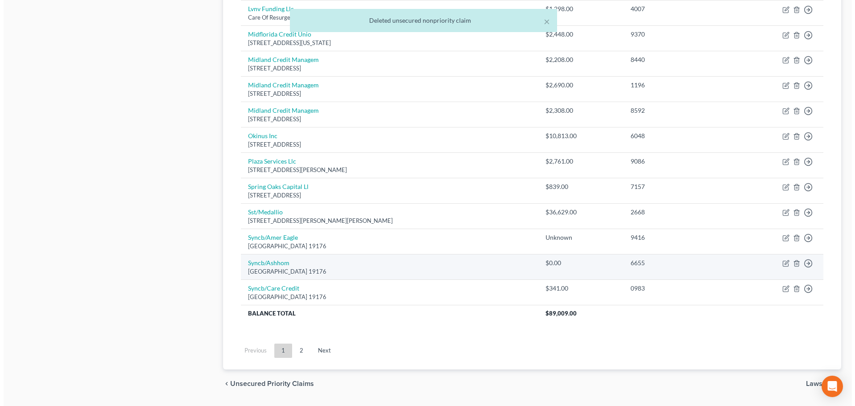
scroll to position [445, 0]
click at [791, 262] on icon "button" at bounding box center [793, 263] width 4 height 6
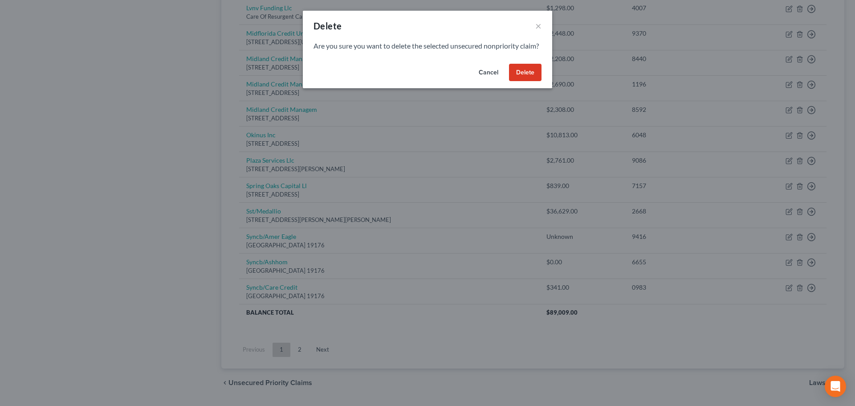
click at [522, 81] on button "Delete" at bounding box center [525, 73] width 32 height 18
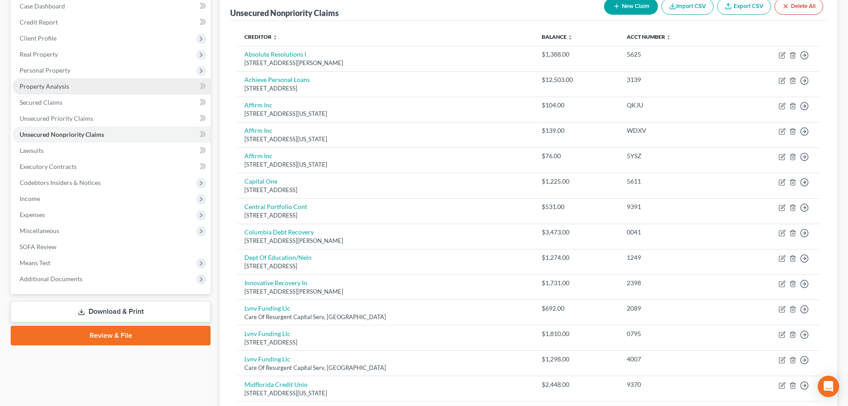
scroll to position [0, 0]
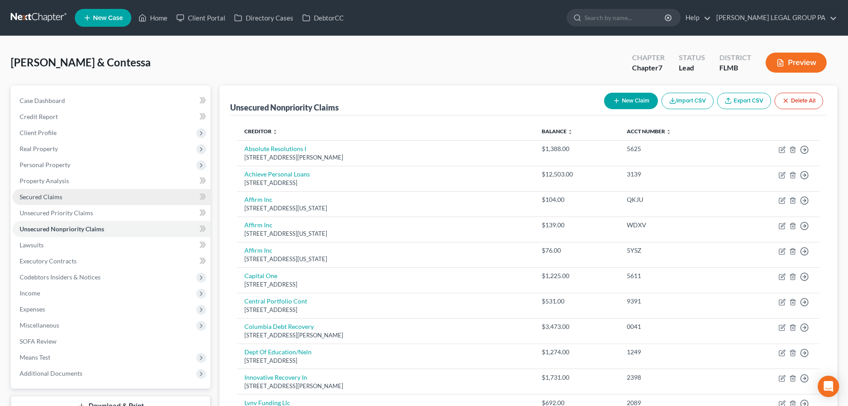
click at [55, 195] on span "Secured Claims" at bounding box center [41, 197] width 43 height 8
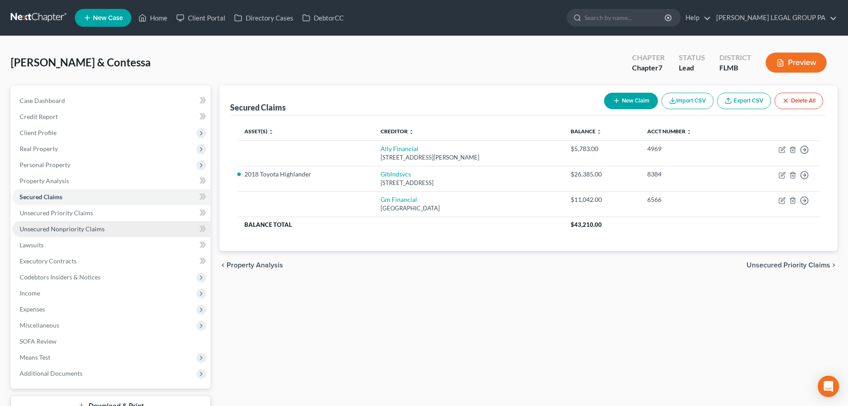
click at [87, 230] on span "Unsecured Nonpriority Claims" at bounding box center [62, 229] width 85 height 8
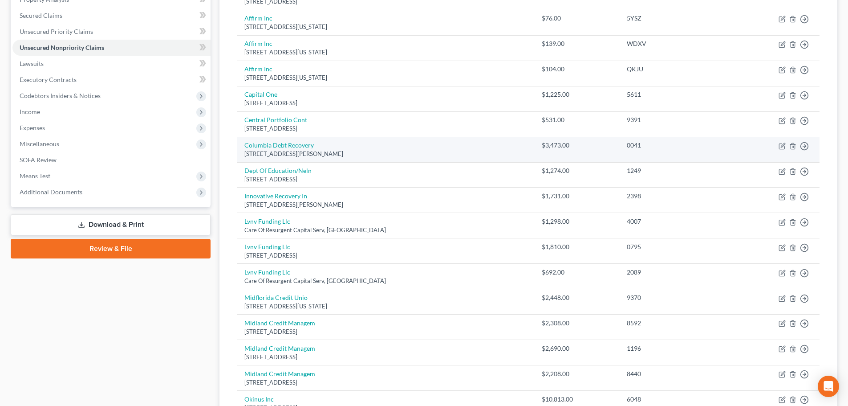
scroll to position [71, 0]
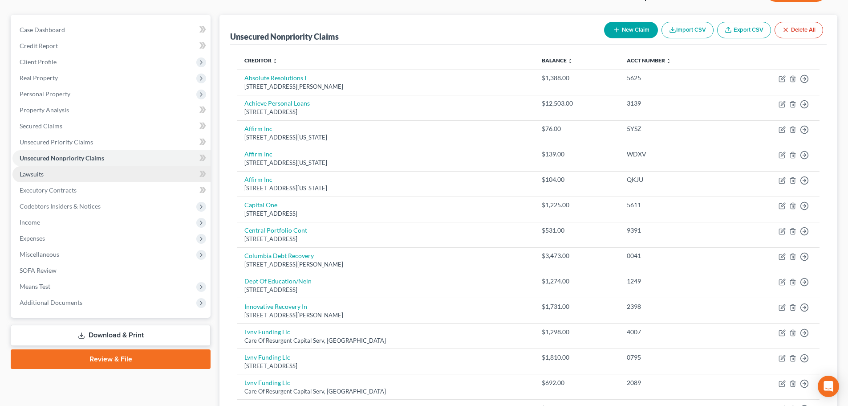
click at [41, 180] on link "Lawsuits" at bounding box center [111, 174] width 198 height 16
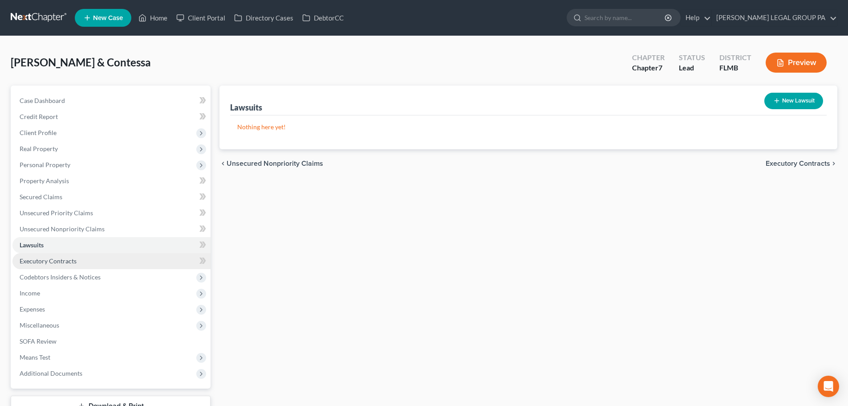
click at [49, 260] on span "Executory Contracts" at bounding box center [48, 261] width 57 height 8
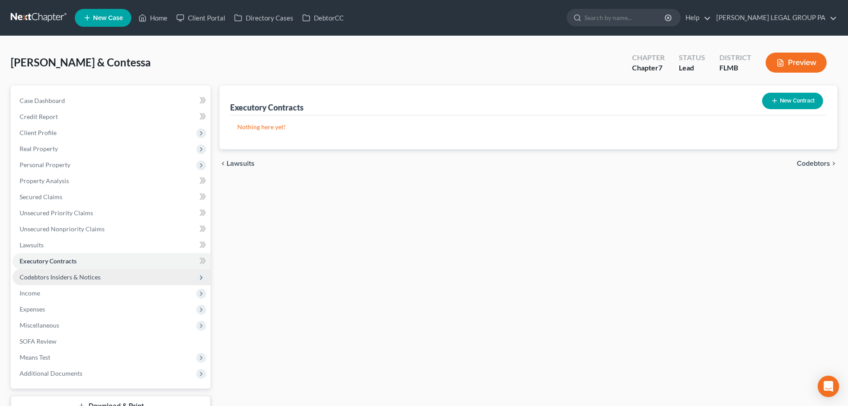
click at [62, 274] on span "Codebtors Insiders & Notices" at bounding box center [60, 277] width 81 height 8
click at [77, 278] on span "Codebtors Insiders & Notices" at bounding box center [60, 277] width 81 height 8
click at [70, 272] on span "Codebtors Insiders & Notices" at bounding box center [111, 277] width 198 height 16
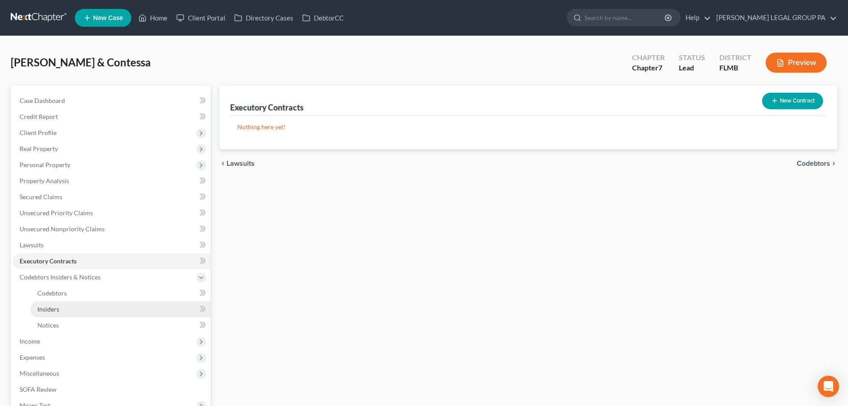
click at [60, 309] on link "Insiders" at bounding box center [120, 309] width 180 height 16
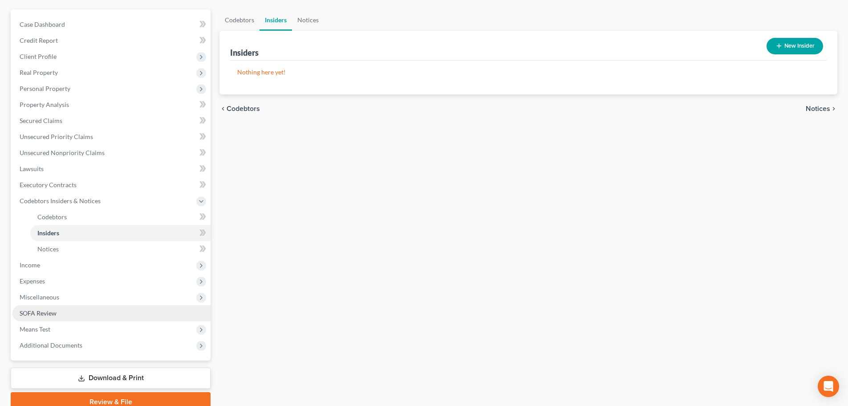
scroll to position [116, 0]
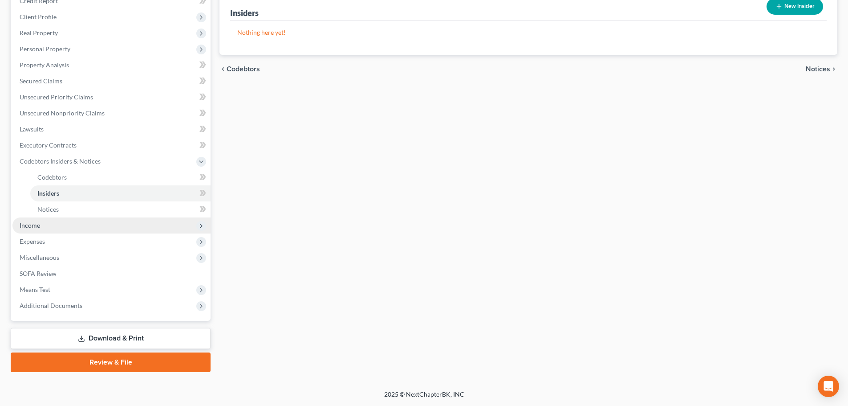
click at [41, 229] on span "Income" at bounding box center [111, 225] width 198 height 16
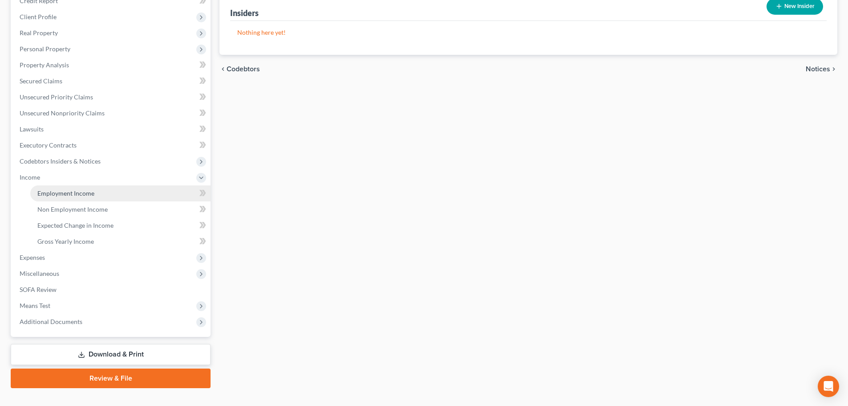
click at [78, 196] on span "Employment Income" at bounding box center [65, 193] width 57 height 8
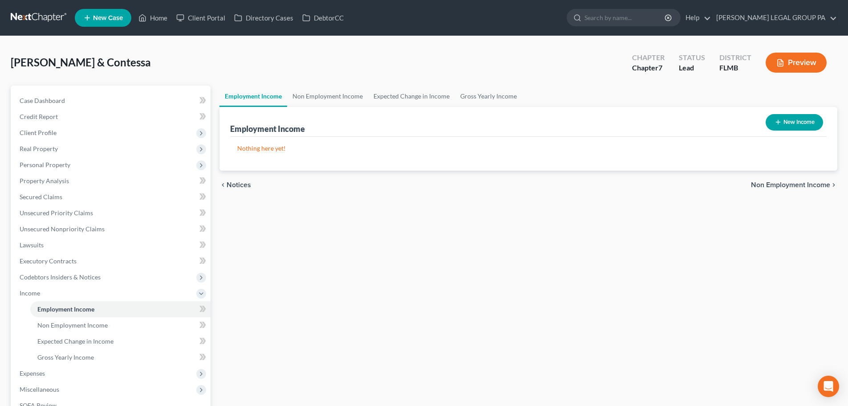
click at [800, 119] on button "New Income" at bounding box center [794, 122] width 57 height 16
select select "0"
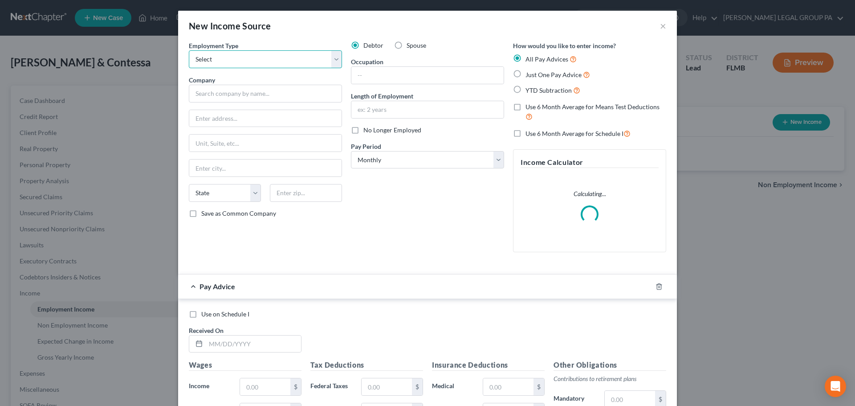
click at [273, 68] on select "Select Full or Part Time Employment Self Employment" at bounding box center [265, 59] width 153 height 18
select select "0"
click at [189, 50] on select "Select Full or Part Time Employment Self Employment" at bounding box center [265, 59] width 153 height 18
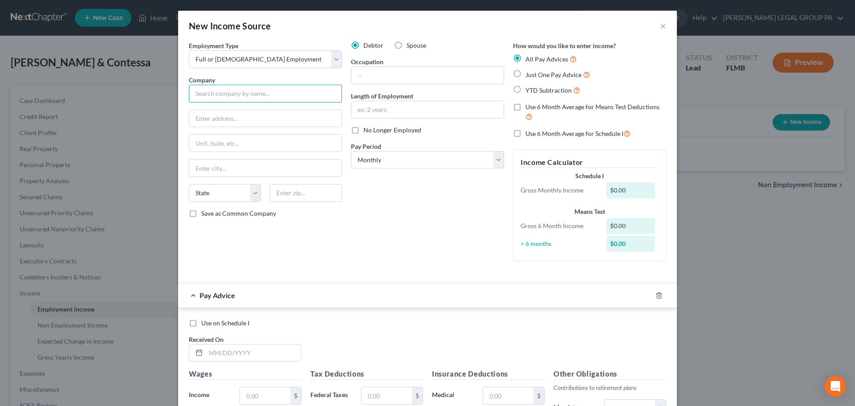
click at [259, 93] on input "text" at bounding box center [265, 94] width 153 height 18
type input "Hand and Stone"
click at [387, 72] on input "text" at bounding box center [427, 75] width 152 height 17
click at [380, 105] on input "text" at bounding box center [427, 109] width 152 height 17
type input "2 weeks"
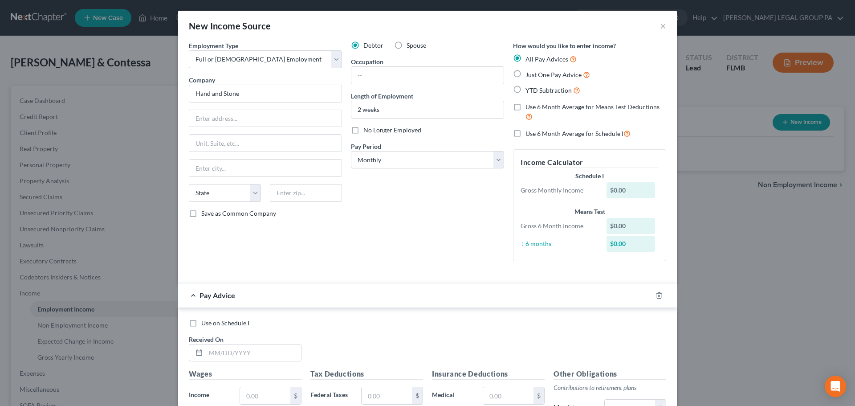
click at [422, 191] on div "Debtor Spouse Occupation Length of Employment 2 weeks No Longer Employed Pay Pe…" at bounding box center [427, 154] width 162 height 227
click at [388, 162] on select "Select Monthly Twice Monthly Every Other Week Weekly" at bounding box center [427, 160] width 153 height 18
click at [351, 151] on select "Select Monthly Twice Monthly Every Other Week Weekly" at bounding box center [427, 160] width 153 height 18
click at [409, 158] on select "Select Monthly Twice Monthly Every Other Week Weekly" at bounding box center [427, 160] width 153 height 18
select select "1"
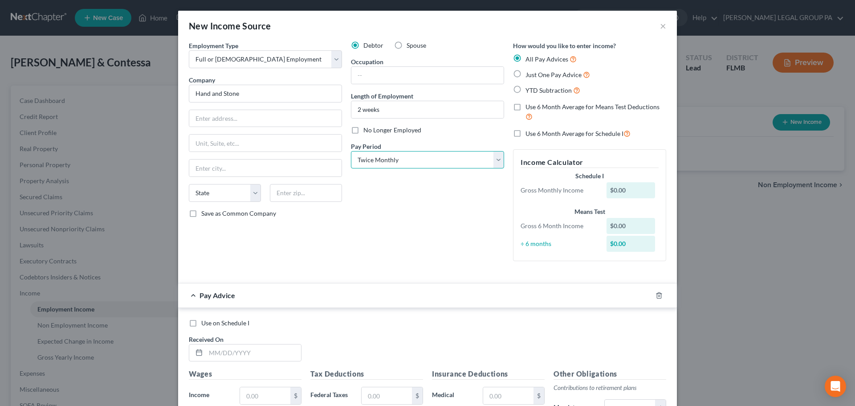
click at [351, 151] on select "Select Monthly Twice Monthly Every Other Week Weekly" at bounding box center [427, 160] width 153 height 18
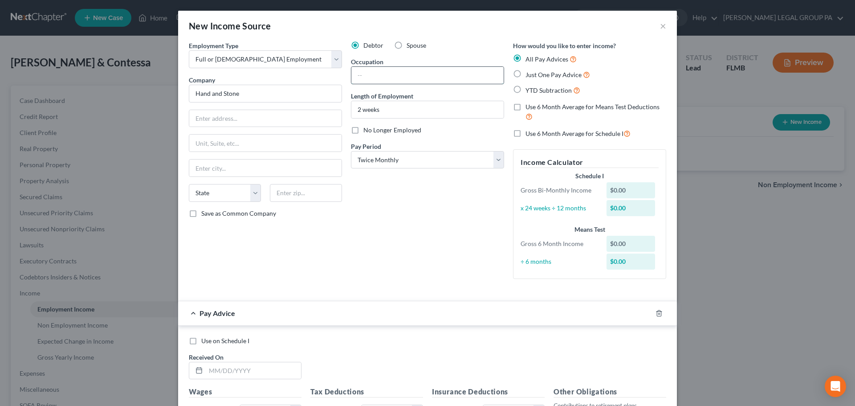
click at [396, 77] on input "text" at bounding box center [427, 75] width 152 height 17
type input "Sales associate"
click at [465, 50] on div "Debtor Spouse Occupation Sales associate Length of Employment 2 weeks No Longer…" at bounding box center [427, 163] width 162 height 245
click at [402, 43] on div "Spouse" at bounding box center [410, 45] width 32 height 9
click at [406, 49] on span "Spouse" at bounding box center [416, 45] width 20 height 8
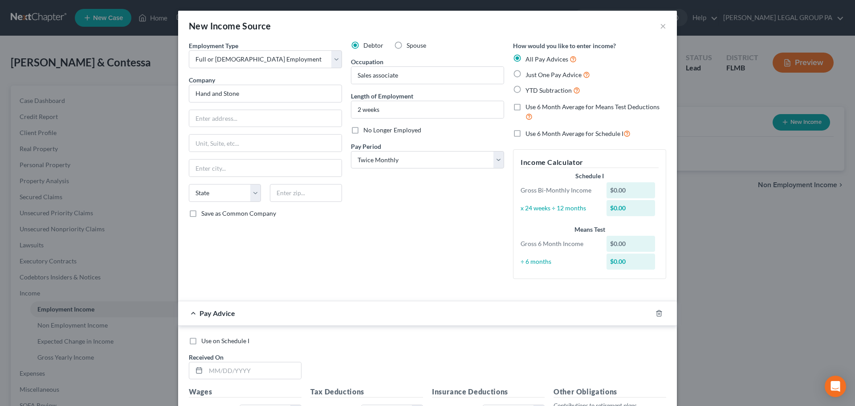
click at [410, 47] on input "Spouse" at bounding box center [413, 44] width 6 height 6
radio input "true"
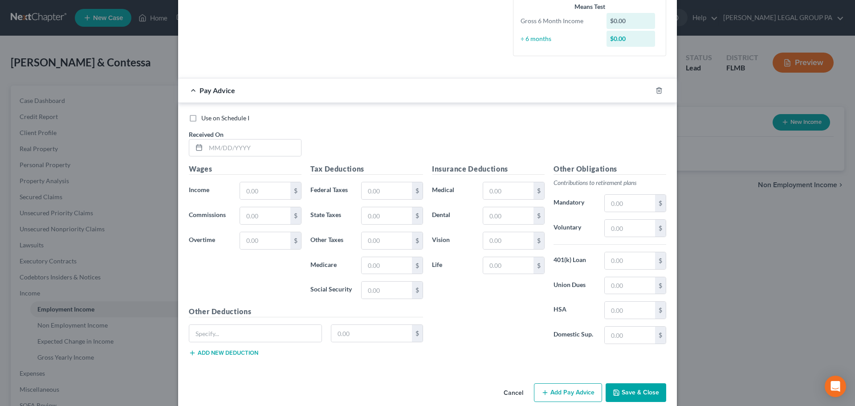
scroll to position [236, 0]
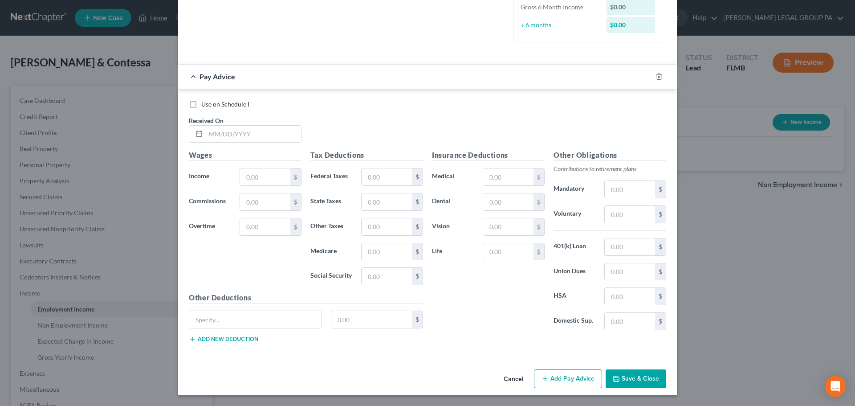
click at [633, 382] on button "Save & Close" at bounding box center [635, 378] width 61 height 19
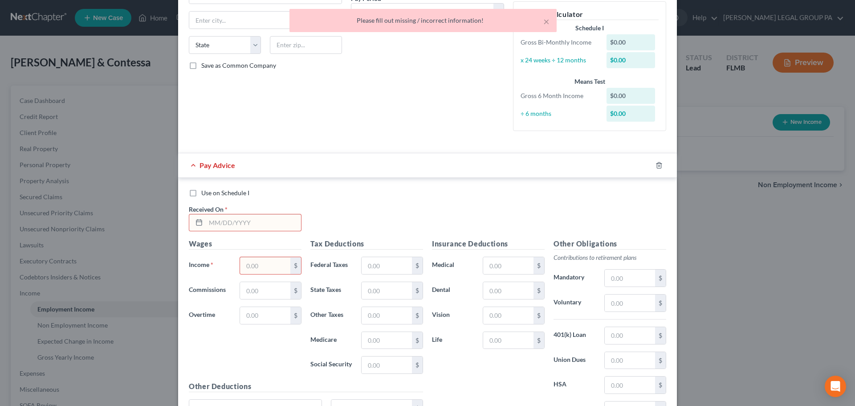
scroll to position [147, 0]
click at [260, 222] on input "text" at bounding box center [253, 223] width 95 height 17
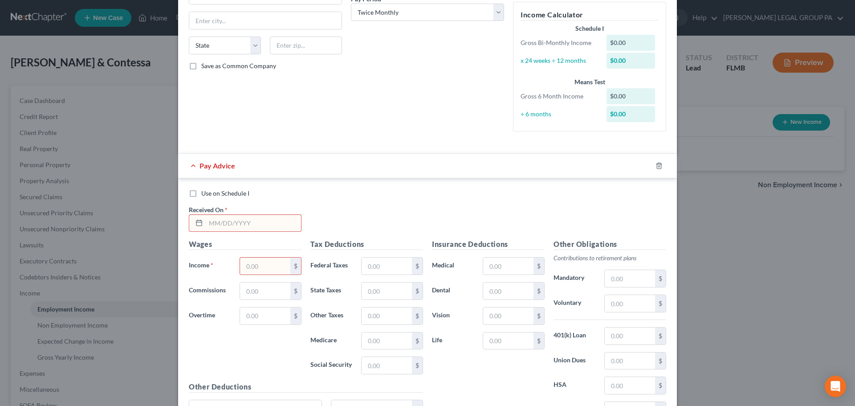
click at [337, 187] on div "Use on Schedule I Received On * Wages Income * $ Commissions $ Overtime $ Tax D…" at bounding box center [427, 312] width 499 height 268
click at [260, 264] on input "text" at bounding box center [265, 265] width 50 height 17
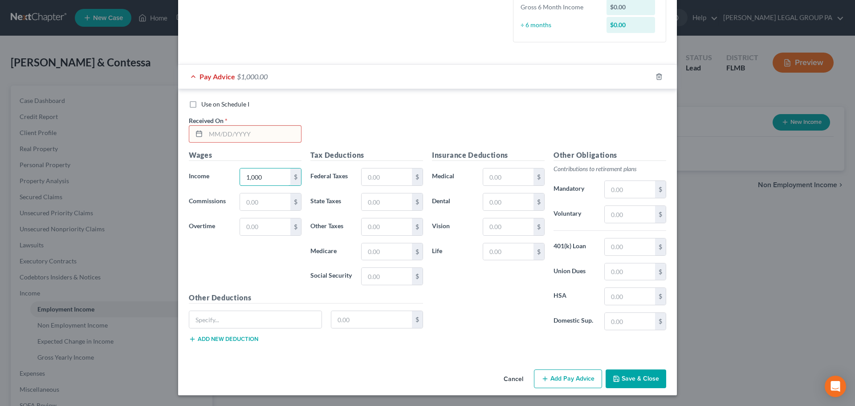
type input "1,000"
drag, startPoint x: 633, startPoint y: 370, endPoint x: 633, endPoint y: 375, distance: 4.9
click at [633, 375] on button "Save & Close" at bounding box center [635, 378] width 61 height 19
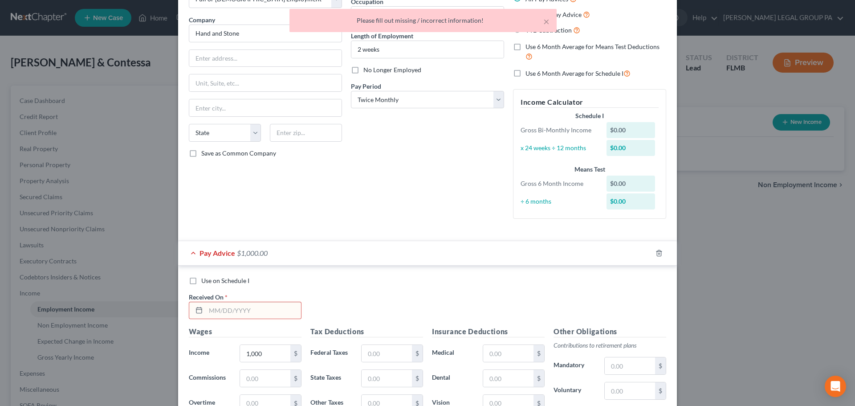
scroll to position [0, 0]
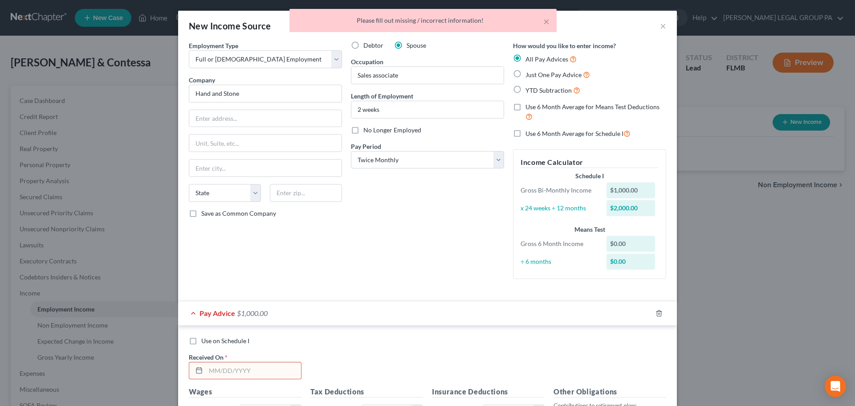
click at [530, 78] on span "Just One Pay Advice" at bounding box center [553, 75] width 56 height 8
click at [530, 75] on input "Just One Pay Advice" at bounding box center [532, 72] width 6 height 6
radio input "true"
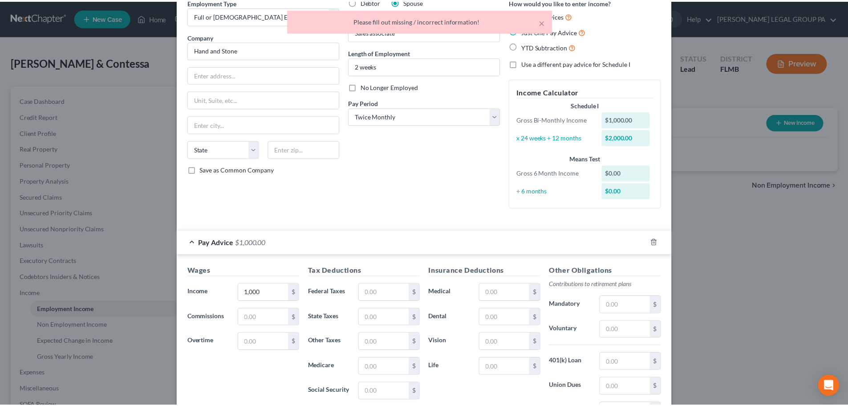
scroll to position [158, 0]
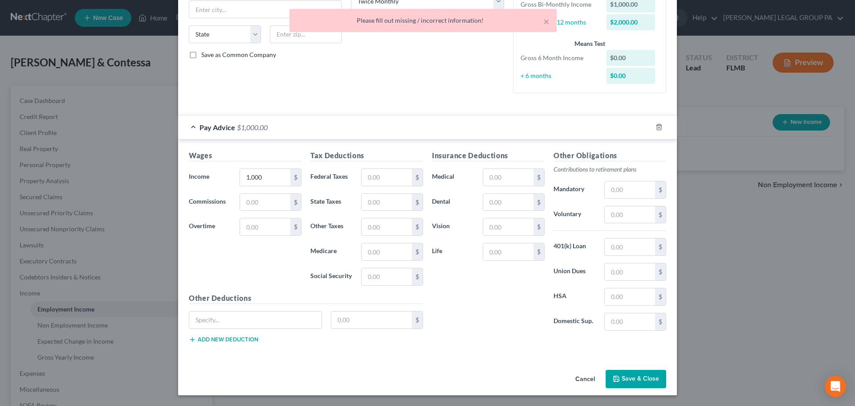
click at [629, 379] on button "Save & Close" at bounding box center [635, 379] width 61 height 19
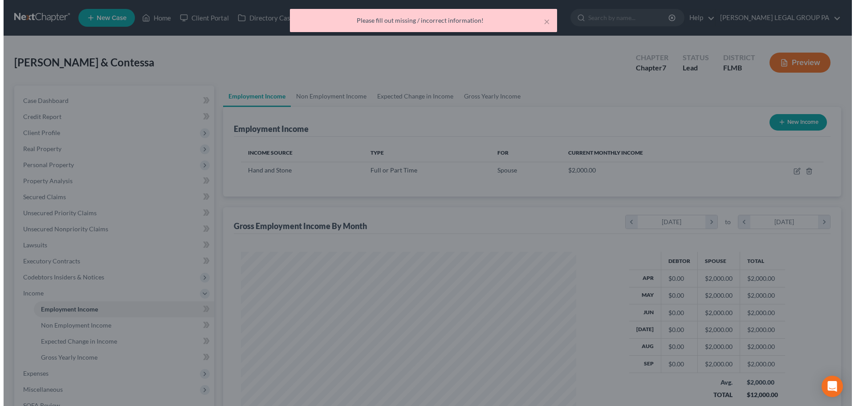
scroll to position [445015, 444831]
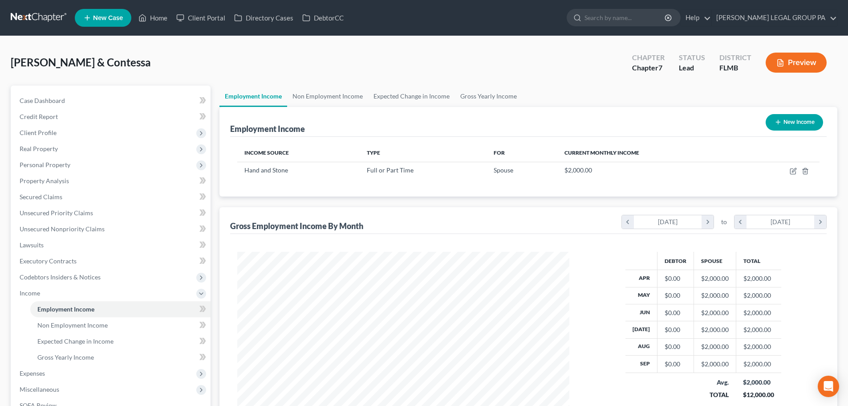
click at [789, 120] on button "New Income" at bounding box center [794, 122] width 57 height 16
select select "0"
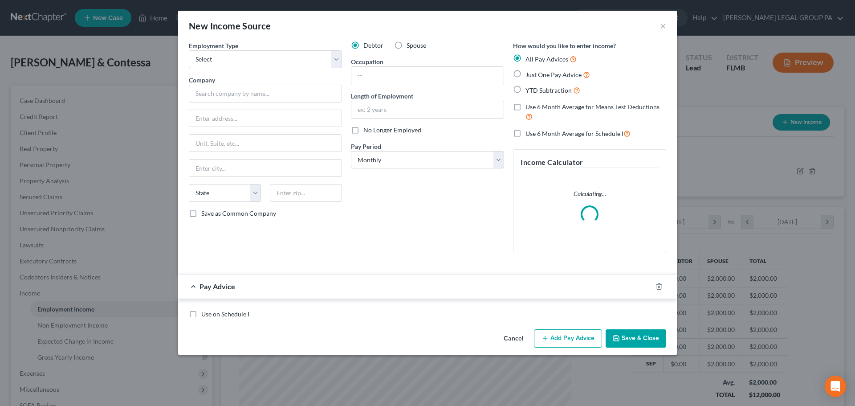
scroll to position [167, 353]
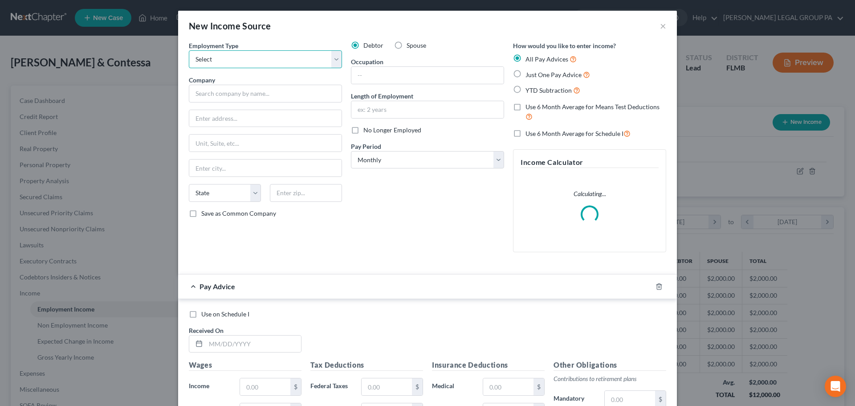
click at [240, 59] on select "Select Full or Part Time Employment Self Employment" at bounding box center [265, 59] width 153 height 18
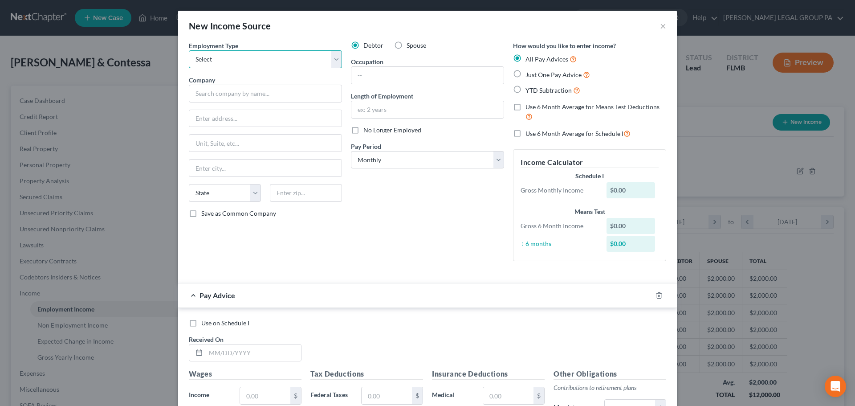
select select "0"
click at [189, 50] on select "Select Full or Part Time Employment Self Employment" at bounding box center [265, 59] width 153 height 18
click at [243, 89] on input "text" at bounding box center [265, 94] width 153 height 18
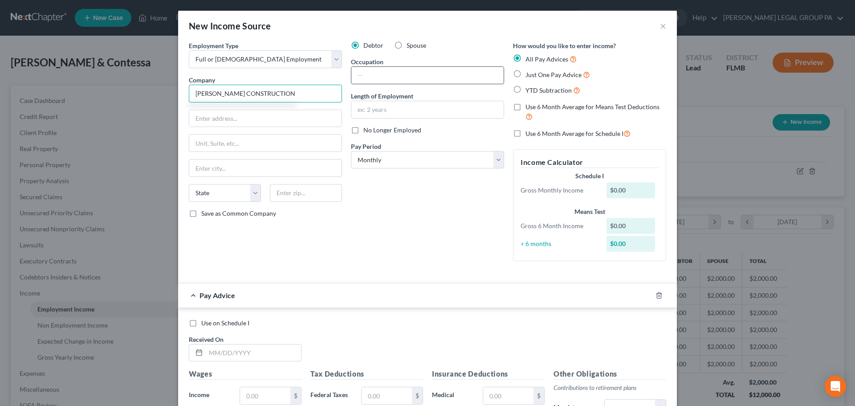
type input "JR DAVIS CONSTRUCTION"
click at [394, 82] on input "text" at bounding box center [427, 75] width 152 height 17
type input "General super intendent"
click at [418, 120] on div "Debtor Spouse Occupation General super intendent Length of Employment No Longer…" at bounding box center [427, 154] width 162 height 227
click at [412, 118] on div at bounding box center [427, 110] width 153 height 18
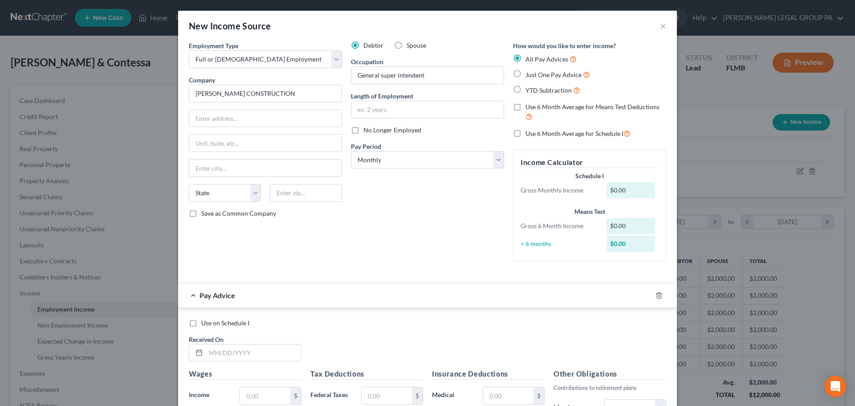
click at [418, 58] on div "Occupation General super intendent" at bounding box center [427, 70] width 153 height 27
click at [395, 112] on input "text" at bounding box center [427, 109] width 152 height 17
type input "10.5 years"
click at [445, 190] on div "Debtor Spouse Occupation General super intendent Length of Employment 10.5 year…" at bounding box center [427, 154] width 162 height 227
click at [397, 147] on div "Pay Period * Select Monthly Twice Monthly Every Other Week Weekly" at bounding box center [427, 155] width 153 height 27
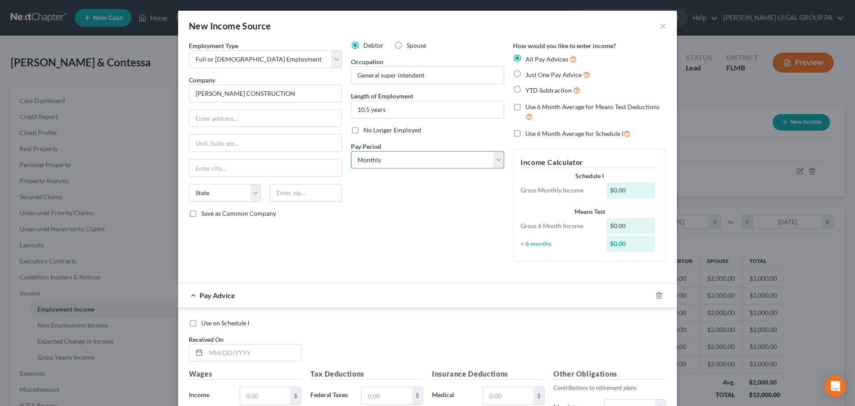
click at [398, 165] on select "Select Monthly Twice Monthly Every Other Week Weekly" at bounding box center [427, 160] width 153 height 18
select select "3"
click at [351, 151] on select "Select Monthly Twice Monthly Every Other Week Weekly" at bounding box center [427, 160] width 153 height 18
click at [538, 77] on span "Just One Pay Advice" at bounding box center [553, 75] width 56 height 8
click at [535, 75] on input "Just One Pay Advice" at bounding box center [532, 72] width 6 height 6
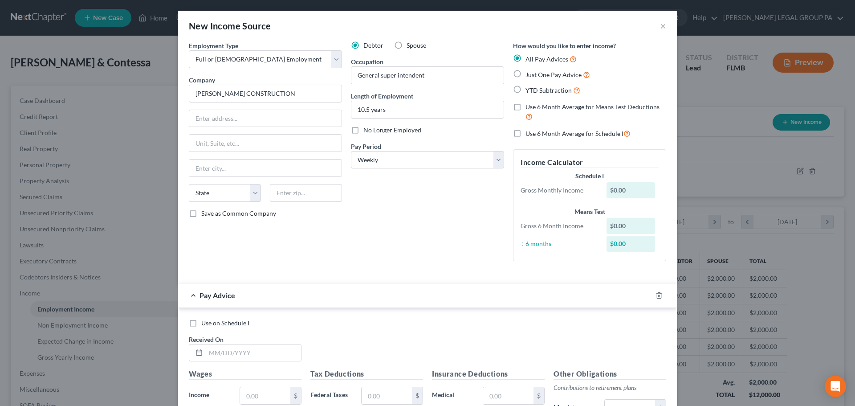
radio input "true"
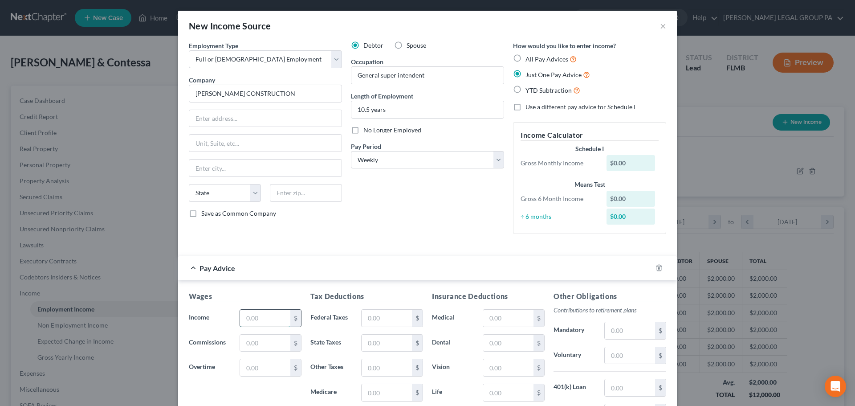
click at [257, 314] on input "text" at bounding box center [265, 317] width 50 height 17
type input "500"
click at [405, 220] on div "Debtor Spouse Occupation General super intendent Length of Employment 10.5 year…" at bounding box center [427, 141] width 162 height 200
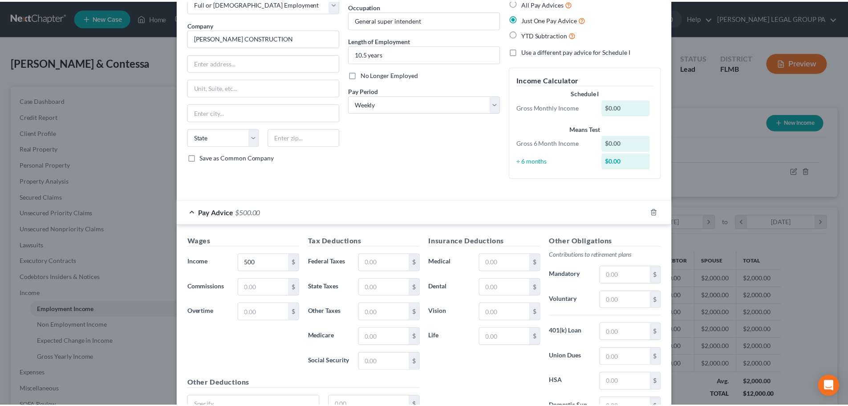
scroll to position [141, 0]
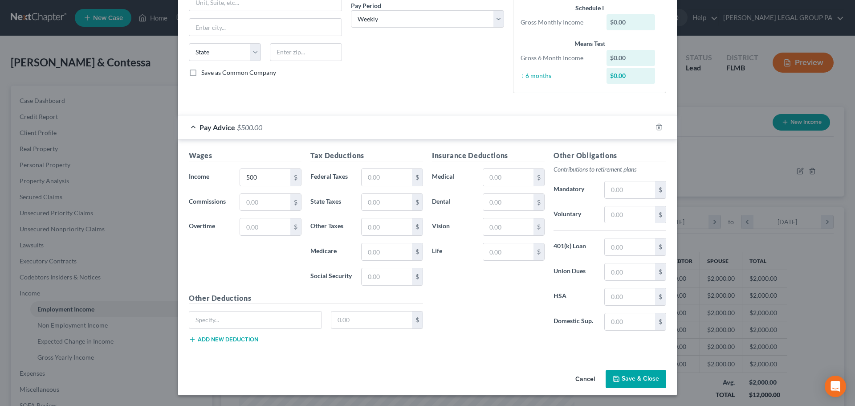
click at [629, 381] on button "Save & Close" at bounding box center [635, 379] width 61 height 19
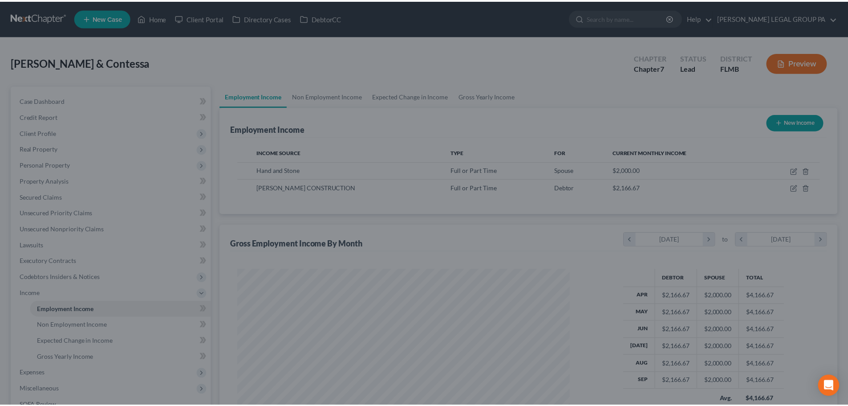
scroll to position [445015, 444831]
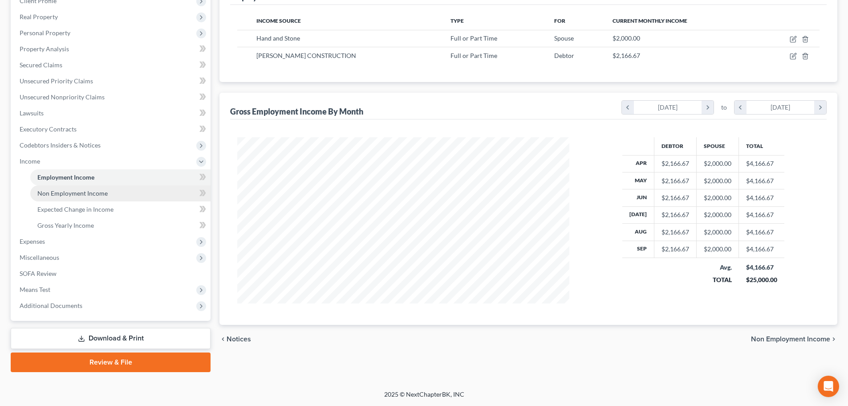
click at [83, 191] on span "Non Employment Income" at bounding box center [72, 193] width 70 height 8
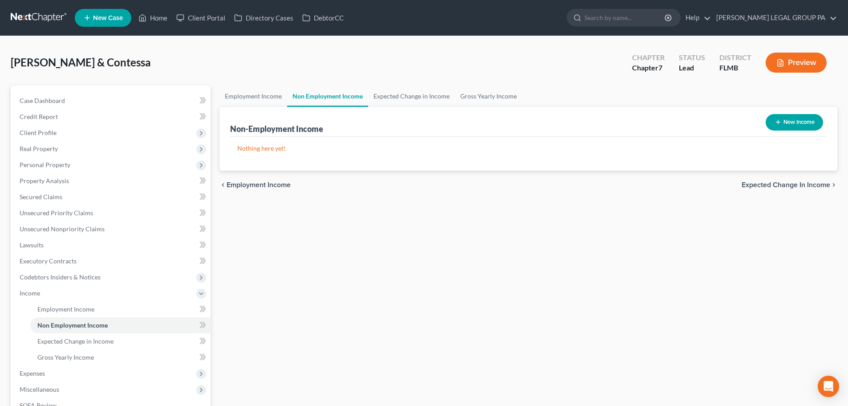
click at [801, 119] on button "New Income" at bounding box center [794, 122] width 57 height 16
select select "0"
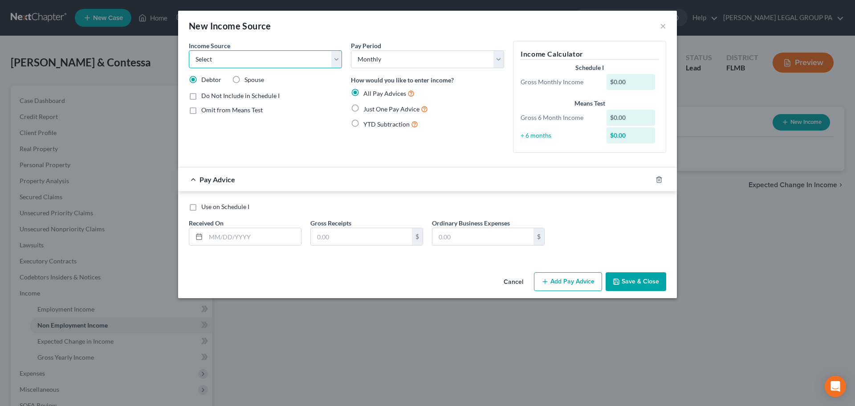
click at [252, 53] on select "Select Unemployment Disability (from employer) Pension Retirement Social Securi…" at bounding box center [265, 59] width 153 height 18
click at [305, 38] on div "New Income Source ×" at bounding box center [427, 26] width 499 height 30
click at [269, 57] on select "Select Unemployment Disability (from employer) Pension Retirement Social Securi…" at bounding box center [265, 59] width 153 height 18
click at [463, 177] on div "Pay Advice" at bounding box center [415, 179] width 474 height 24
click at [627, 289] on button "Save & Close" at bounding box center [635, 281] width 61 height 19
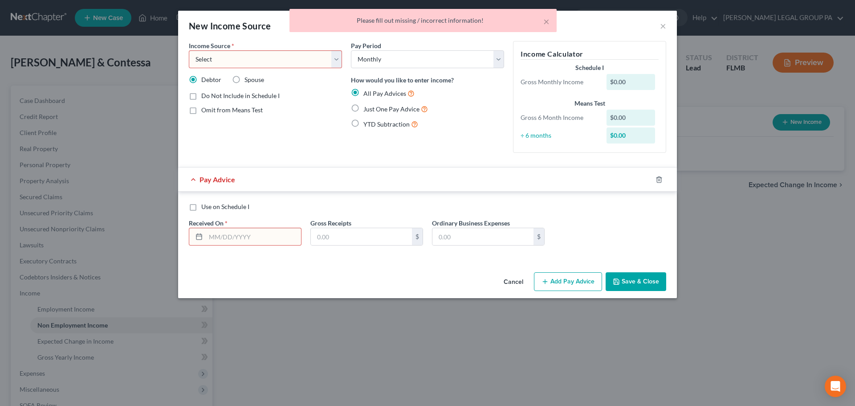
click at [661, 26] on div "× Please fill out missing / incorrect information!" at bounding box center [423, 23] width 855 height 28
click at [519, 282] on button "Cancel" at bounding box center [513, 282] width 34 height 18
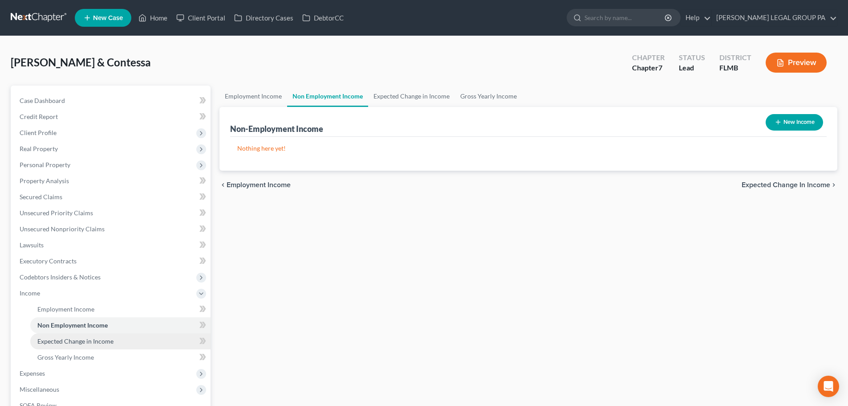
click at [77, 339] on span "Expected Change in Income" at bounding box center [75, 341] width 76 height 8
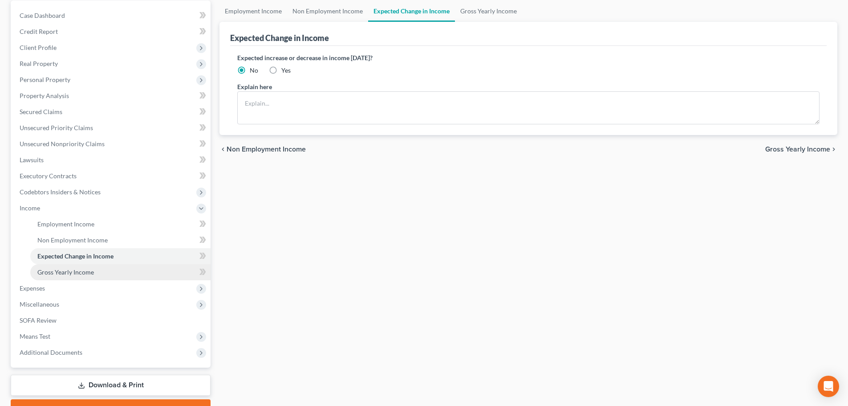
scroll to position [89, 0]
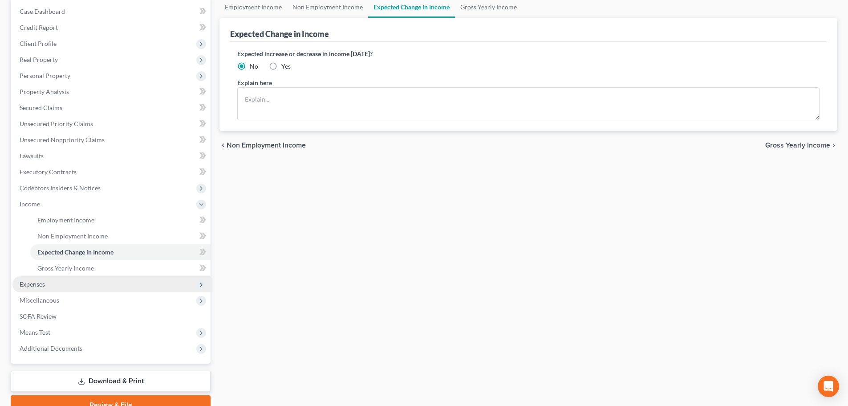
click at [51, 287] on span "Expenses" at bounding box center [111, 284] width 198 height 16
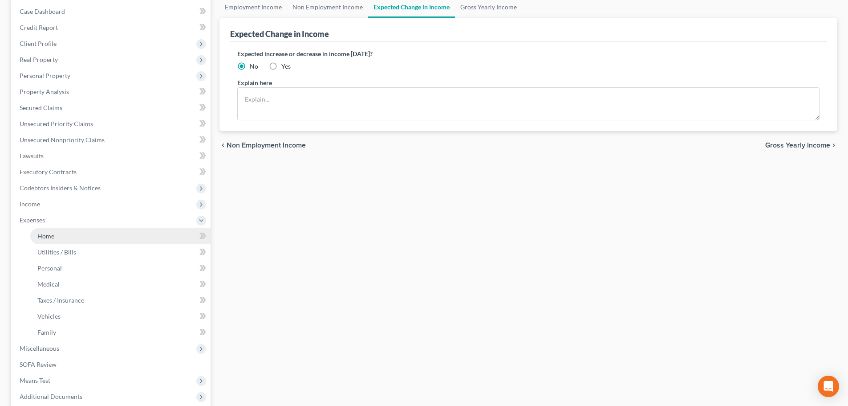
click at [53, 243] on link "Home" at bounding box center [120, 236] width 180 height 16
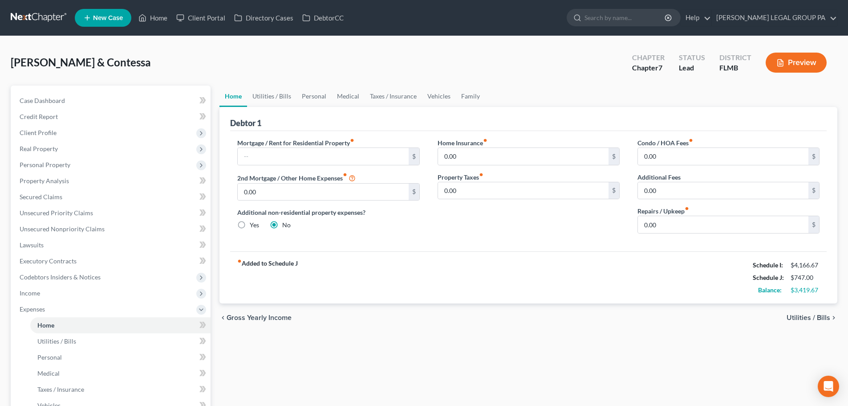
click at [382, 126] on div "Debtor 1" at bounding box center [528, 119] width 597 height 24
click at [537, 260] on div "fiber_manual_record Added to Schedule J Schedule I: $4,166.67 Schedule J: $747.…" at bounding box center [528, 277] width 597 height 52
click at [281, 160] on input "text" at bounding box center [323, 156] width 171 height 17
type input "1,300"
click at [275, 98] on link "Utilities / Bills" at bounding box center [271, 95] width 49 height 21
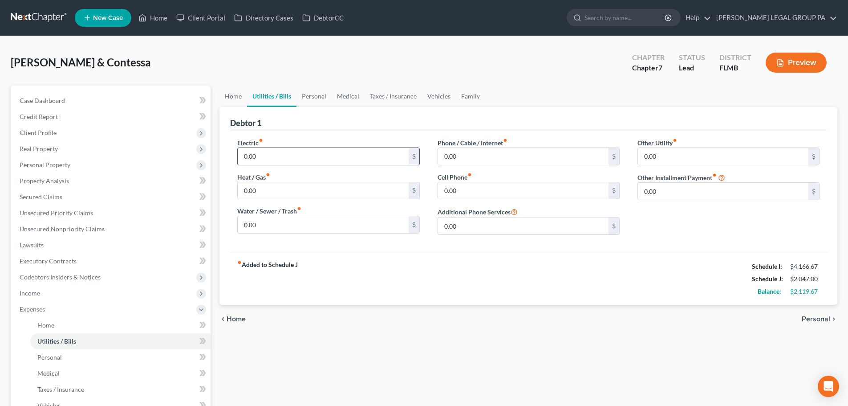
click at [298, 157] on input "0.00" at bounding box center [323, 156] width 171 height 17
type input "215"
click at [286, 130] on div "Debtor 1" at bounding box center [528, 119] width 597 height 24
click at [314, 138] on div "Electric fiber_manual_record 215 $" at bounding box center [328, 151] width 182 height 27
click at [316, 156] on input "215" at bounding box center [323, 156] width 171 height 17
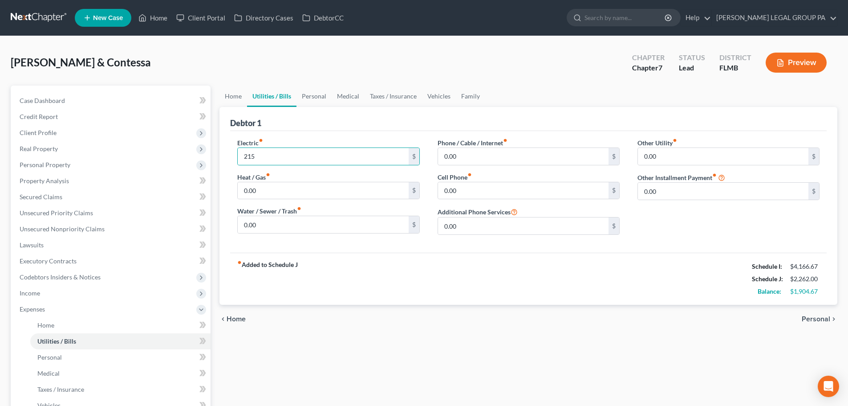
click at [322, 140] on div "Electric fiber_manual_record 215 $" at bounding box center [328, 151] width 182 height 27
click at [229, 94] on link "Home" at bounding box center [233, 95] width 28 height 21
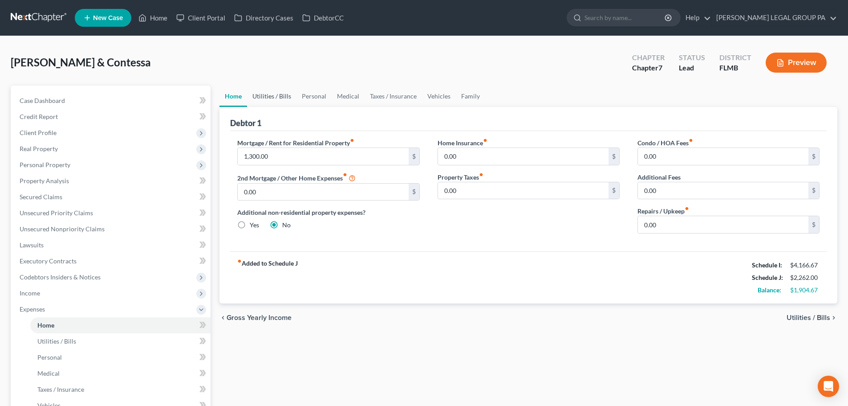
click at [259, 93] on link "Utilities / Bills" at bounding box center [271, 95] width 49 height 21
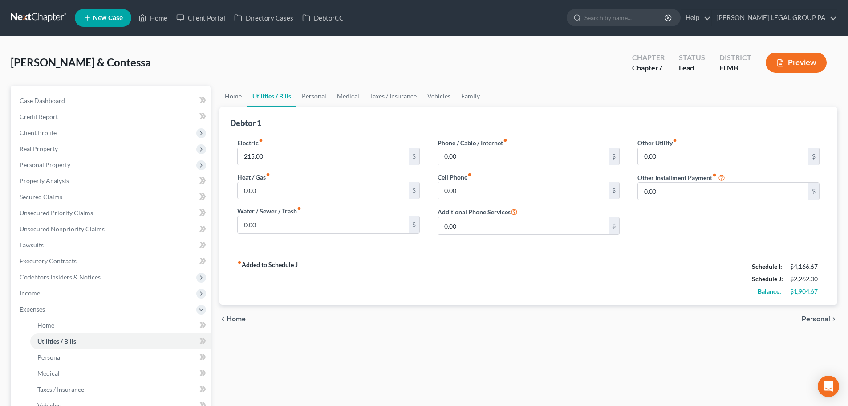
click at [292, 173] on div "Heat / Gas fiber_manual_record 0.00 $" at bounding box center [328, 185] width 182 height 27
click at [471, 155] on input "0.00" at bounding box center [523, 156] width 171 height 17
type input "186"
click at [479, 191] on input "0.00" at bounding box center [523, 190] width 171 height 17
drag, startPoint x: 477, startPoint y: 187, endPoint x: 421, endPoint y: 187, distance: 55.6
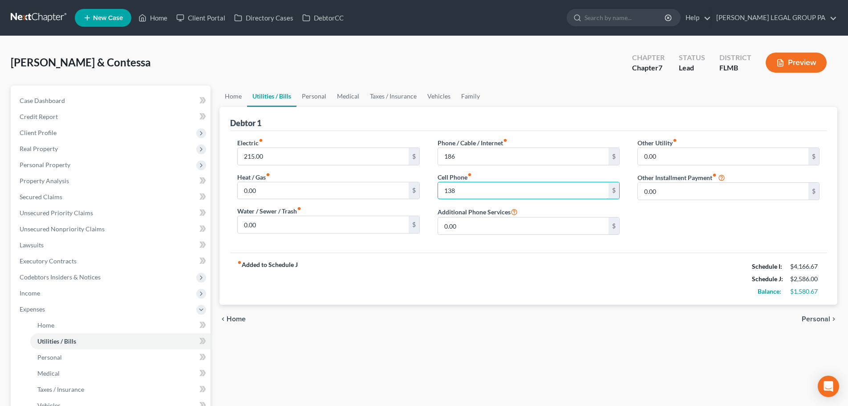
click at [421, 187] on div "Electric fiber_manual_record 215.00 $ Heat / Gas fiber_manual_record 0.00 $ Wat…" at bounding box center [528, 190] width 600 height 104
type input "140"
click at [498, 154] on input "186" at bounding box center [523, 156] width 171 height 17
type input "190"
click at [513, 130] on div "Debtor 1" at bounding box center [528, 119] width 597 height 24
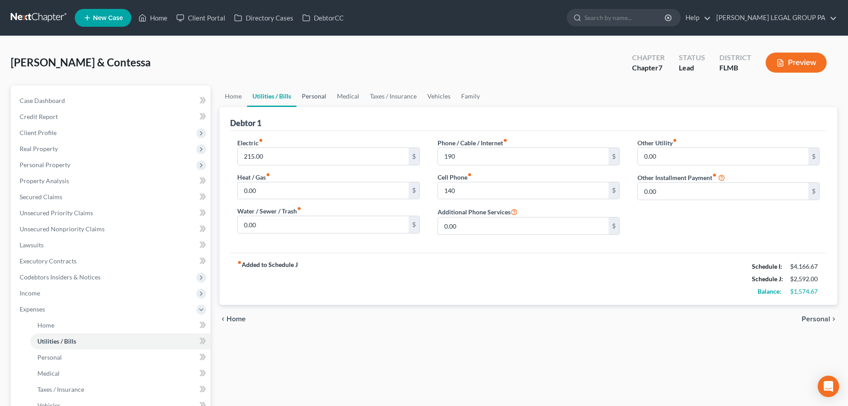
click at [306, 97] on link "Personal" at bounding box center [313, 95] width 35 height 21
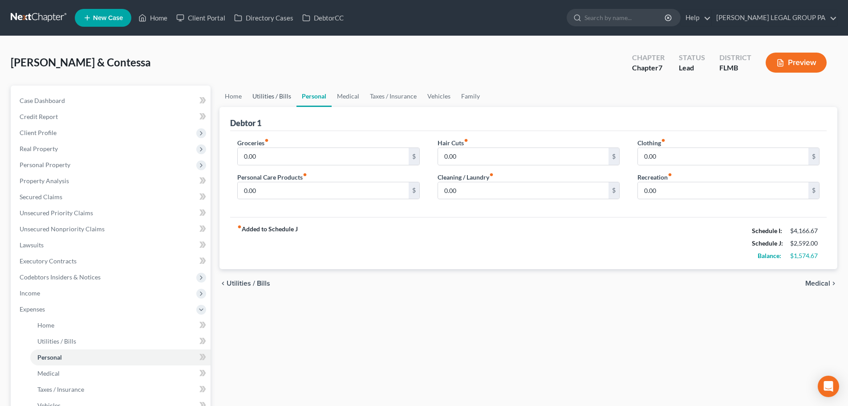
click at [290, 97] on link "Utilities / Bills" at bounding box center [271, 95] width 49 height 21
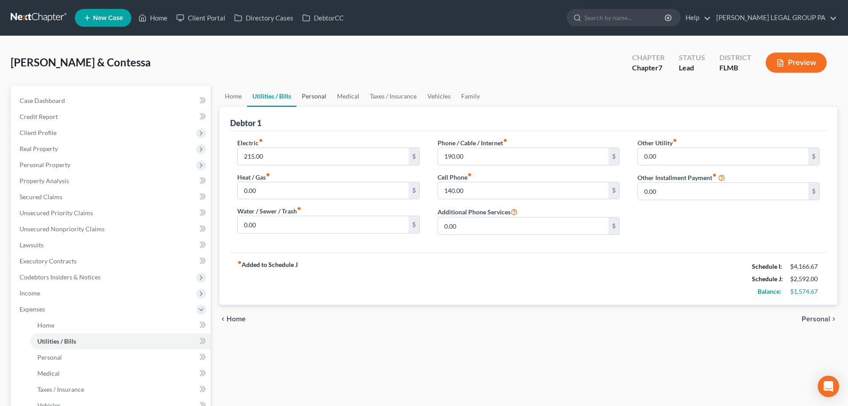
click at [311, 92] on link "Personal" at bounding box center [313, 95] width 35 height 21
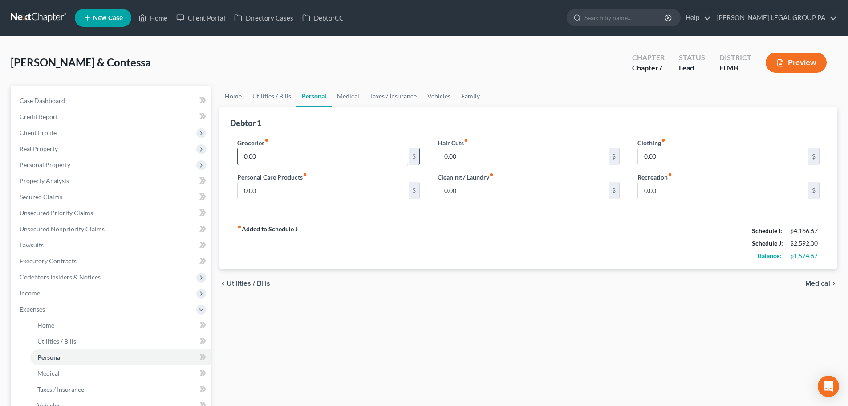
click at [295, 155] on input "0.00" at bounding box center [323, 156] width 171 height 17
click at [681, 192] on input "0.00" at bounding box center [723, 190] width 171 height 17
click at [633, 170] on div "Clothing fiber_manual_record 0.00 $ Recreation fiber_manual_record 0.00 $" at bounding box center [729, 172] width 200 height 69
click at [317, 154] on input "0.00" at bounding box center [323, 156] width 171 height 17
click at [325, 129] on div "Debtor 1" at bounding box center [528, 119] width 597 height 24
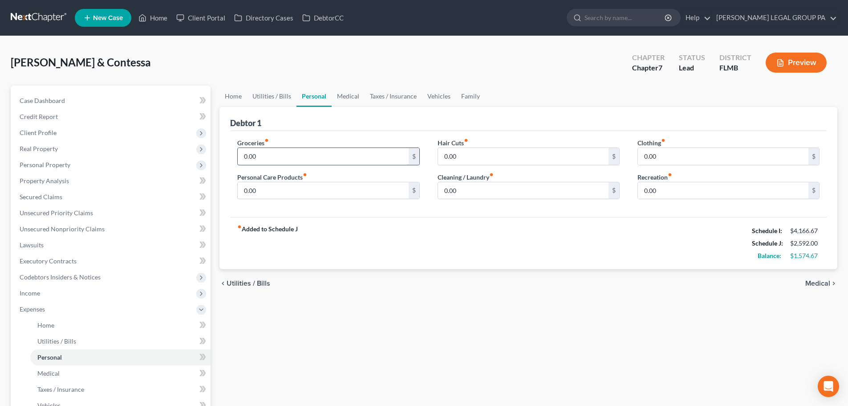
click at [289, 154] on input "0.00" at bounding box center [323, 156] width 171 height 17
type input "900"
click at [244, 111] on div "Debtor 1" at bounding box center [528, 119] width 597 height 24
click at [280, 188] on input "0.00" at bounding box center [323, 190] width 171 height 17
click at [252, 203] on div "Groceries fiber_manual_record 900 $ Personal Care Products fiber_manual_record …" at bounding box center [328, 172] width 200 height 69
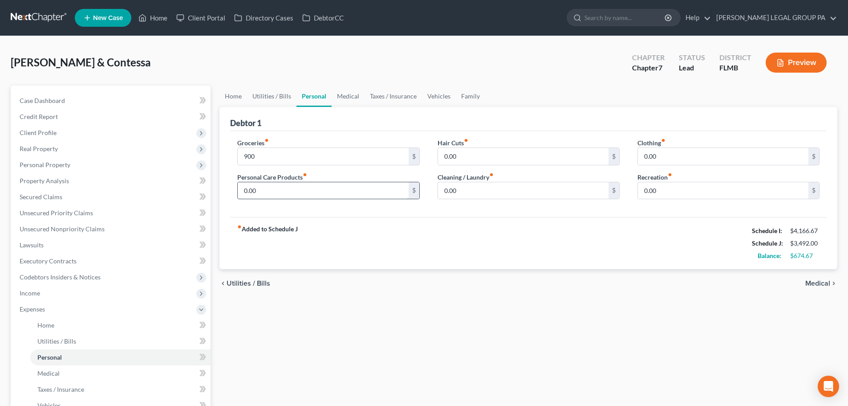
click at [261, 191] on input "0.00" at bounding box center [323, 190] width 171 height 17
click at [474, 185] on input "0.00" at bounding box center [523, 190] width 171 height 17
type input "100"
click at [315, 182] on input "0.00" at bounding box center [323, 190] width 171 height 17
type input "100"
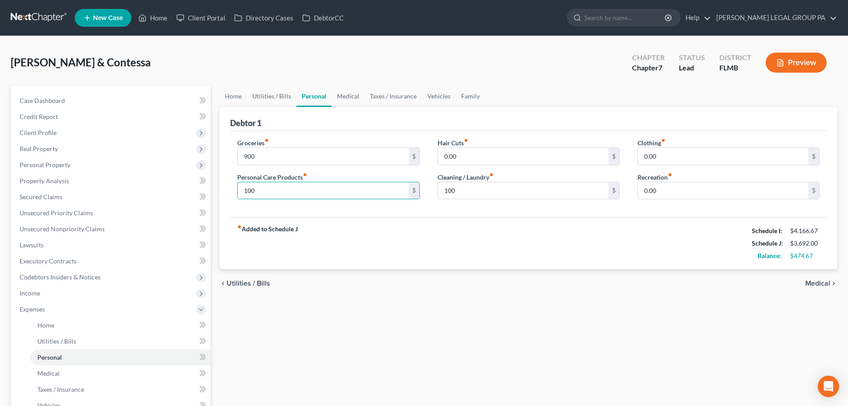
click at [410, 200] on div "Groceries fiber_manual_record 900 $ Personal Care Products fiber_manual_record …" at bounding box center [328, 172] width 200 height 69
click at [474, 157] on input "0.00" at bounding box center [523, 156] width 171 height 17
click at [528, 132] on div "Groceries fiber_manual_record 900 $ Personal Care Products fiber_manual_record …" at bounding box center [528, 174] width 597 height 86
click at [478, 155] on input "0.00" at bounding box center [523, 156] width 171 height 17
type input "35"
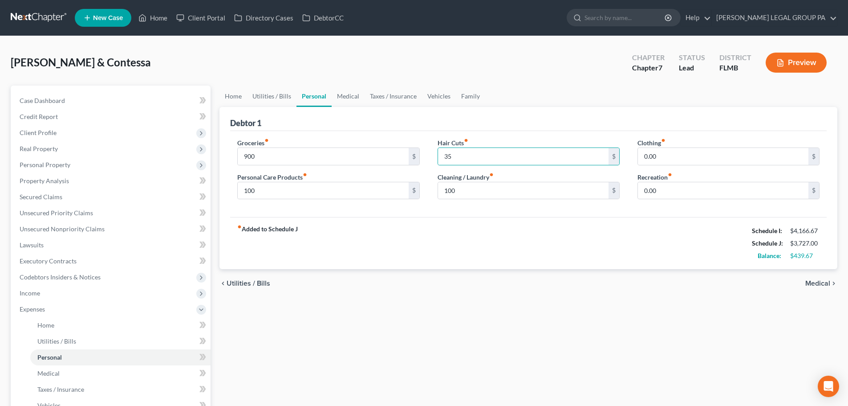
click at [524, 120] on div "Debtor 1" at bounding box center [528, 119] width 597 height 24
click at [684, 157] on input "0.00" at bounding box center [723, 156] width 171 height 17
type input "10"
click at [661, 120] on div "Debtor 1" at bounding box center [528, 119] width 597 height 24
click at [698, 194] on input "0.00" at bounding box center [723, 190] width 171 height 17
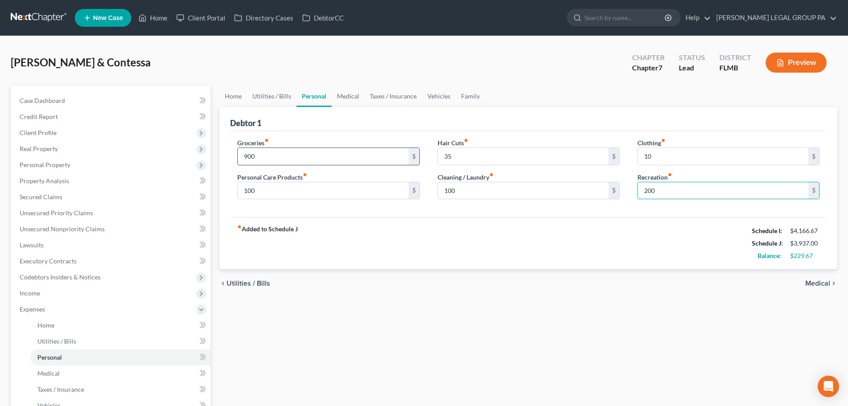
type input "200"
click at [323, 153] on input "900" at bounding box center [323, 156] width 171 height 17
type input "1,500"
click at [384, 138] on div "Groceries fiber_manual_record 1,500 $" at bounding box center [328, 151] width 182 height 27
click at [684, 194] on input "200" at bounding box center [723, 190] width 171 height 17
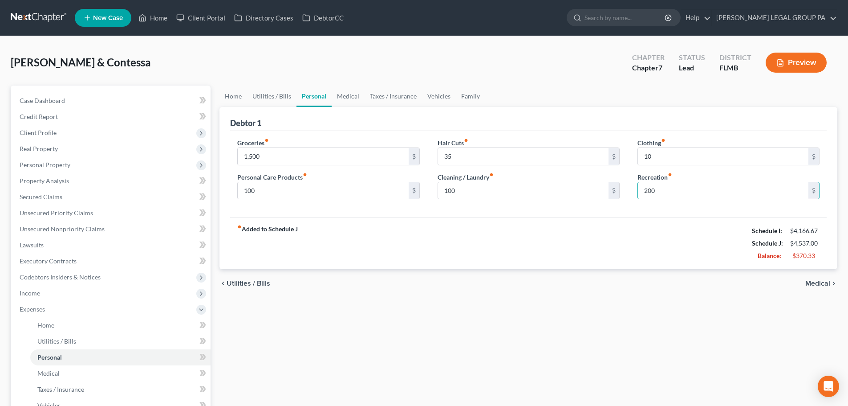
click at [651, 209] on div "Groceries fiber_manual_record 1,500 $ Personal Care Products fiber_manual_recor…" at bounding box center [528, 174] width 597 height 86
click at [677, 187] on input "200" at bounding box center [723, 190] width 171 height 17
click at [626, 140] on div "Hair Cuts fiber_manual_record 35 $ Cleaning / Laundry fiber_manual_record 100 $" at bounding box center [529, 172] width 200 height 69
click at [346, 97] on link "Medical" at bounding box center [348, 95] width 33 height 21
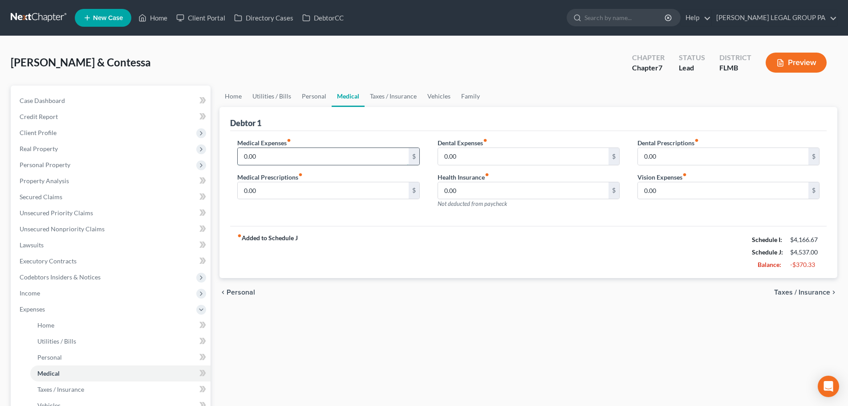
click at [289, 149] on input "0.00" at bounding box center [323, 156] width 171 height 17
click at [332, 142] on div "Medical Expenses fiber_manual_record 0.00 $" at bounding box center [328, 151] width 182 height 27
click at [303, 155] on input "0.00" at bounding box center [323, 156] width 171 height 17
click at [318, 135] on div "Medical Expenses fiber_manual_record 0.00 $ Medical Prescriptions fiber_manual_…" at bounding box center [528, 178] width 597 height 95
click at [313, 163] on input "0.00" at bounding box center [323, 156] width 171 height 17
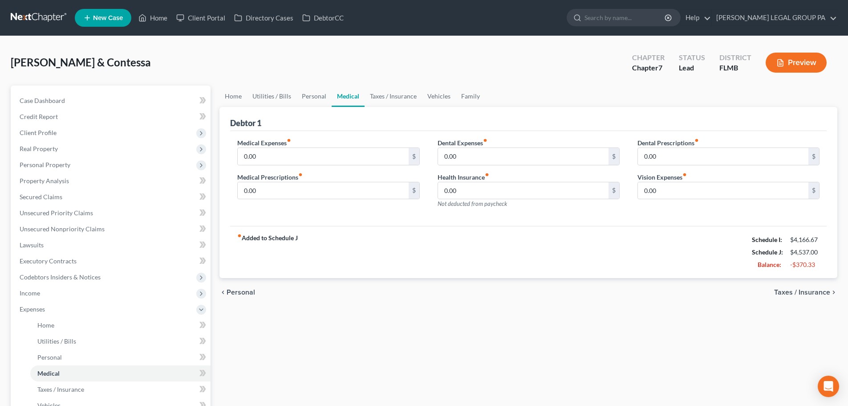
click at [341, 138] on div "Medical Expenses fiber_manual_record 0.00 $" at bounding box center [328, 151] width 182 height 27
click at [349, 158] on input "0.00" at bounding box center [323, 156] width 171 height 17
click at [331, 146] on div "Medical Expenses fiber_manual_record 0.00 $" at bounding box center [328, 151] width 182 height 27
click at [336, 161] on input "0.00" at bounding box center [323, 156] width 171 height 17
click at [309, 136] on div "Medical Expenses fiber_manual_record 0.00 $ Medical Prescriptions fiber_manual_…" at bounding box center [528, 178] width 597 height 95
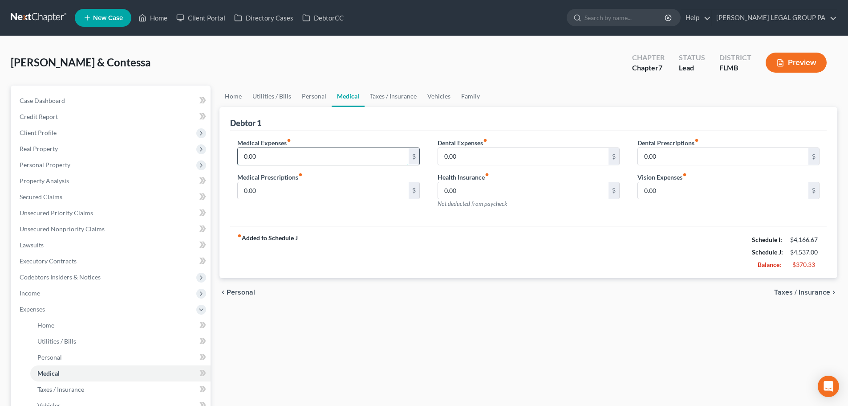
click at [303, 154] on input "0.00" at bounding box center [323, 156] width 171 height 17
click at [333, 172] on div "Medical Prescriptions fiber_manual_record 0.00 $" at bounding box center [328, 185] width 182 height 27
click at [319, 134] on div "Medical Expenses fiber_manual_record 0.00 $ Medical Prescriptions fiber_manual_…" at bounding box center [528, 178] width 597 height 95
click at [315, 153] on input "0.00" at bounding box center [323, 156] width 171 height 17
click at [317, 140] on div "Medical Expenses fiber_manual_record 0.00 $" at bounding box center [328, 151] width 182 height 27
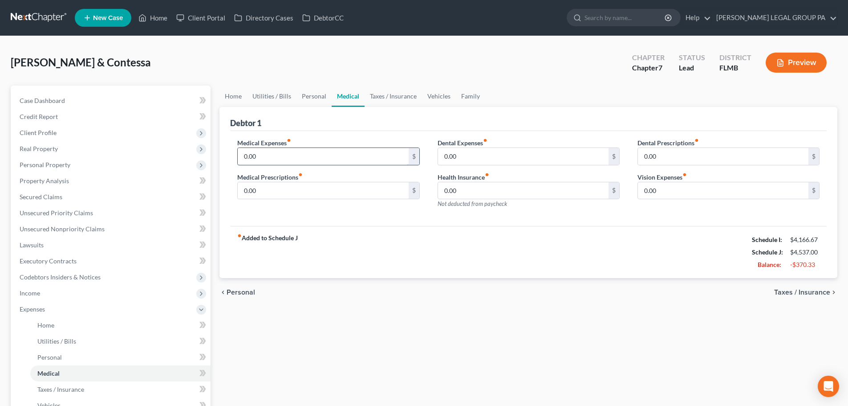
click at [320, 158] on input "0.00" at bounding box center [323, 156] width 171 height 17
click at [337, 137] on div "Medical Expenses fiber_manual_record 0.00 $ Medical Prescriptions fiber_manual_…" at bounding box center [528, 178] width 597 height 95
click at [333, 154] on input "0.00" at bounding box center [323, 156] width 171 height 17
click at [333, 138] on div "Medical Expenses fiber_manual_record 0.00 $" at bounding box center [328, 151] width 182 height 27
click at [327, 165] on div "0.00 $" at bounding box center [328, 156] width 182 height 18
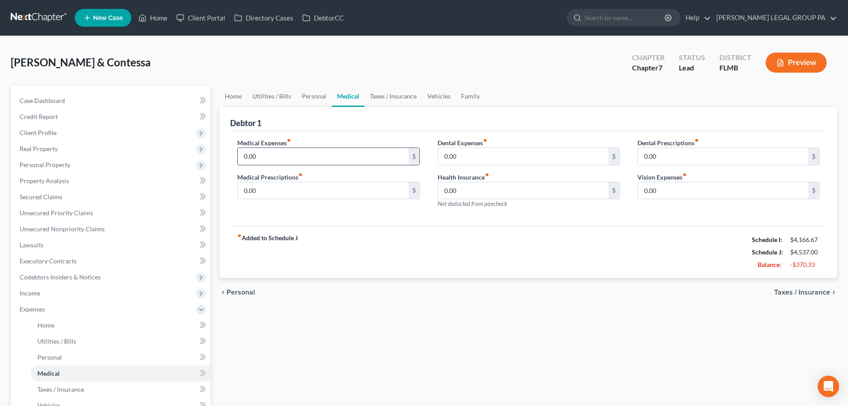
click at [318, 156] on input "0.00" at bounding box center [323, 156] width 171 height 17
click at [340, 186] on input "0.00" at bounding box center [323, 190] width 171 height 17
click at [296, 150] on input "0.00" at bounding box center [323, 156] width 171 height 17
click at [325, 182] on input "0.00" at bounding box center [323, 190] width 171 height 17
click at [318, 170] on div "Medical Expenses fiber_manual_record 0.00 $ Medical Prescriptions fiber_manual_…" at bounding box center [328, 176] width 200 height 77
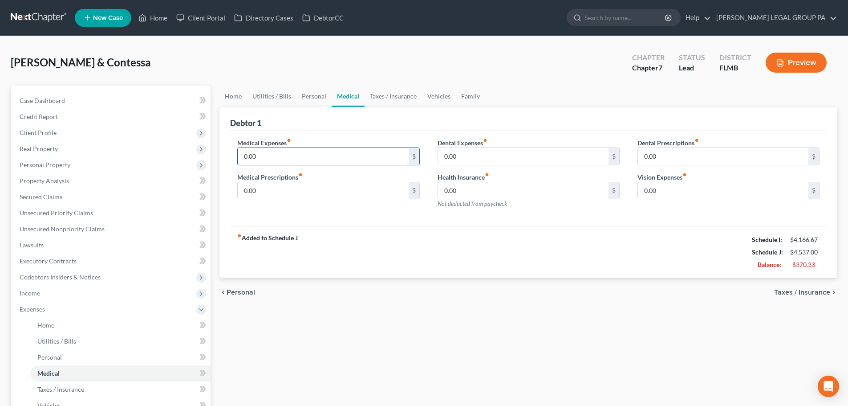
click at [316, 155] on input "0.00" at bounding box center [323, 156] width 171 height 17
click at [319, 134] on div "Medical Expenses fiber_manual_record 0.00 $ Medical Prescriptions fiber_manual_…" at bounding box center [528, 178] width 597 height 95
click at [321, 155] on input "0.00" at bounding box center [323, 156] width 171 height 17
click at [314, 134] on div "Medical Expenses fiber_manual_record 0.00 $ Medical Prescriptions fiber_manual_…" at bounding box center [528, 178] width 597 height 95
click at [317, 152] on input "0.00" at bounding box center [323, 156] width 171 height 17
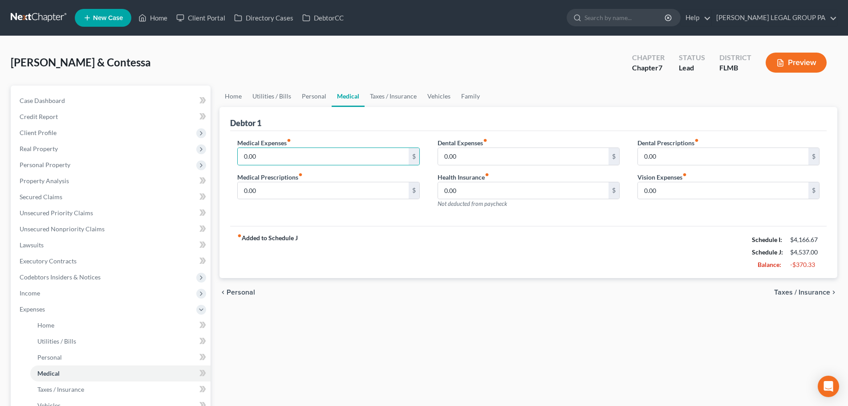
click at [313, 133] on div "Medical Expenses fiber_manual_record 0.00 $ Medical Prescriptions fiber_manual_…" at bounding box center [528, 178] width 597 height 95
click at [316, 151] on input "0.00" at bounding box center [323, 156] width 171 height 17
click at [306, 138] on div "Medical Expenses fiber_manual_record 0.00 $" at bounding box center [328, 151] width 182 height 27
click at [297, 157] on input "0.00" at bounding box center [323, 156] width 171 height 17
click at [301, 141] on div "Medical Expenses fiber_manual_record 0.00 $" at bounding box center [328, 151] width 182 height 27
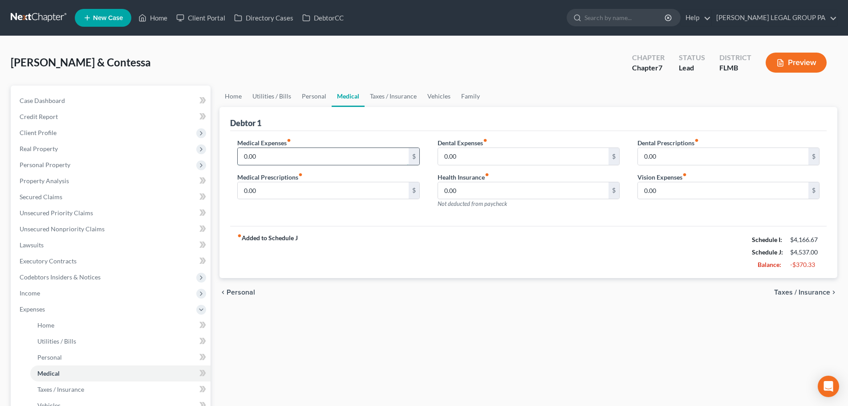
click at [299, 158] on input "0.00" at bounding box center [323, 156] width 171 height 17
click at [291, 145] on label "Medical Expenses fiber_manual_record" at bounding box center [264, 142] width 54 height 9
click at [290, 152] on input "0.00" at bounding box center [323, 156] width 171 height 17
click at [311, 196] on input "0.00" at bounding box center [323, 190] width 171 height 17
click at [502, 195] on input "0.00" at bounding box center [523, 190] width 171 height 17
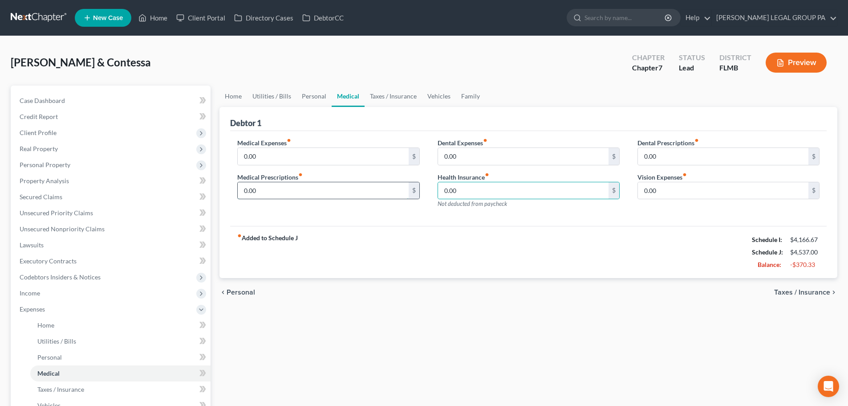
click at [389, 195] on input "0.00" at bounding box center [323, 190] width 171 height 17
click at [342, 156] on input "0.00" at bounding box center [323, 156] width 171 height 17
type input "50"
click at [292, 186] on input "0.00" at bounding box center [323, 190] width 171 height 17
type input "10"
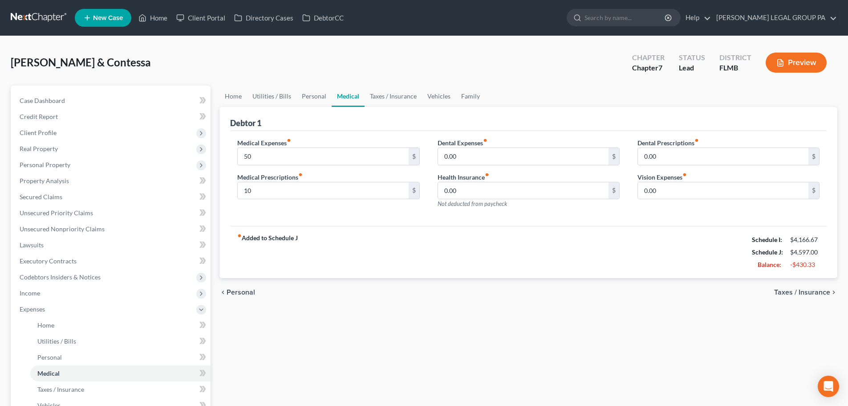
click at [401, 250] on div "fiber_manual_record Added to Schedule J Schedule I: $4,166.67 Schedule J: $4,59…" at bounding box center [528, 252] width 597 height 52
click at [494, 151] on input "0.00" at bounding box center [523, 156] width 171 height 17
click at [487, 173] on icon "fiber_manual_record" at bounding box center [487, 174] width 4 height 4
click at [328, 159] on input "50" at bounding box center [323, 156] width 171 height 17
click at [353, 139] on div "Medical Expenses fiber_manual_record 60 $" at bounding box center [328, 151] width 182 height 27
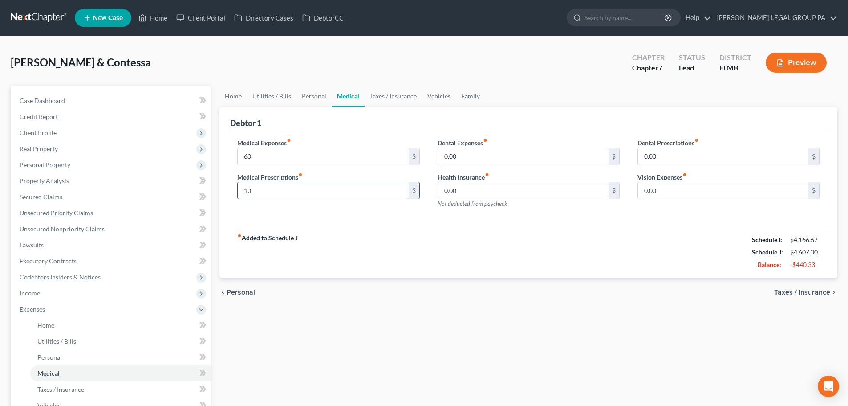
click at [287, 191] on input "10" at bounding box center [323, 190] width 171 height 17
click at [265, 151] on input "60" at bounding box center [323, 156] width 171 height 17
type input "50"
click at [264, 184] on input "10" at bounding box center [323, 190] width 171 height 17
type input "25"
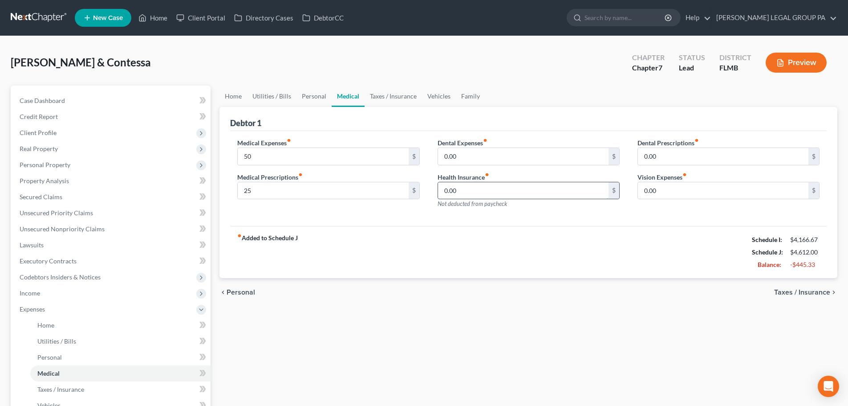
click at [452, 190] on input "0.00" at bounding box center [523, 190] width 171 height 17
click at [483, 221] on div "Medical Expenses fiber_manual_record 50 $ Medical Prescriptions fiber_manual_re…" at bounding box center [528, 178] width 597 height 95
click at [393, 95] on link "Taxes / Insurance" at bounding box center [393, 95] width 57 height 21
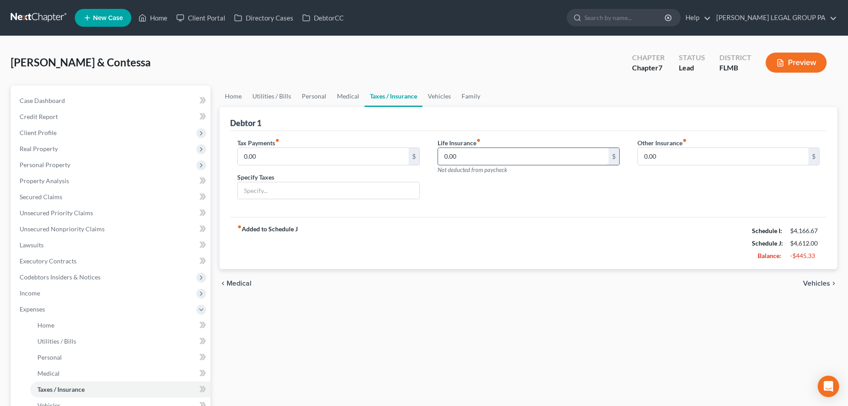
click at [473, 155] on input "0.00" at bounding box center [523, 156] width 171 height 17
type input "21"
click at [505, 138] on div "Life Insurance fiber_manual_record 21 $ Not deducted from paycheck" at bounding box center [529, 156] width 182 height 36
click at [706, 151] on input "0.00" at bounding box center [723, 156] width 171 height 17
click at [723, 164] on input "0.00" at bounding box center [723, 156] width 171 height 17
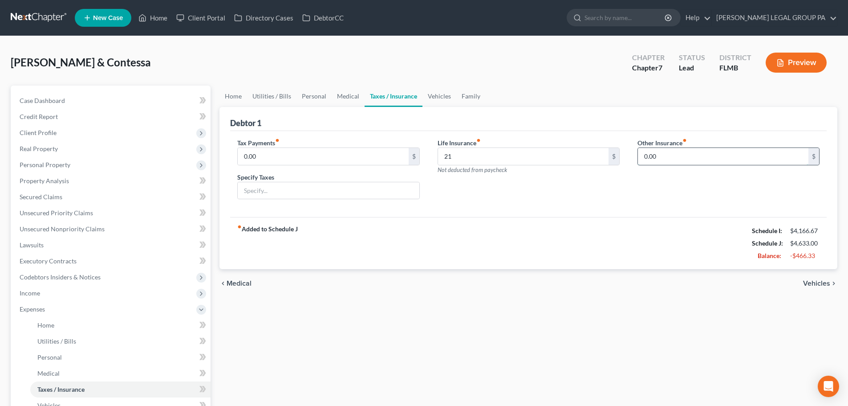
click at [727, 162] on input "0.00" at bounding box center [723, 156] width 171 height 17
type input "80"
drag, startPoint x: 695, startPoint y: 183, endPoint x: 697, endPoint y: 178, distance: 4.8
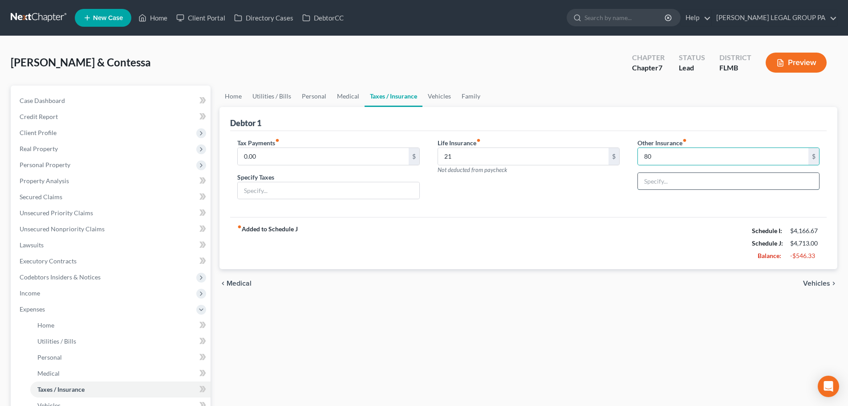
click at [695, 183] on input "text" at bounding box center [728, 181] width 181 height 17
type input "Boat Insurance"
click at [578, 219] on div "fiber_manual_record Added to Schedule J Schedule I: $4,166.67 Schedule J: $4,71…" at bounding box center [528, 243] width 597 height 52
click at [430, 94] on link "Vehicles" at bounding box center [439, 95] width 34 height 21
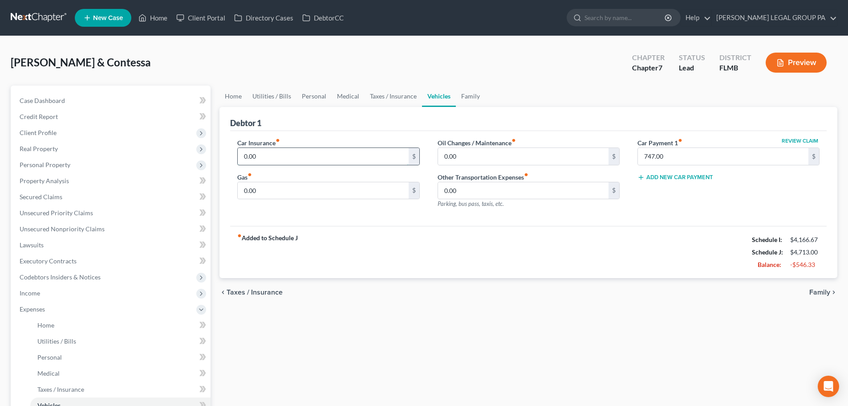
click at [296, 153] on input "0.00" at bounding box center [323, 156] width 171 height 17
type input "381.77"
click at [629, 124] on div "Debtor 1" at bounding box center [528, 119] width 597 height 24
click at [695, 176] on button "Add New Car Payment" at bounding box center [675, 177] width 76 height 7
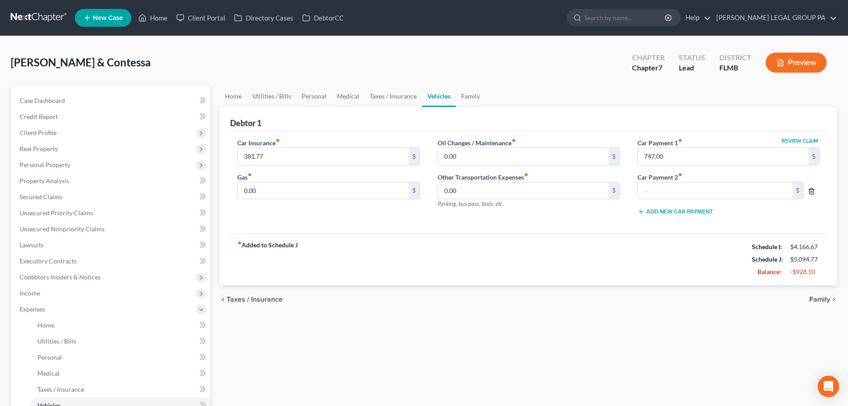
click at [812, 192] on icon "button" at bounding box center [811, 190] width 7 height 7
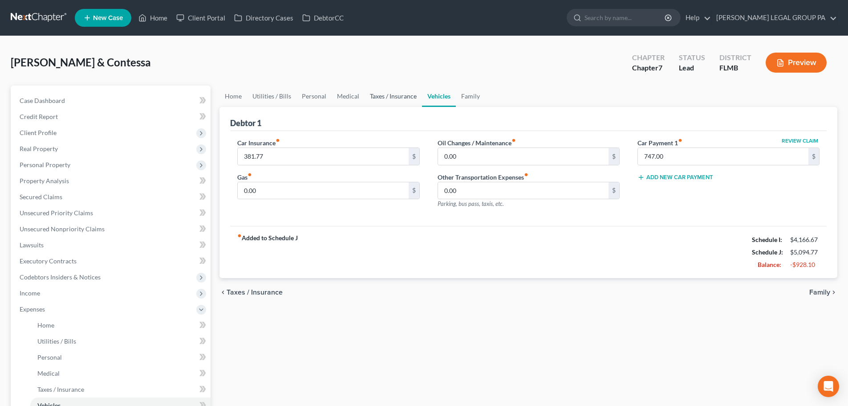
click at [388, 97] on link "Taxes / Insurance" at bounding box center [393, 95] width 57 height 21
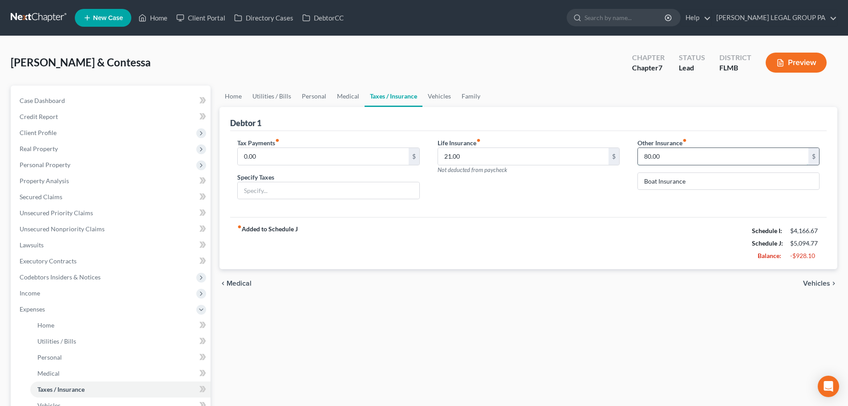
click at [678, 163] on input "80.00" at bounding box center [723, 156] width 171 height 17
type input "151.82"
click at [571, 218] on div "fiber_manual_record Added to Schedule J Schedule I: $4,166.67 Schedule J: $5,16…" at bounding box center [528, 243] width 597 height 52
click at [429, 102] on link "Vehicles" at bounding box center [439, 95] width 34 height 21
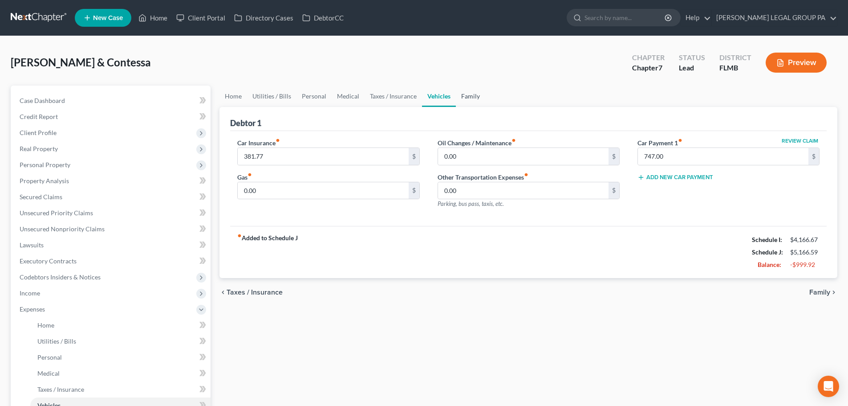
click at [463, 95] on link "Family" at bounding box center [470, 95] width 29 height 21
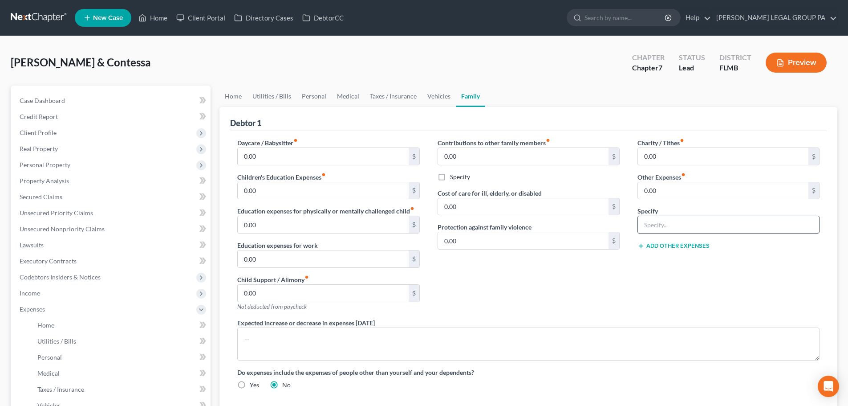
click at [654, 224] on input "text" at bounding box center [728, 224] width 181 height 17
type input "627"
click at [673, 192] on input "0.00" at bounding box center [723, 190] width 171 height 17
type input "627"
click at [661, 229] on input "627" at bounding box center [728, 224] width 181 height 17
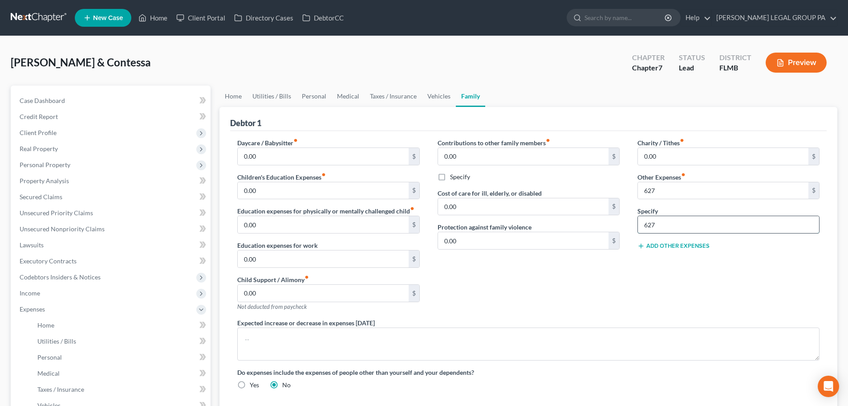
click at [668, 218] on input "627" at bounding box center [728, 224] width 181 height 17
type input "Boat payment"
click at [633, 280] on div "Charity / Tithes fiber_manual_record 0.00 $ Other Expenses fiber_manual_record …" at bounding box center [729, 228] width 200 height 180
click at [432, 103] on link "Vehicles" at bounding box center [439, 95] width 34 height 21
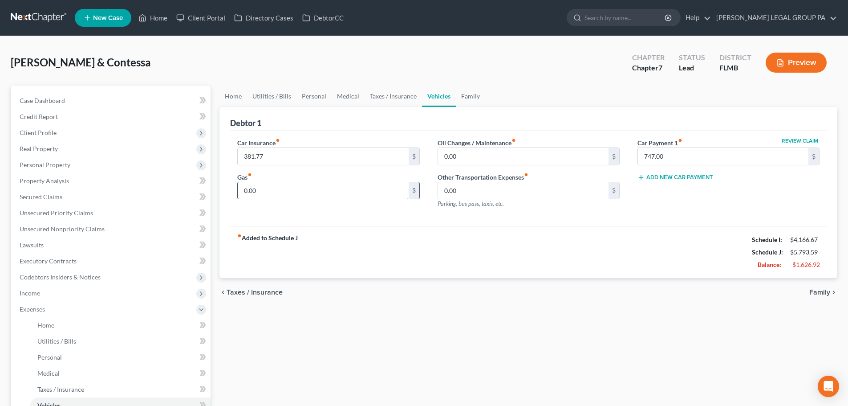
click at [315, 187] on input "0.00" at bounding box center [323, 190] width 171 height 17
click at [478, 192] on input "0.00" at bounding box center [523, 190] width 171 height 17
click at [339, 231] on div "fiber_manual_record Added to Schedule J Schedule I: $4,166.67 Schedule J: $5,79…" at bounding box center [528, 252] width 597 height 52
click at [309, 194] on input "0.00" at bounding box center [323, 190] width 171 height 17
drag, startPoint x: 295, startPoint y: 192, endPoint x: 139, endPoint y: 183, distance: 156.1
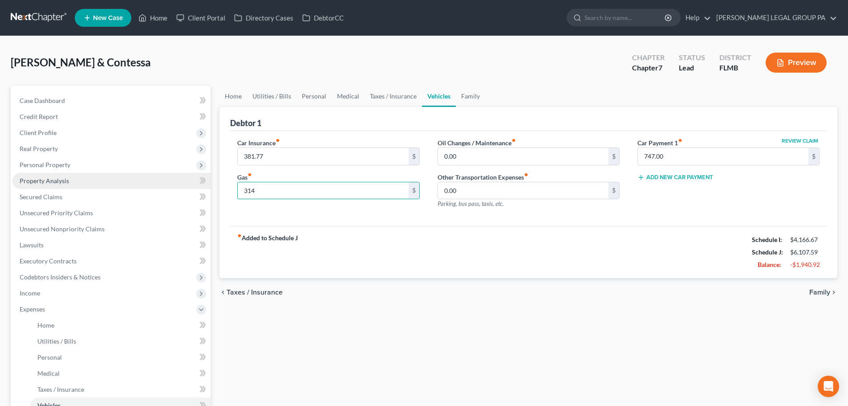
click at [139, 183] on div "Petition Navigation Case Dashboard Payments Invoices Payments Payments Credit R…" at bounding box center [424, 318] width 836 height 466
type input "350"
click at [465, 257] on div "fiber_manual_record Added to Schedule J Schedule I: $4,166.67 Schedule J: $6,14…" at bounding box center [528, 252] width 597 height 52
click at [457, 158] on input "0.00" at bounding box center [523, 156] width 171 height 17
click at [474, 156] on input "0.00" at bounding box center [523, 156] width 171 height 17
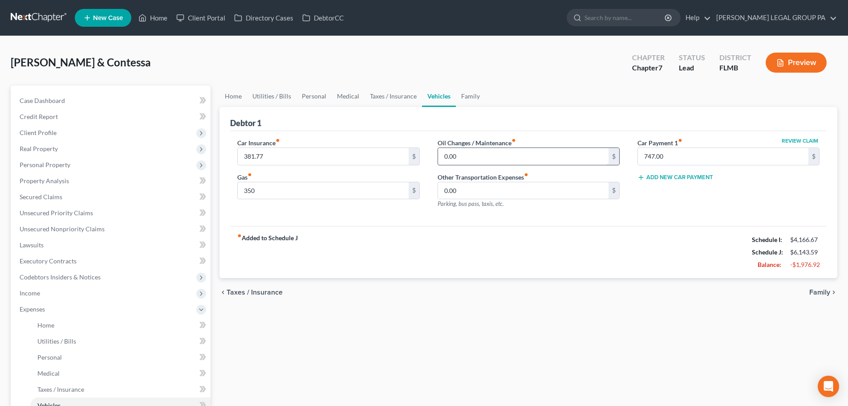
click at [474, 156] on input "0.00" at bounding box center [523, 156] width 171 height 17
type input "60"
click at [492, 119] on div "Debtor 1" at bounding box center [528, 119] width 597 height 24
click at [483, 191] on input "0.00" at bounding box center [523, 190] width 171 height 17
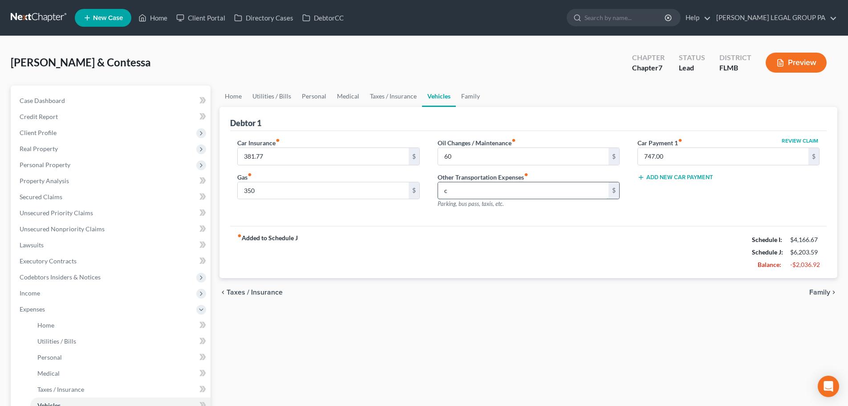
type input "0"
type input "26"
click at [523, 242] on div "fiber_manual_record Added to Schedule J Schedule I: $4,166.67 Schedule J: $6,22…" at bounding box center [528, 252] width 597 height 52
click at [467, 96] on link "Family" at bounding box center [470, 95] width 29 height 21
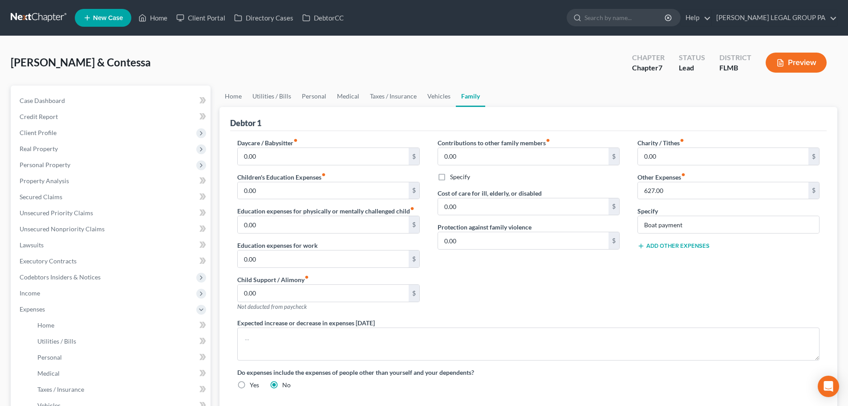
scroll to position [45, 0]
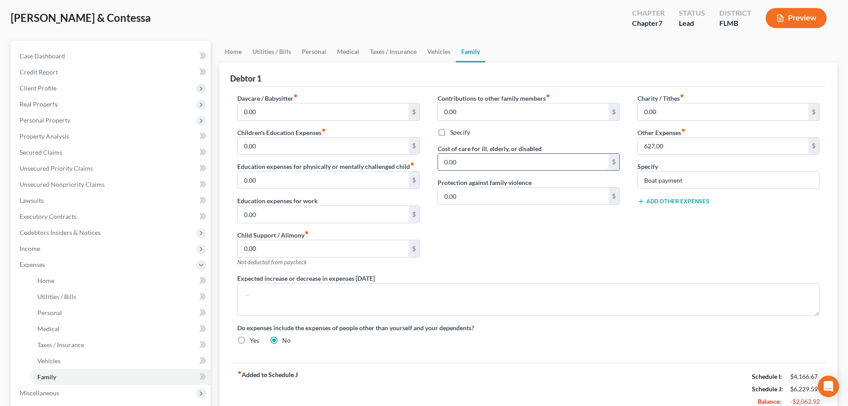
click at [490, 161] on input "0.00" at bounding box center [523, 162] width 171 height 17
click at [536, 138] on div "Contributions to other family members fiber_manual_record 0.00 $ Specify Cost o…" at bounding box center [529, 183] width 200 height 180
click at [484, 163] on input "0.00" at bounding box center [523, 162] width 171 height 17
click at [543, 135] on div "Specify" at bounding box center [529, 132] width 182 height 9
click at [666, 113] on input "0.00" at bounding box center [723, 111] width 171 height 17
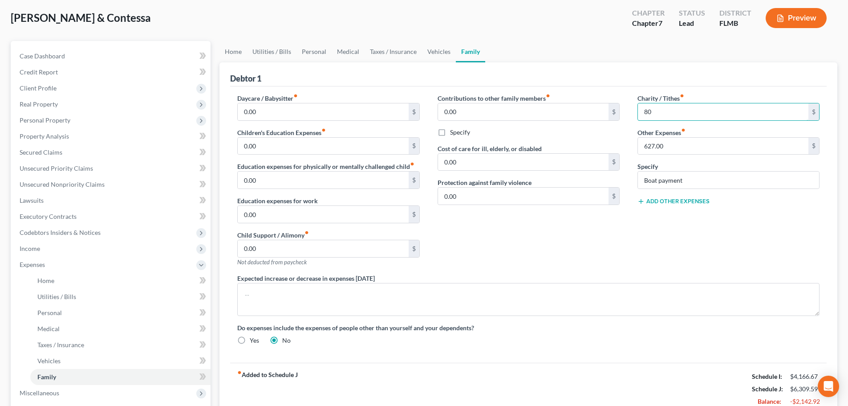
type input "80"
click at [666, 61] on ul "Home Utilities / Bills Personal Medical Taxes / Insurance Vehicles Family" at bounding box center [528, 51] width 618 height 21
click at [228, 57] on link "Home" at bounding box center [233, 51] width 28 height 21
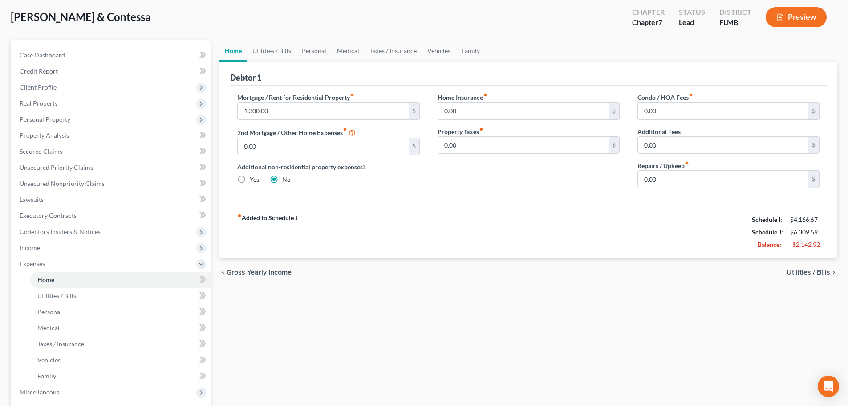
scroll to position [45, 0]
click at [252, 178] on label "Yes" at bounding box center [254, 180] width 9 height 9
click at [253, 178] on input "Yes" at bounding box center [256, 179] width 6 height 6
radio input "true"
click at [282, 182] on label "No" at bounding box center [286, 180] width 8 height 9
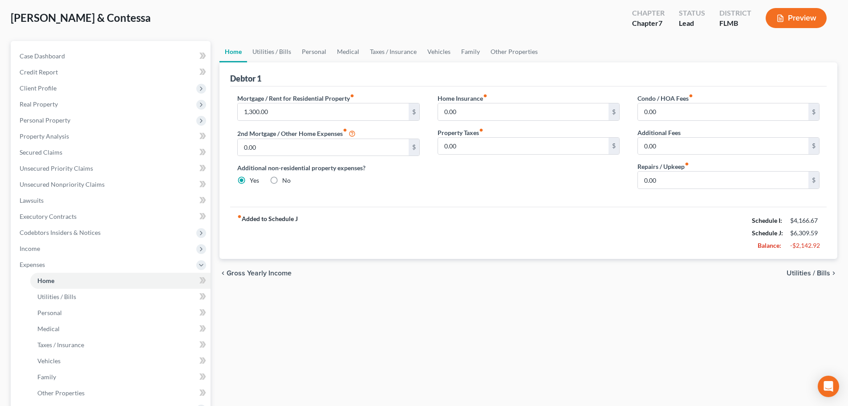
click at [286, 182] on input "No" at bounding box center [289, 179] width 6 height 6
radio input "true"
click at [250, 176] on label "Yes" at bounding box center [254, 180] width 9 height 9
click at [253, 176] on input "Yes" at bounding box center [256, 179] width 6 height 6
radio input "true"
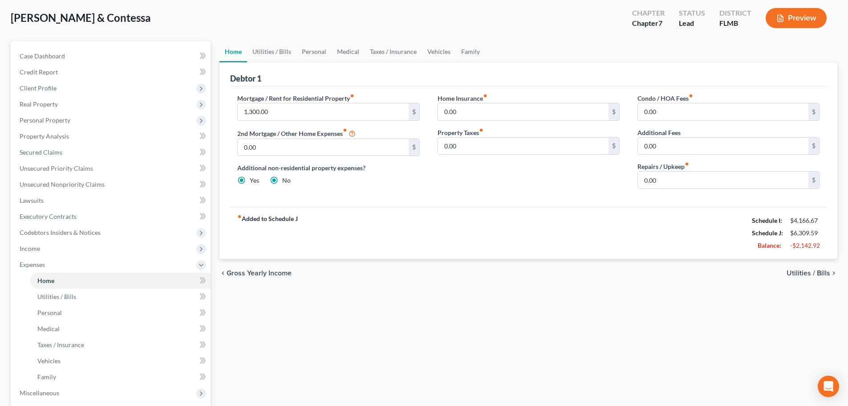
radio input "false"
click at [516, 44] on link "Other Properties" at bounding box center [514, 51] width 58 height 21
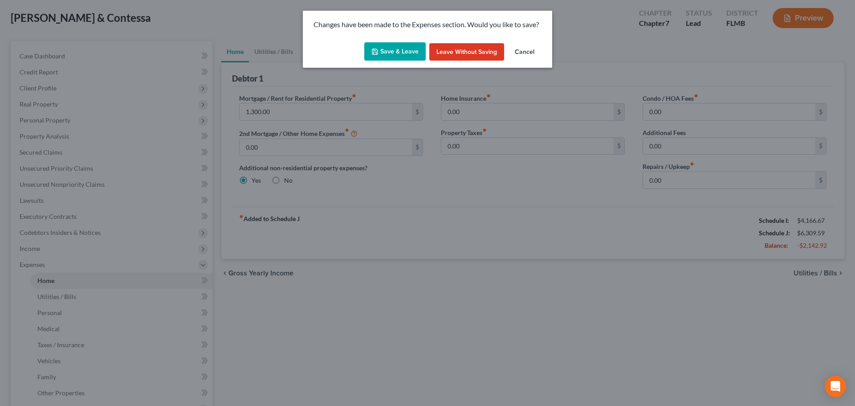
click at [394, 53] on button "Save & Leave" at bounding box center [394, 51] width 61 height 19
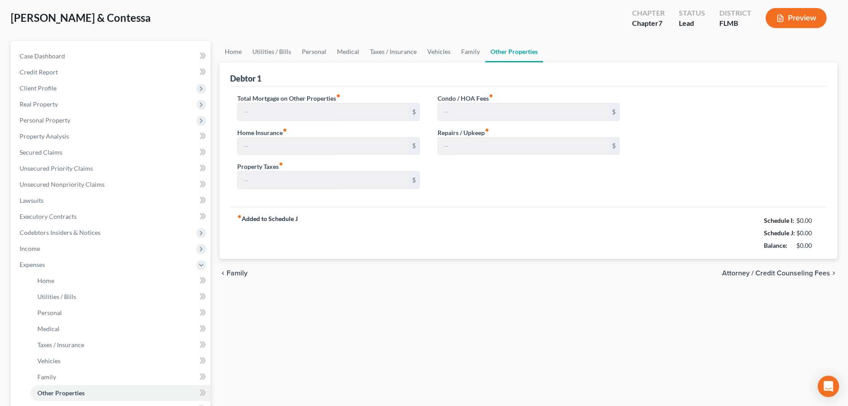
type input "0.00"
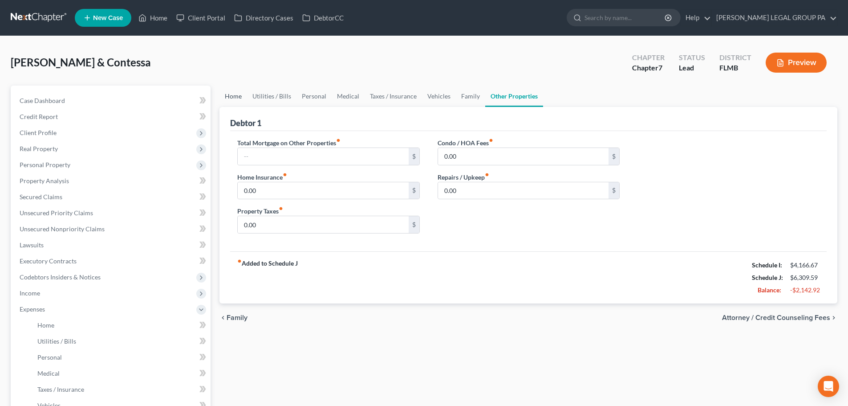
click at [221, 97] on link "Home" at bounding box center [233, 95] width 28 height 21
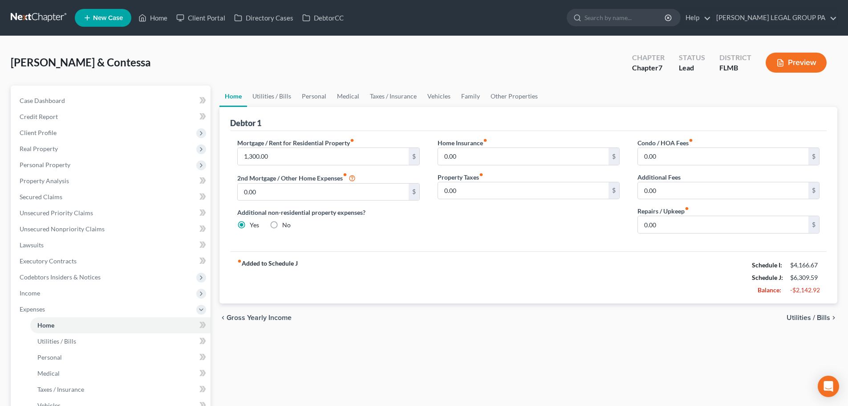
click at [282, 224] on label "No" at bounding box center [286, 224] width 8 height 9
click at [286, 224] on input "No" at bounding box center [289, 223] width 6 height 6
radio input "true"
radio input "false"
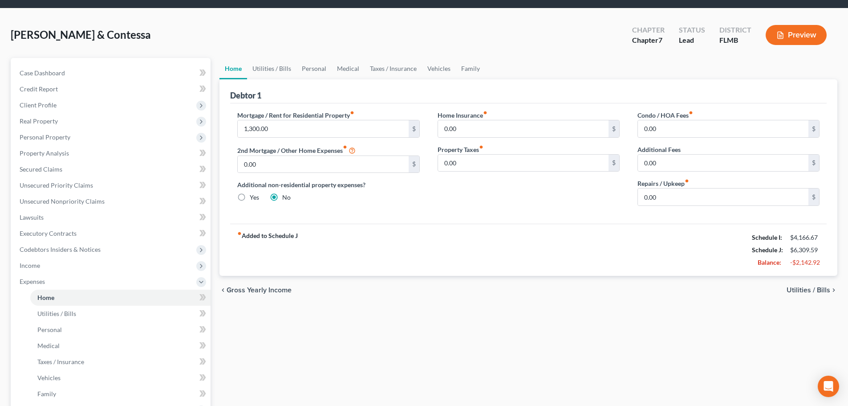
scroll to position [134, 0]
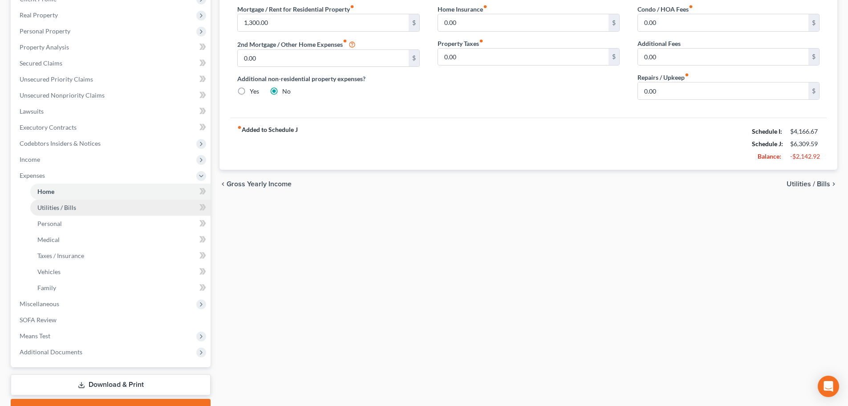
click at [58, 214] on link "Utilities / Bills" at bounding box center [120, 207] width 180 height 16
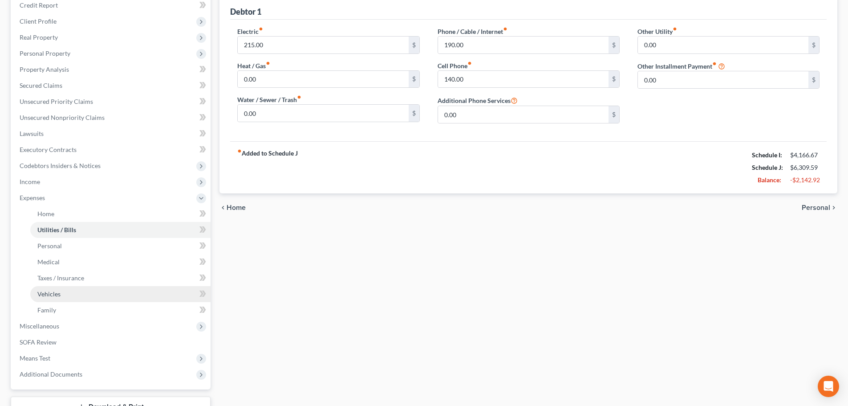
scroll to position [134, 0]
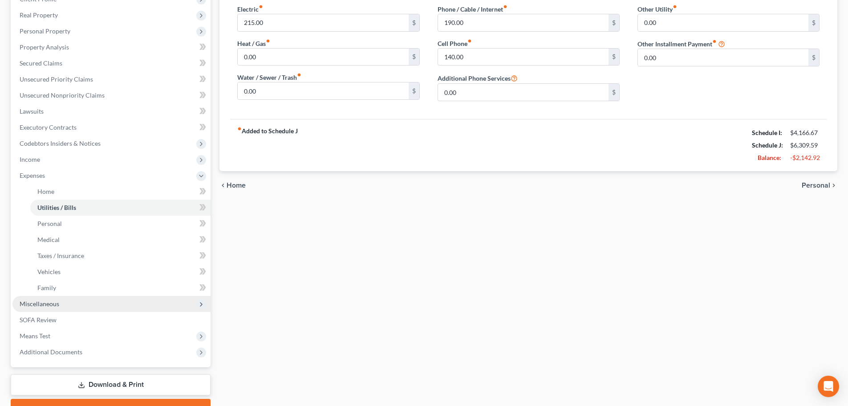
click at [76, 304] on span "Miscellaneous" at bounding box center [111, 304] width 198 height 16
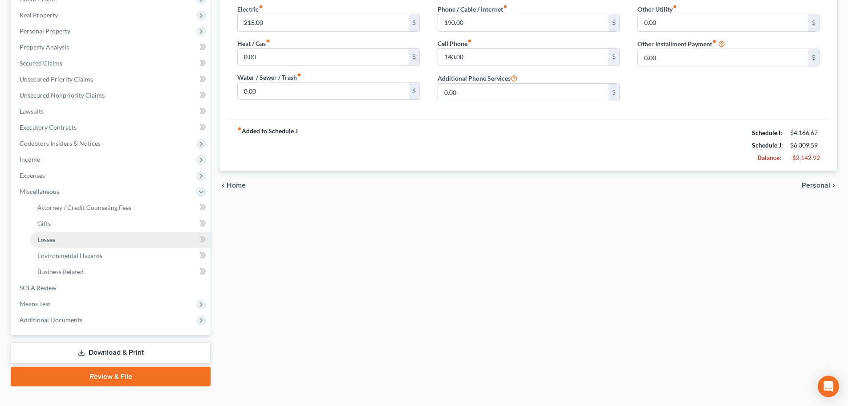
scroll to position [0, 0]
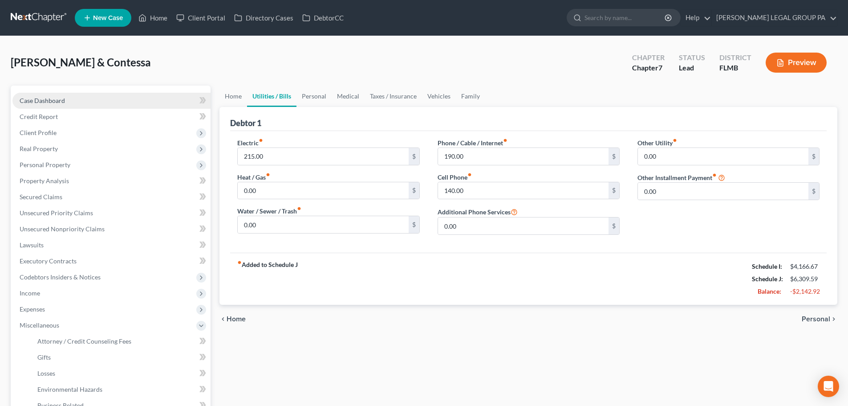
click at [64, 101] on span "Case Dashboard" at bounding box center [42, 101] width 45 height 8
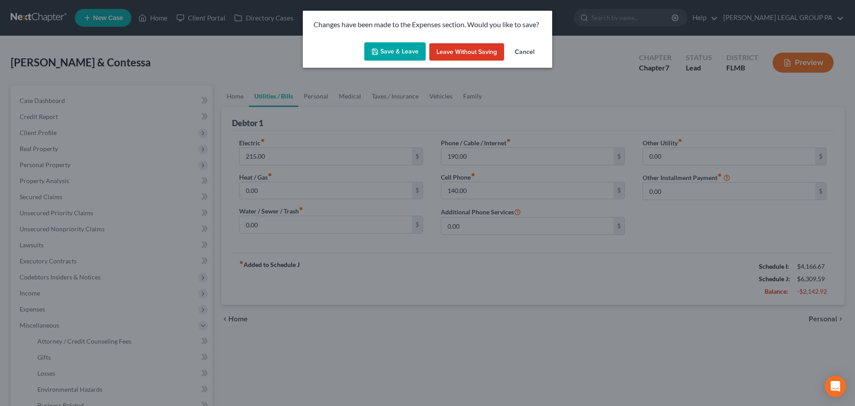
click at [376, 52] on polyline "button" at bounding box center [375, 53] width 3 height 2
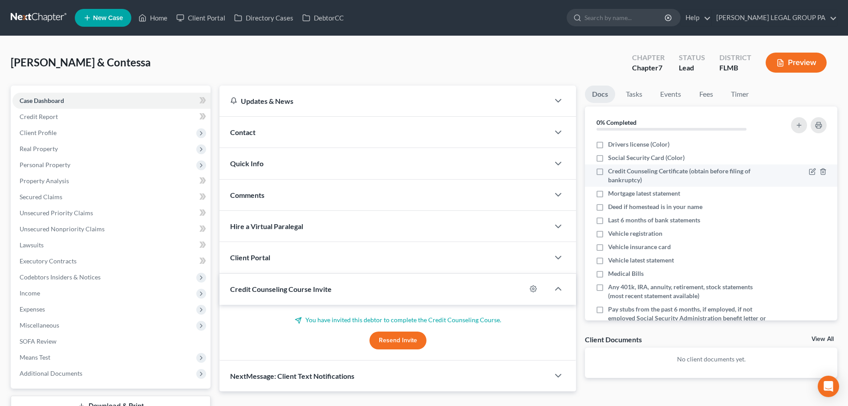
click at [616, 179] on span "Credit Counseling Certificate (obtain before filing of bankruptcy)" at bounding box center [687, 175] width 158 height 18
click at [616, 172] on input "Credit Counseling Certificate (obtain before filing of bankruptcy)" at bounding box center [615, 169] width 6 height 6
checkbox input "true"
click at [820, 192] on polyline "button" at bounding box center [822, 192] width 5 height 0
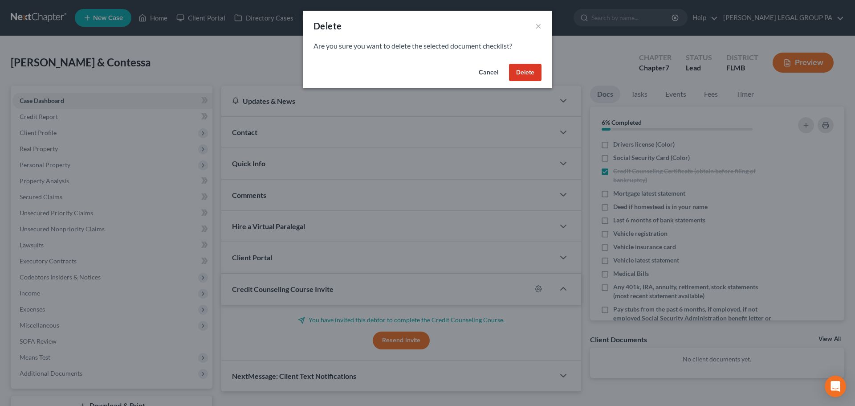
click at [532, 74] on button "Delete" at bounding box center [525, 73] width 32 height 18
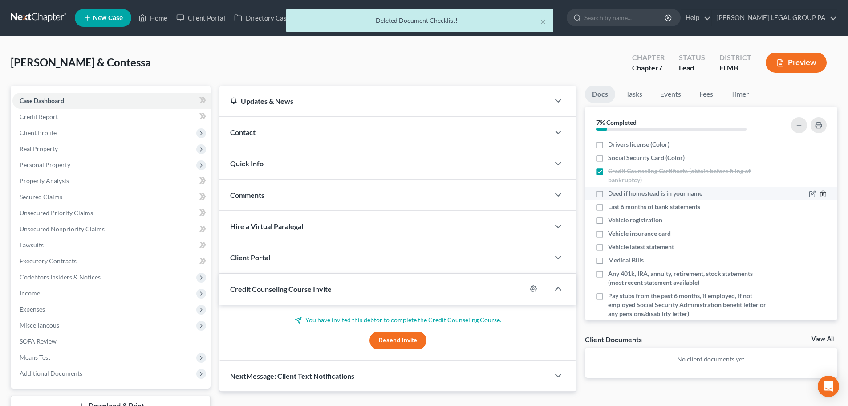
click at [820, 194] on icon "button" at bounding box center [823, 193] width 7 height 7
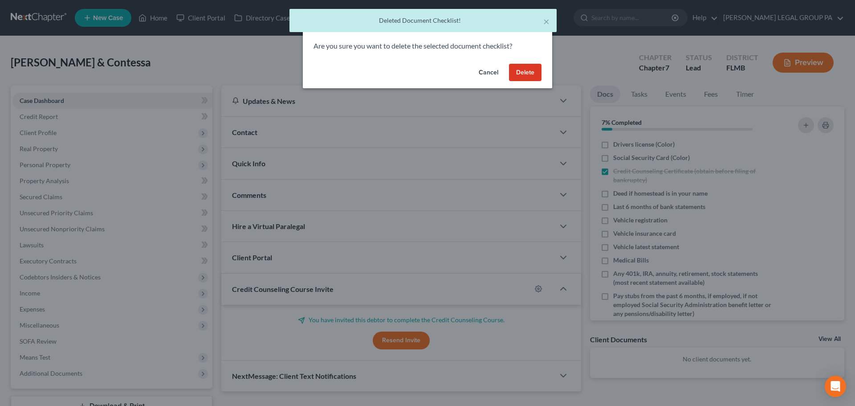
click at [527, 69] on button "Delete" at bounding box center [525, 73] width 32 height 18
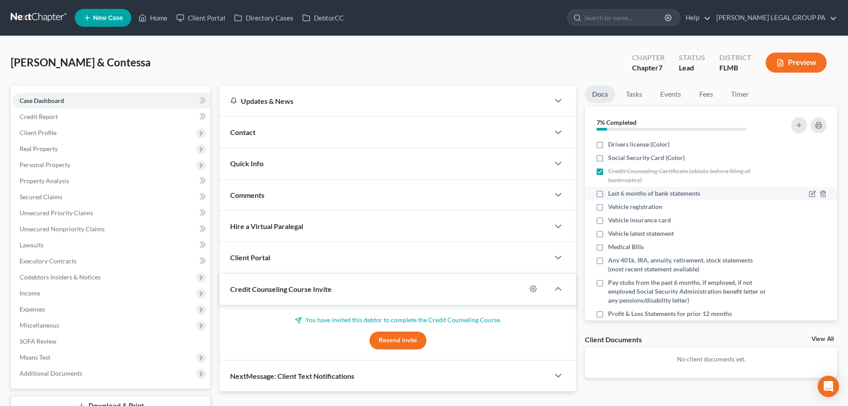
click at [653, 194] on span "Last 6 months of bank statements" at bounding box center [654, 193] width 92 height 9
click at [617, 194] on input "Last 6 months of bank statements" at bounding box center [615, 192] width 6 height 6
checkbox input "true"
click at [621, 139] on li "Drivers license (Color)" at bounding box center [711, 144] width 252 height 13
click at [624, 143] on span "Drivers license (Color)" at bounding box center [638, 144] width 61 height 9
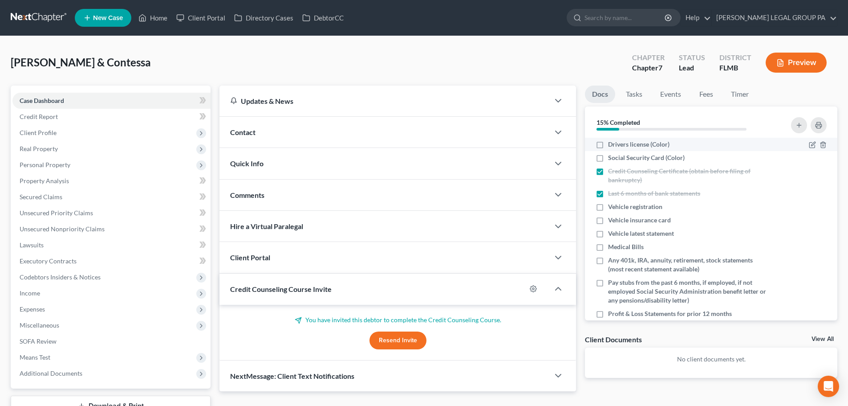
click at [617, 143] on input "Drivers license (Color)" at bounding box center [615, 143] width 6 height 6
checkbox input "true"
click at [617, 159] on span "Social Security Card (Color)" at bounding box center [646, 157] width 77 height 9
click at [617, 159] on input "Social Security Card (Color)" at bounding box center [615, 156] width 6 height 6
checkbox input "true"
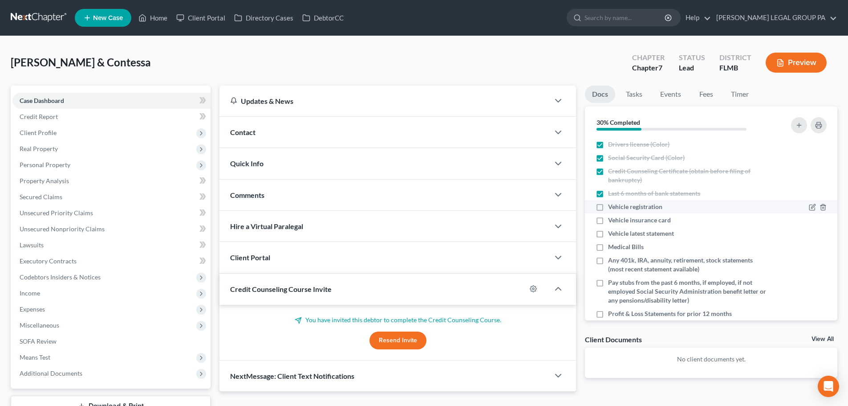
click at [654, 205] on span "Vehicle registration" at bounding box center [635, 206] width 54 height 9
click at [617, 205] on input "Vehicle registration" at bounding box center [615, 205] width 6 height 6
checkbox input "true"
click at [618, 221] on span "Vehicle insurance card" at bounding box center [639, 219] width 63 height 9
click at [617, 221] on input "Vehicle insurance card" at bounding box center [615, 218] width 6 height 6
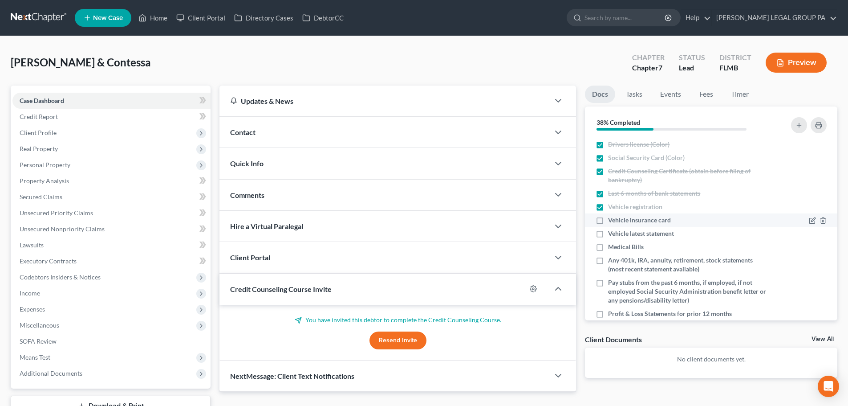
checkbox input "true"
click at [631, 232] on span "Vehicle latest statement" at bounding box center [641, 233] width 66 height 9
click at [617, 232] on input "Vehicle latest statement" at bounding box center [615, 232] width 6 height 6
checkbox input "true"
click at [631, 246] on span "Medical Bills" at bounding box center [626, 246] width 36 height 9
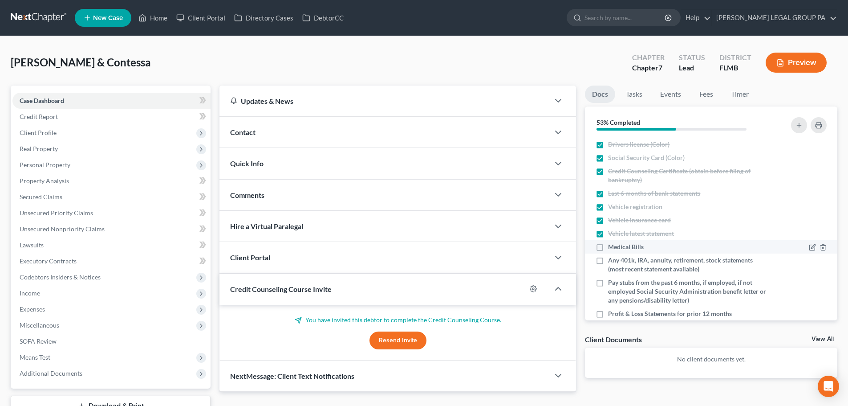
click at [617, 246] on input "Medical Bills" at bounding box center [615, 245] width 6 height 6
checkbox input "true"
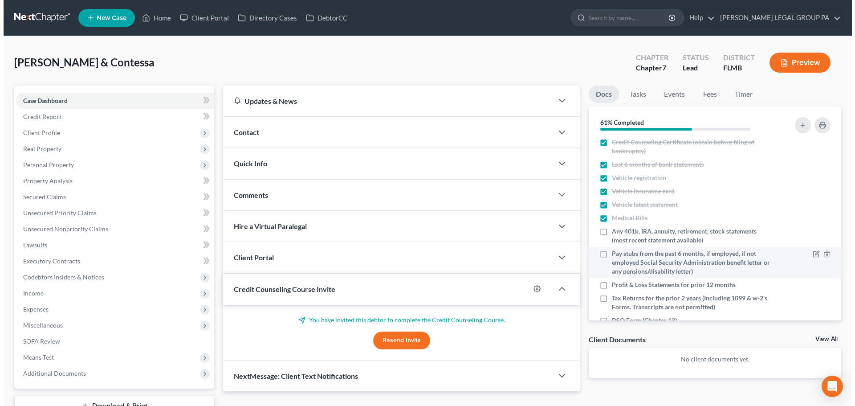
scroll to position [45, 0]
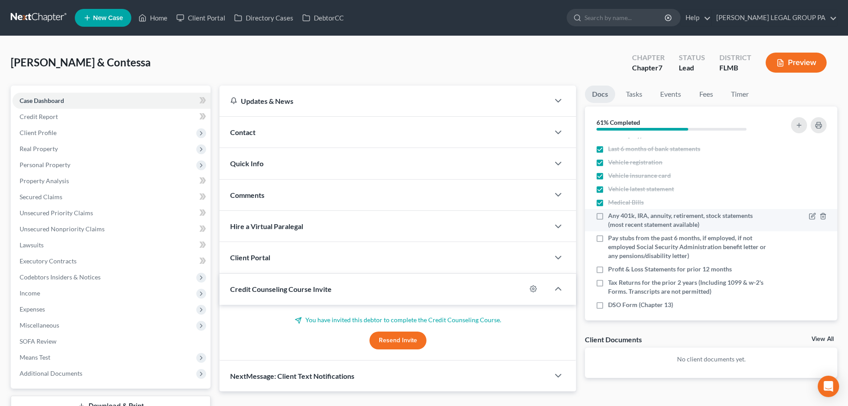
click at [634, 220] on span "Any 401k, IRA, annuity, retirement, stock statements (most recent statement ava…" at bounding box center [687, 220] width 158 height 18
click at [617, 217] on input "Any 401k, IRA, annuity, retirement, stock statements (most recent statement ava…" at bounding box center [615, 214] width 6 height 6
click at [634, 220] on span "Any 401k, IRA, annuity, retirement, stock statements (most recent statement ava…" at bounding box center [687, 220] width 158 height 18
click at [617, 217] on input "Any 401k, IRA, annuity, retirement, stock statements (most recent statement ava…" at bounding box center [615, 214] width 6 height 6
checkbox input "false"
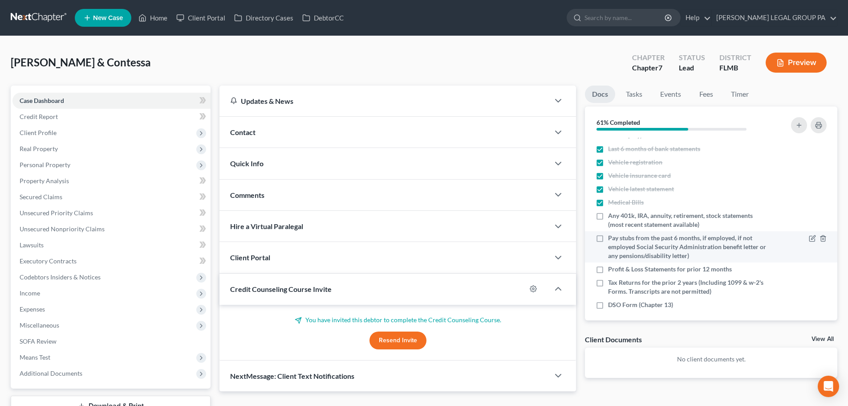
click at [622, 240] on span "Pay stubs from the past 6 months, if employed, if not employed Social Security …" at bounding box center [687, 246] width 158 height 27
click at [617, 239] on input "Pay stubs from the past 6 months, if employed, if not employed Social Security …" at bounding box center [615, 236] width 6 height 6
checkbox input "true"
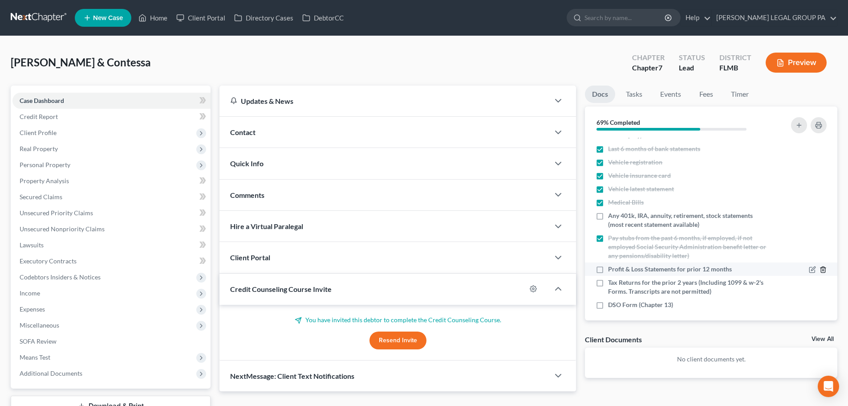
click at [821, 268] on icon "button" at bounding box center [823, 270] width 4 height 6
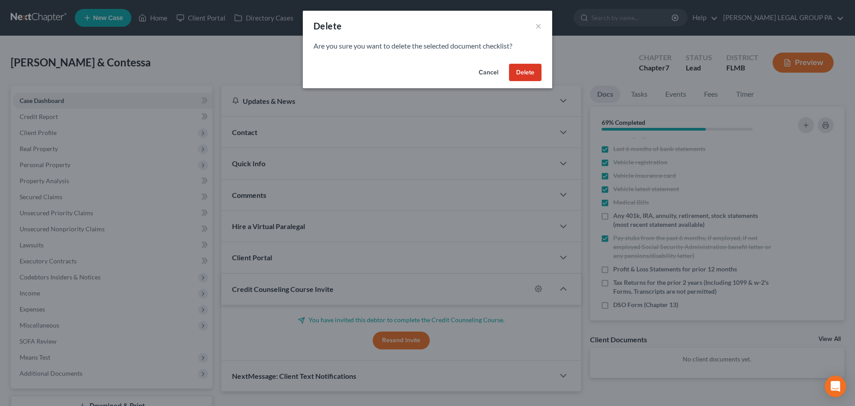
click at [529, 70] on button "Delete" at bounding box center [525, 73] width 32 height 18
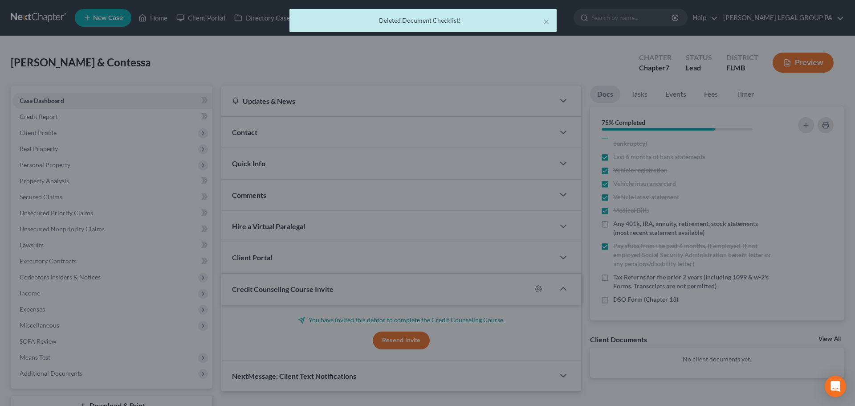
scroll to position [37, 0]
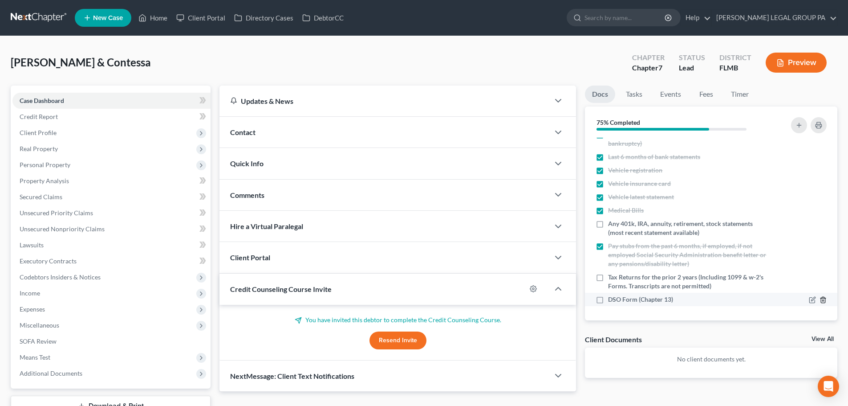
click at [821, 299] on icon "button" at bounding box center [823, 300] width 4 height 6
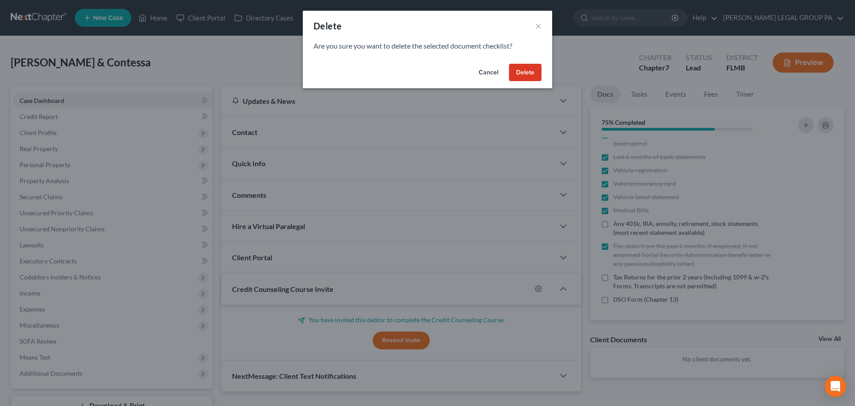
click at [524, 69] on button "Delete" at bounding box center [525, 73] width 32 height 18
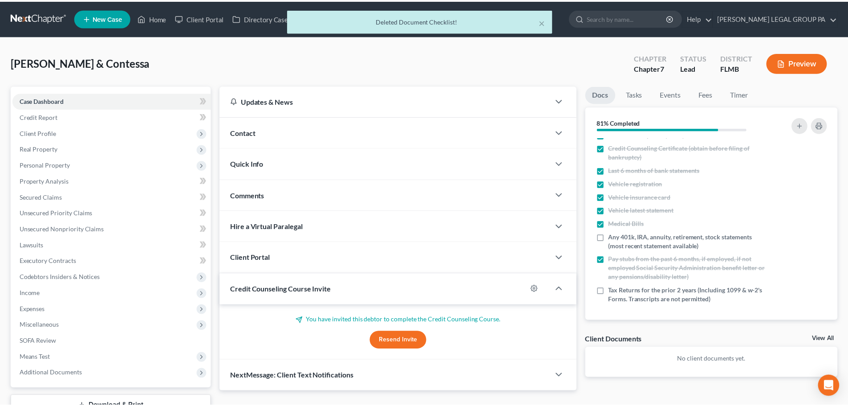
scroll to position [23, 0]
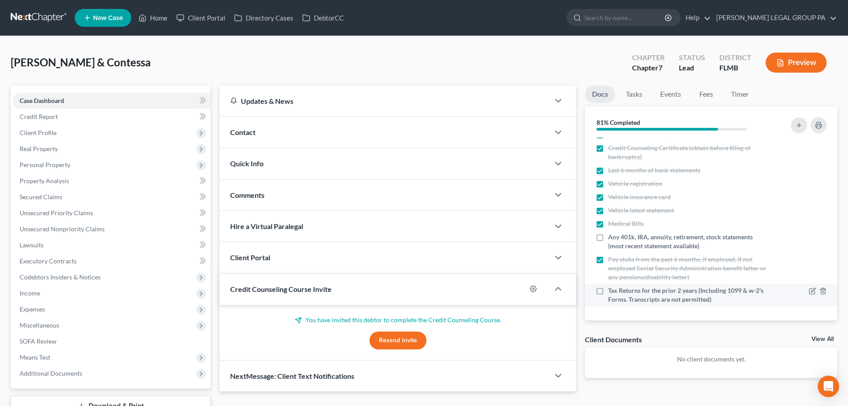
click at [681, 292] on span "Tax Returns for the prior 2 years (Including 1099 & w-2's Forms. Transcripts ar…" at bounding box center [687, 295] width 158 height 18
click at [617, 292] on input "Tax Returns for the prior 2 years (Including 1099 & w-2's Forms. Transcripts ar…" at bounding box center [615, 289] width 6 height 6
checkbox input "true"
click at [503, 65] on div "Richards, Henry & Contessa Upgraded Chapter Chapter 7 Status Lead District FLMB…" at bounding box center [424, 66] width 827 height 39
